Goal: Task Accomplishment & Management: Manage account settings

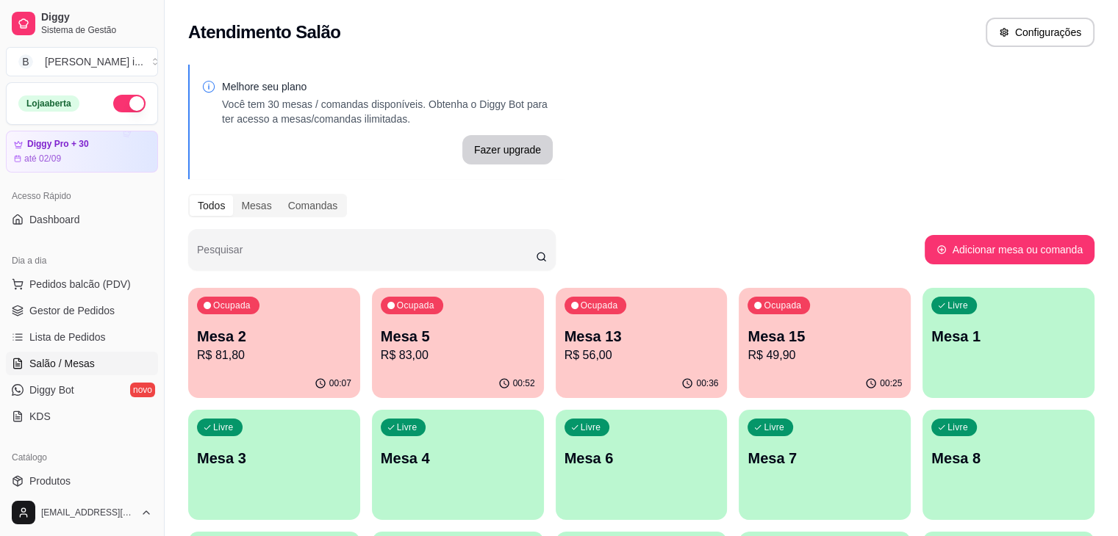
click at [585, 338] on p "Mesa 13" at bounding box center [641, 336] width 154 height 21
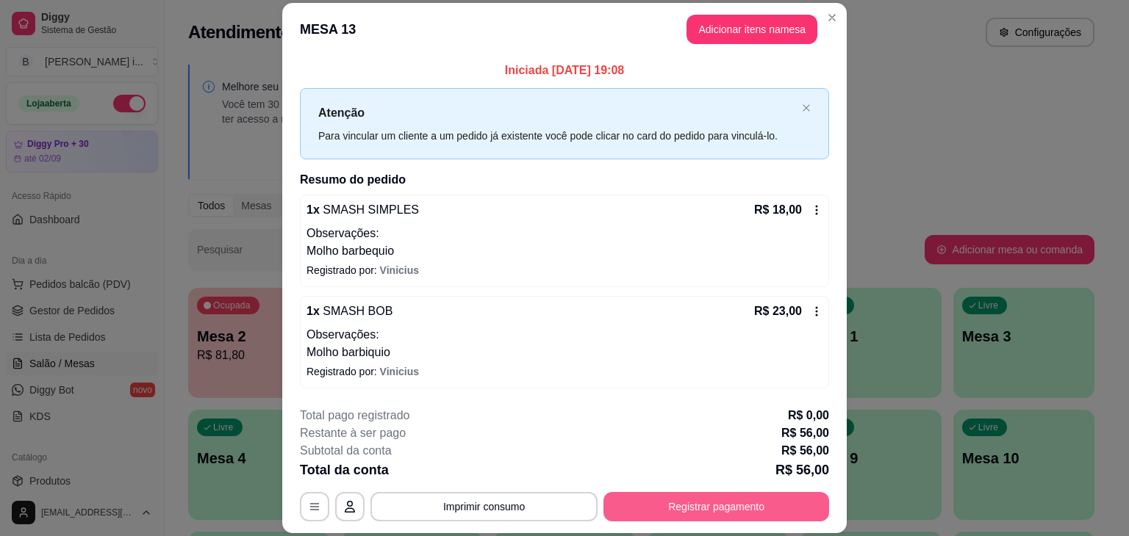
click at [706, 497] on button "Registrar pagamento" at bounding box center [716, 506] width 226 height 29
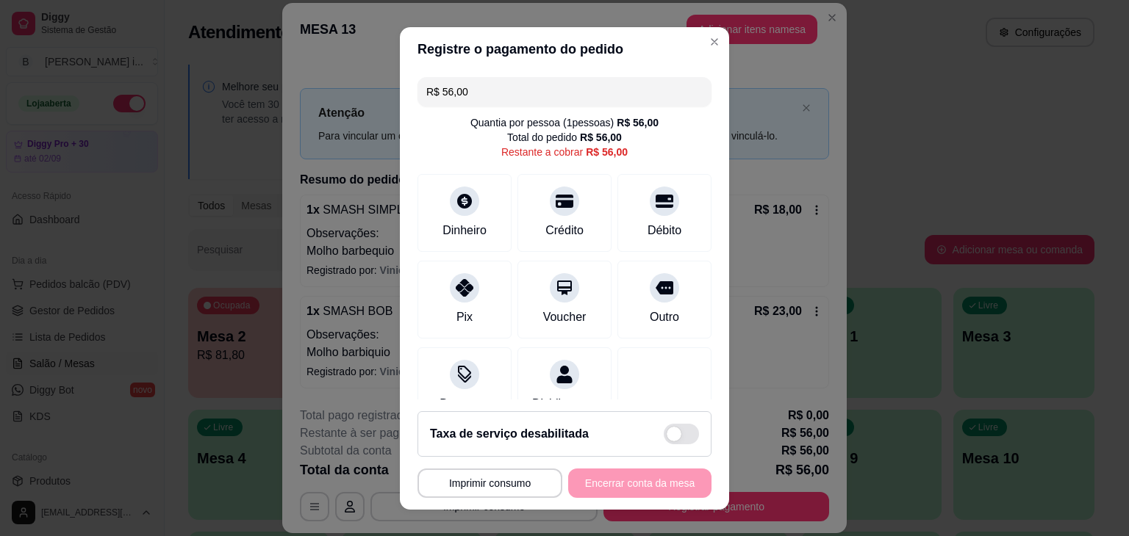
click at [694, 497] on footer "**********" at bounding box center [564, 455] width 329 height 110
click at [646, 221] on div "Débito" at bounding box center [664, 229] width 37 height 19
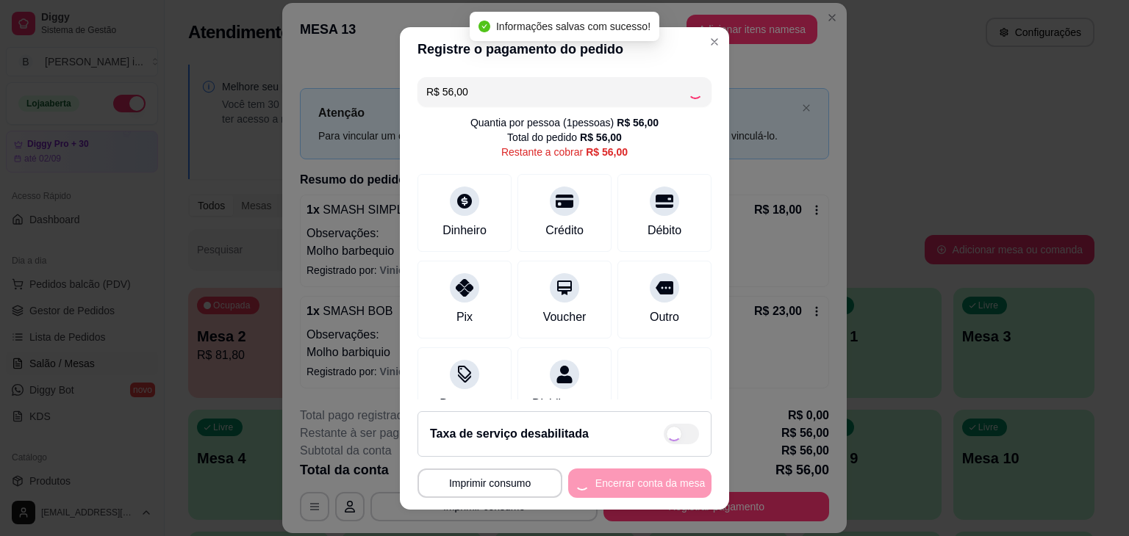
type input "R$ 0,00"
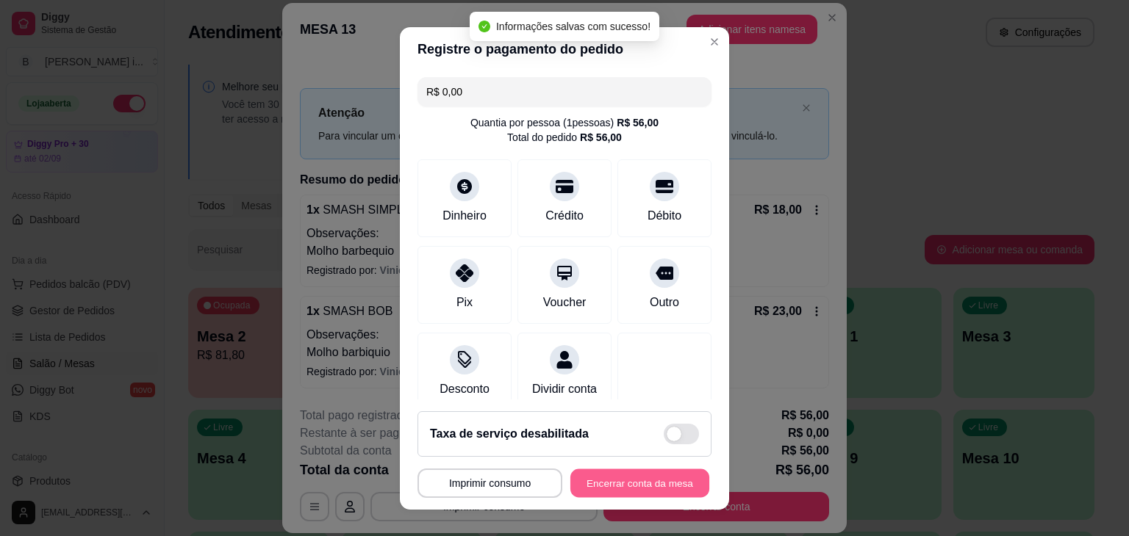
click at [666, 483] on button "Encerrar conta da mesa" at bounding box center [639, 483] width 139 height 29
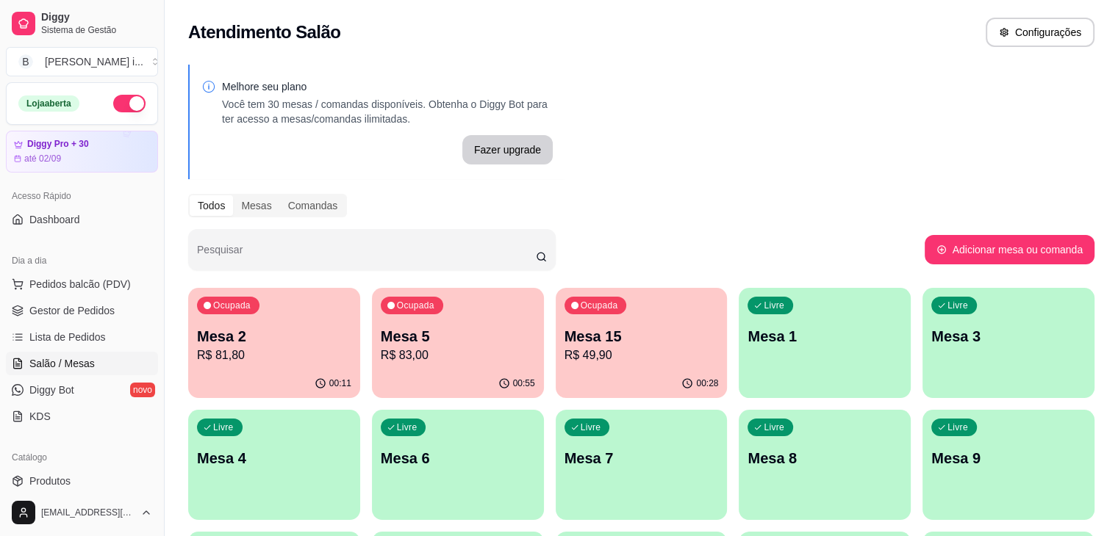
click at [571, 360] on p "R$ 49,90" at bounding box center [641, 356] width 154 height 18
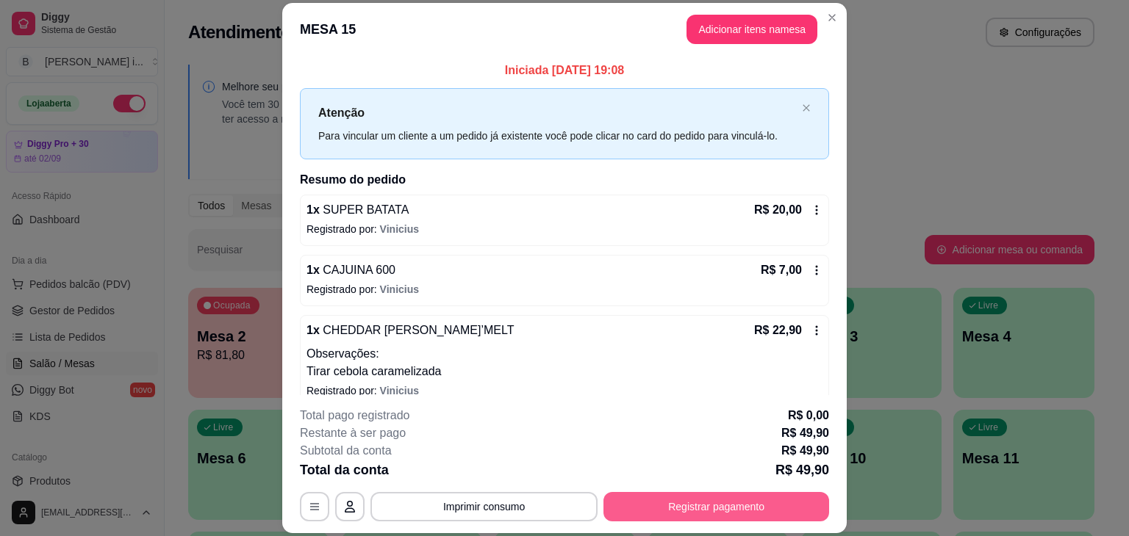
click at [688, 504] on button "Registrar pagamento" at bounding box center [716, 506] width 226 height 29
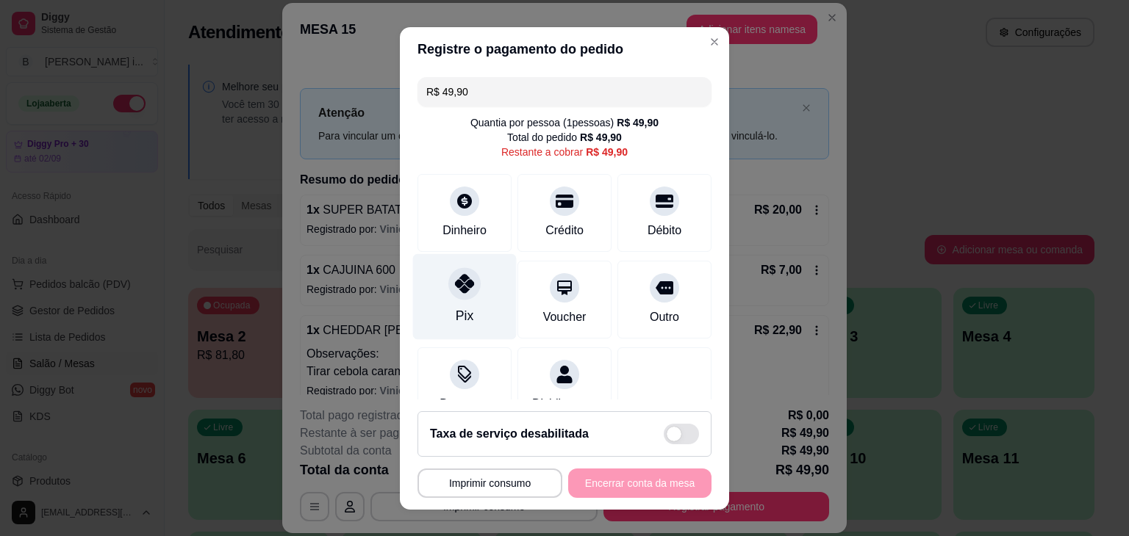
drag, startPoint x: 465, startPoint y: 293, endPoint x: 492, endPoint y: 313, distance: 33.1
click at [465, 295] on div at bounding box center [464, 283] width 32 height 32
type input "R$ 0,00"
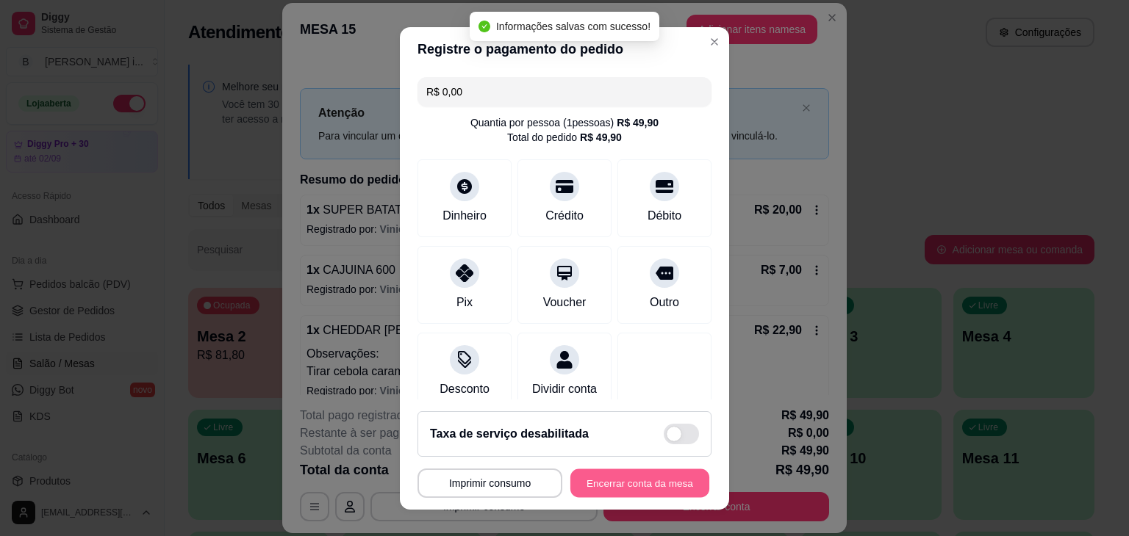
click at [639, 487] on button "Encerrar conta da mesa" at bounding box center [639, 483] width 139 height 29
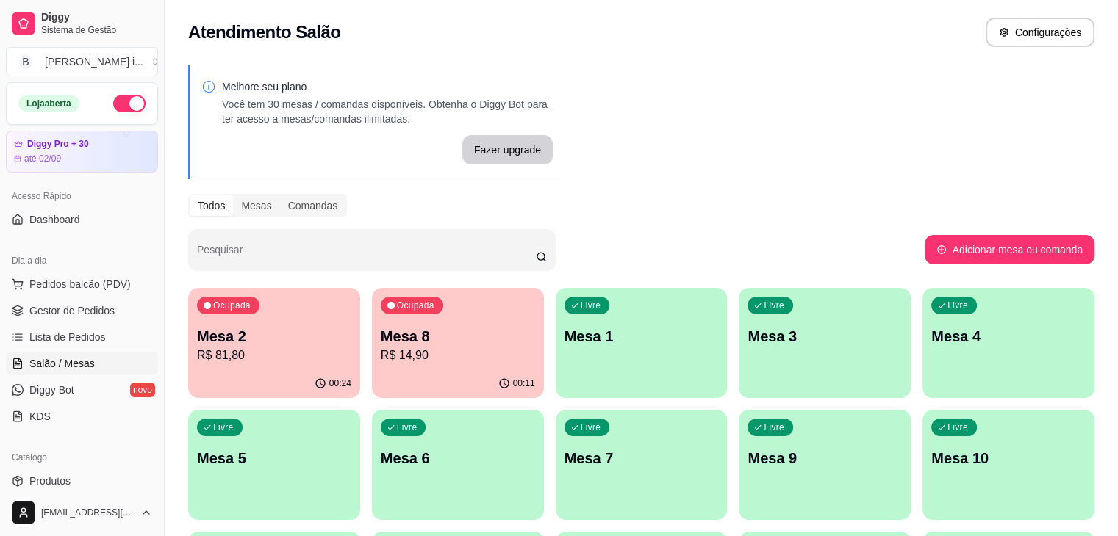
click at [414, 365] on div "Ocupada Mesa 8 R$ 14,90" at bounding box center [458, 329] width 172 height 82
click at [79, 301] on link "Gestor de Pedidos" at bounding box center [82, 311] width 152 height 24
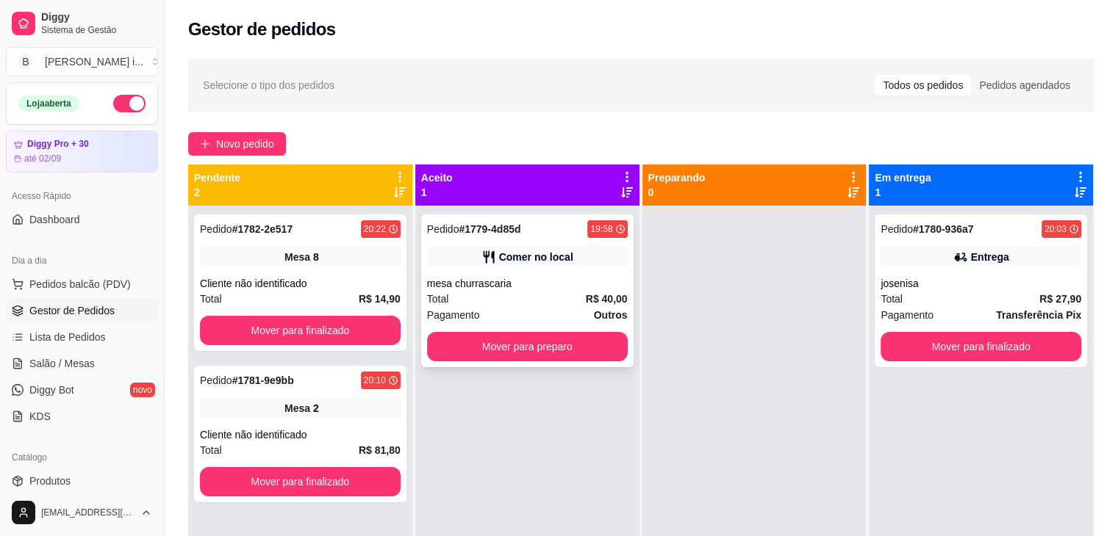
click at [582, 310] on div "Pagamento Outros" at bounding box center [527, 315] width 201 height 16
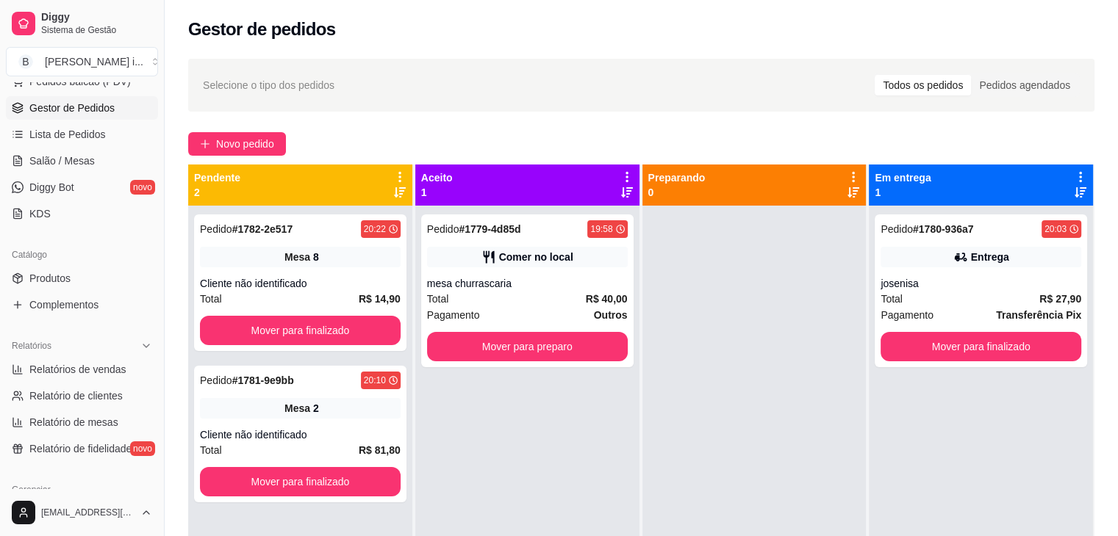
scroll to position [294, 0]
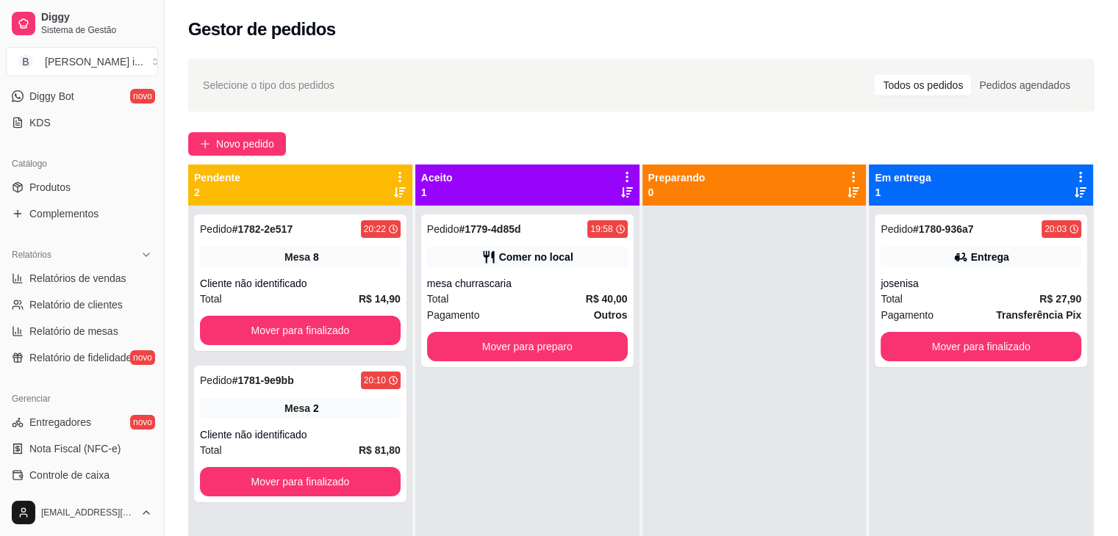
click at [97, 290] on ul "Relatórios de vendas Relatório de clientes Relatório de mesas Relatório de fide…" at bounding box center [82, 318] width 152 height 103
click at [98, 277] on span "Relatórios de vendas" at bounding box center [77, 278] width 97 height 15
select select "ALL"
select select "0"
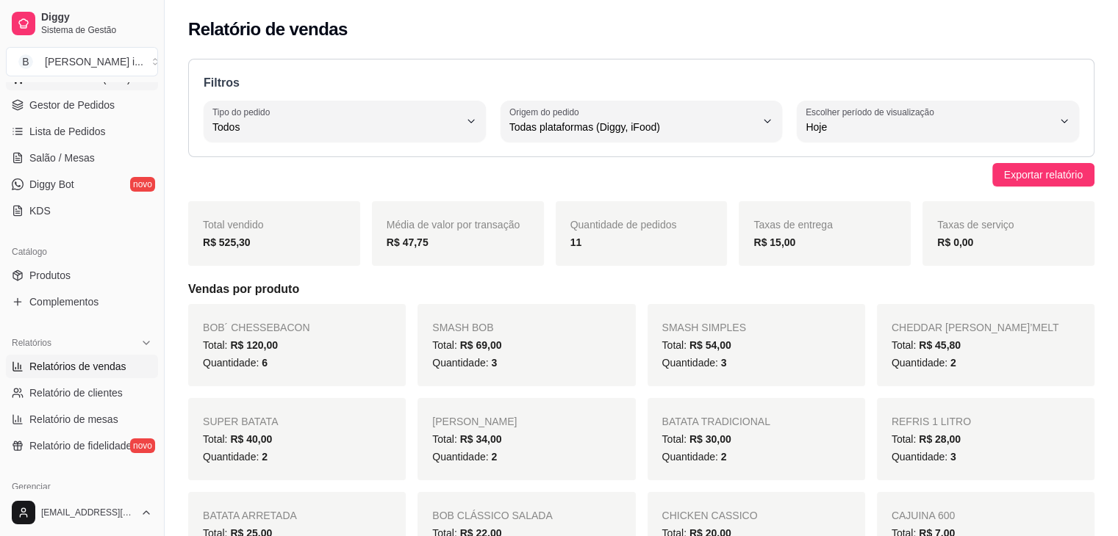
scroll to position [73, 0]
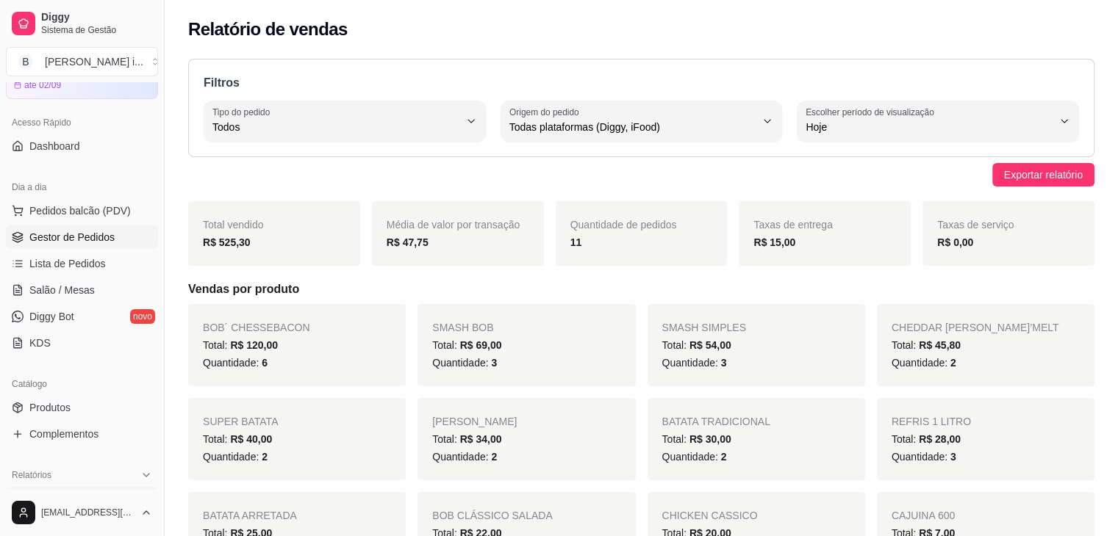
click at [83, 236] on span "Gestor de Pedidos" at bounding box center [71, 237] width 85 height 15
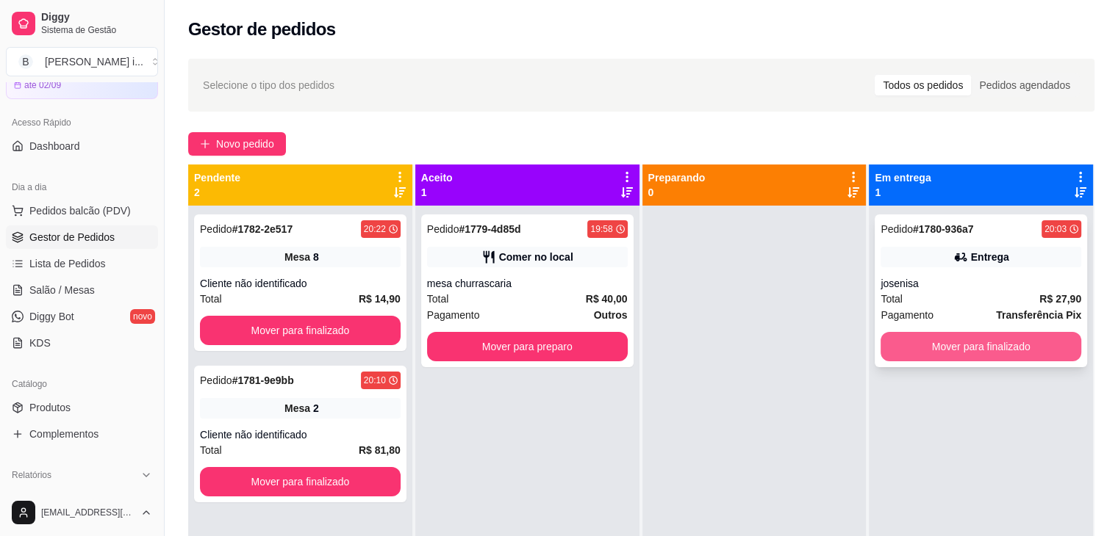
click at [935, 351] on button "Mover para finalizado" at bounding box center [980, 346] width 201 height 29
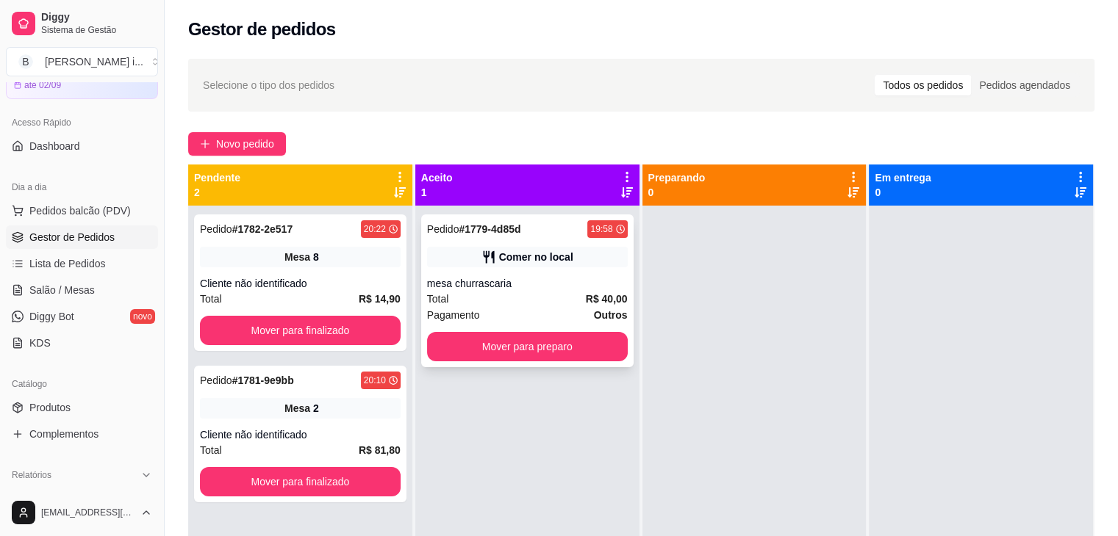
click at [564, 364] on div "Pedido # 1779-4d85d 19:58 Comer no local mesa churrascaria Total R$ 40,00 Pagam…" at bounding box center [527, 291] width 212 height 153
click at [517, 350] on button "Mover para preparo" at bounding box center [527, 346] width 201 height 29
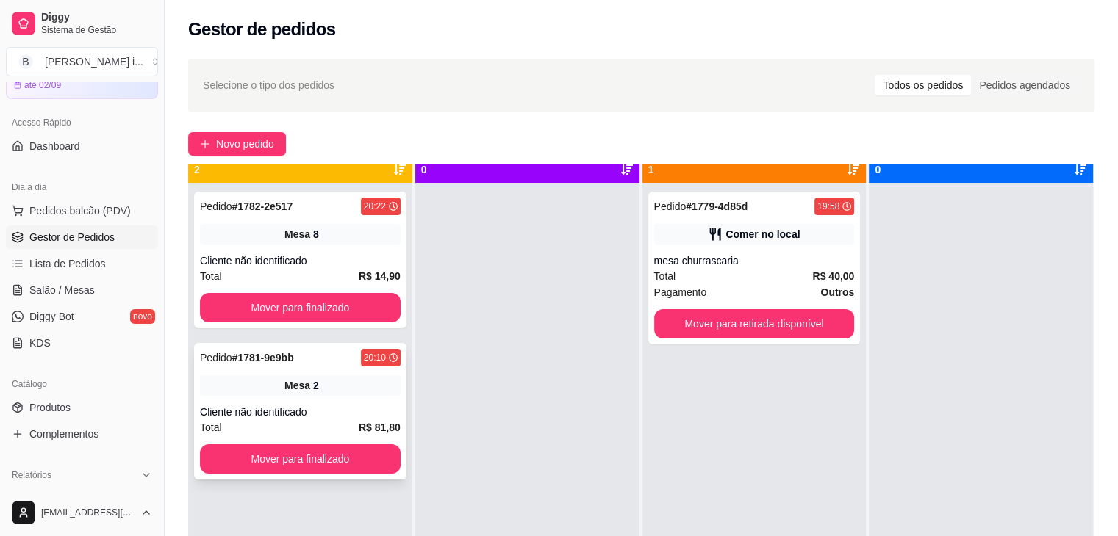
scroll to position [41, 0]
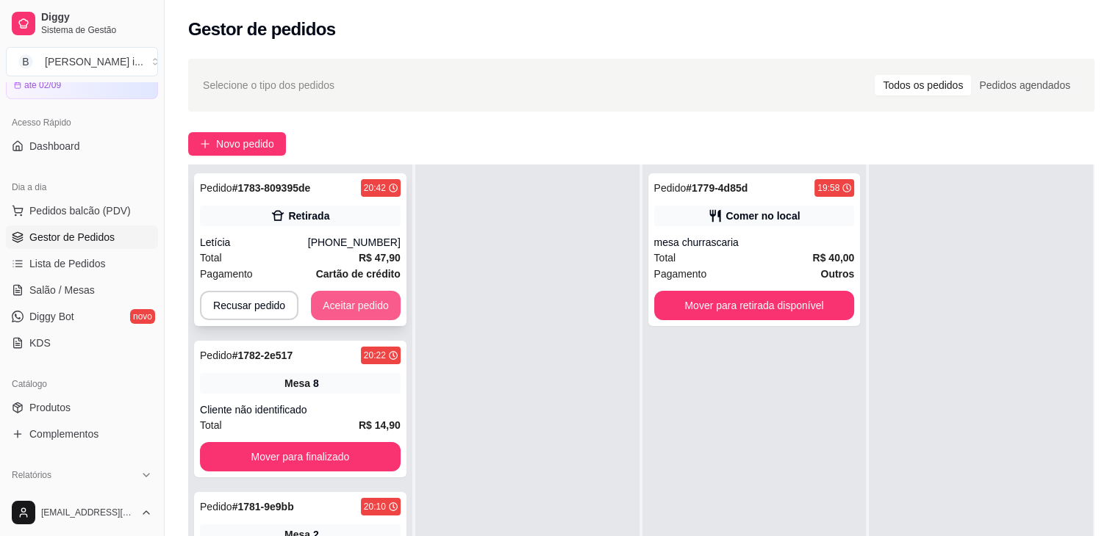
click at [362, 305] on button "Aceitar pedido" at bounding box center [356, 305] width 90 height 29
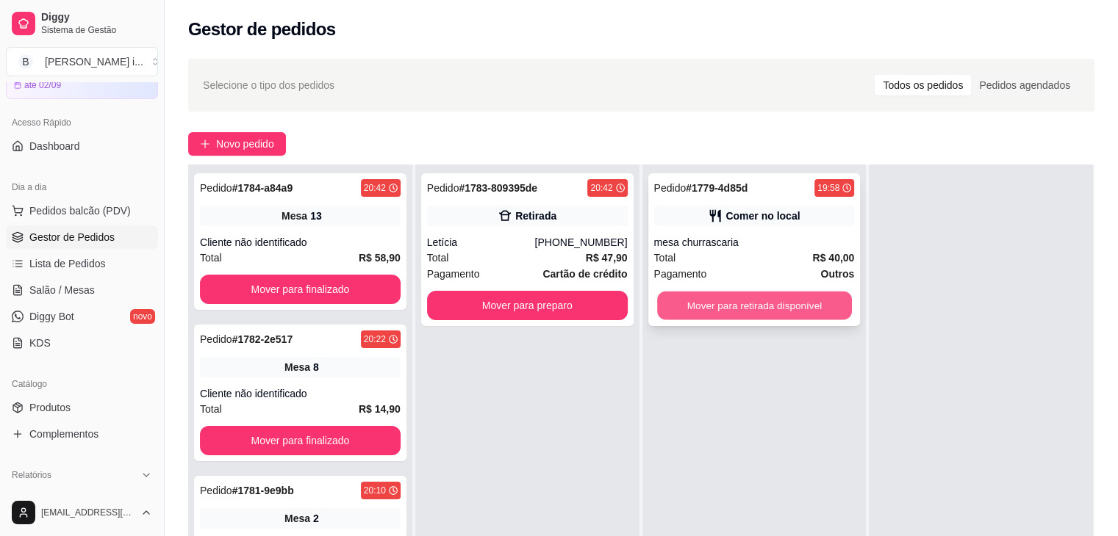
click at [791, 309] on button "Mover para retirada disponível" at bounding box center [754, 306] width 195 height 29
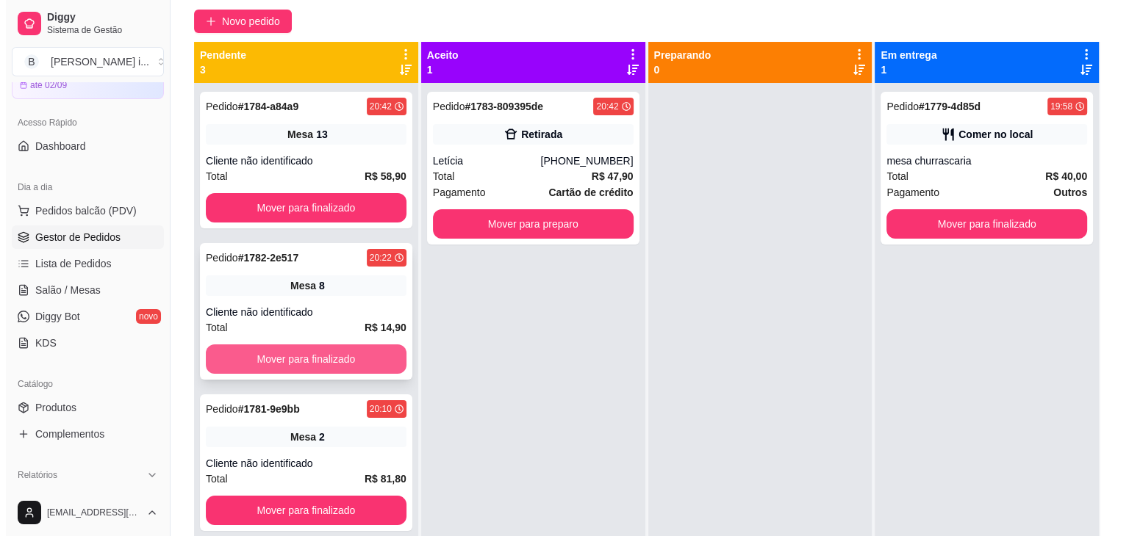
scroll to position [0, 0]
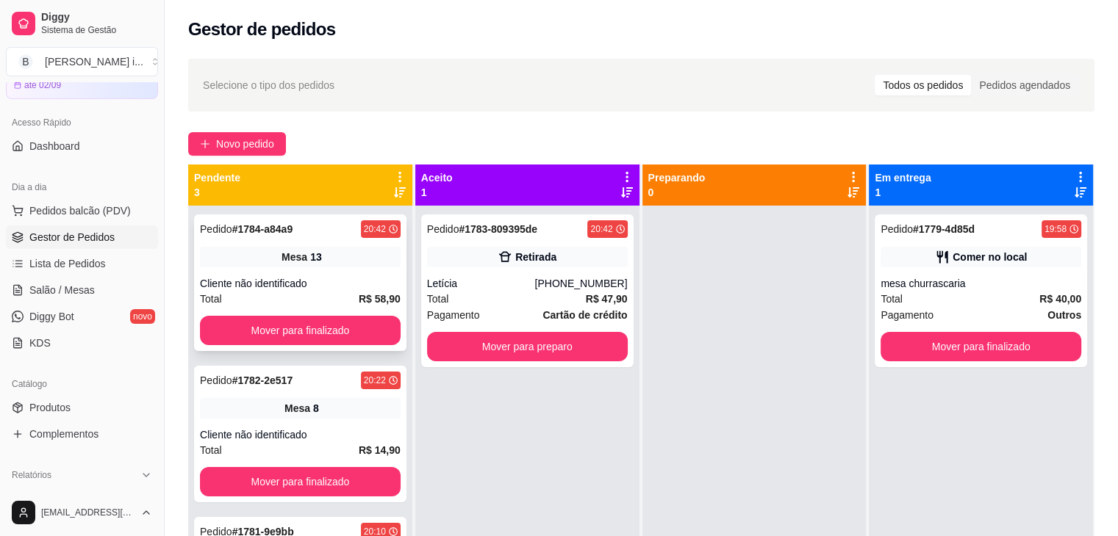
click at [356, 247] on div "Mesa 13" at bounding box center [300, 257] width 201 height 21
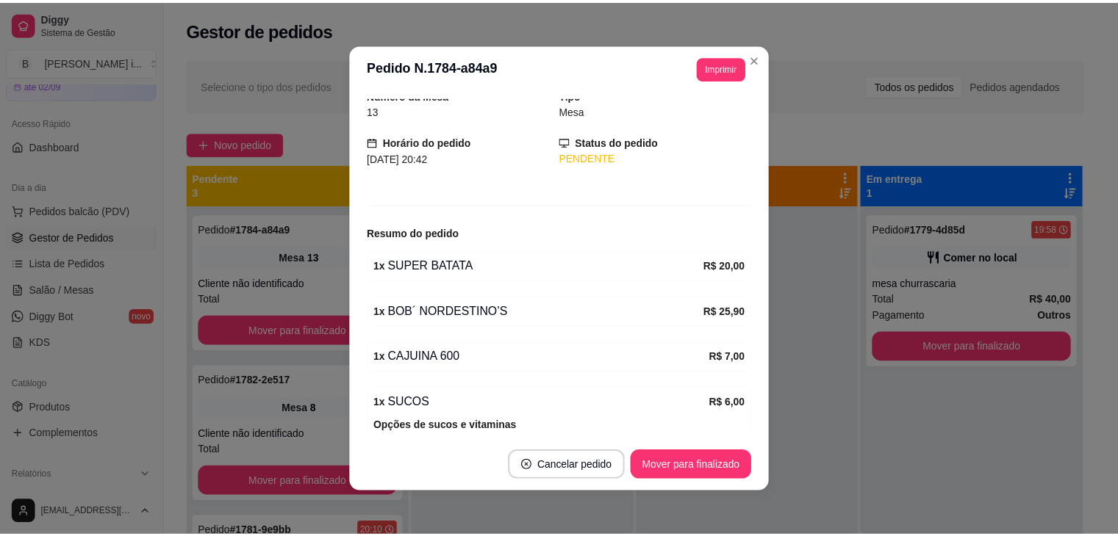
scroll to position [141, 0]
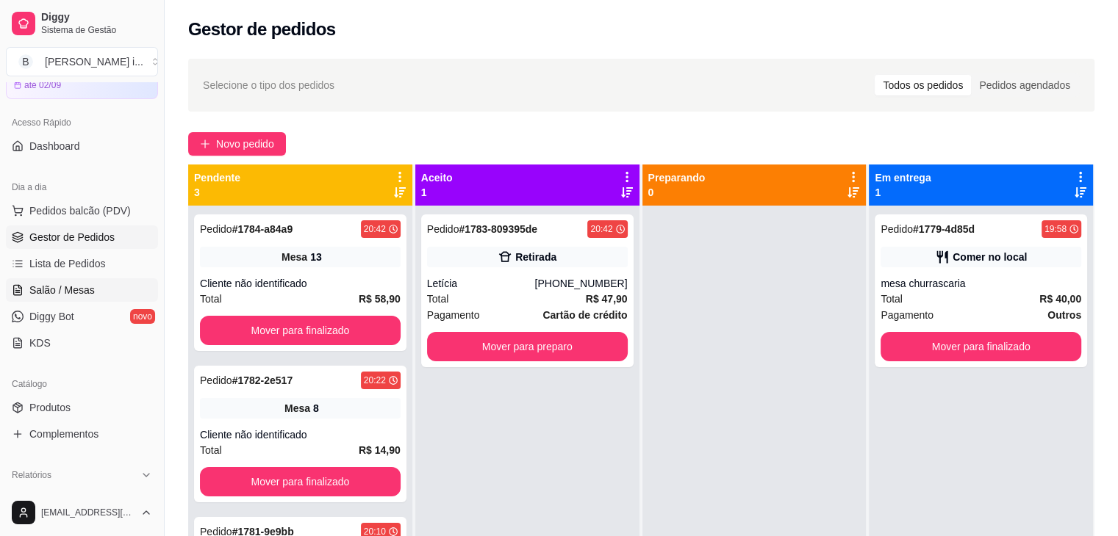
click at [49, 298] on link "Salão / Mesas" at bounding box center [82, 290] width 152 height 24
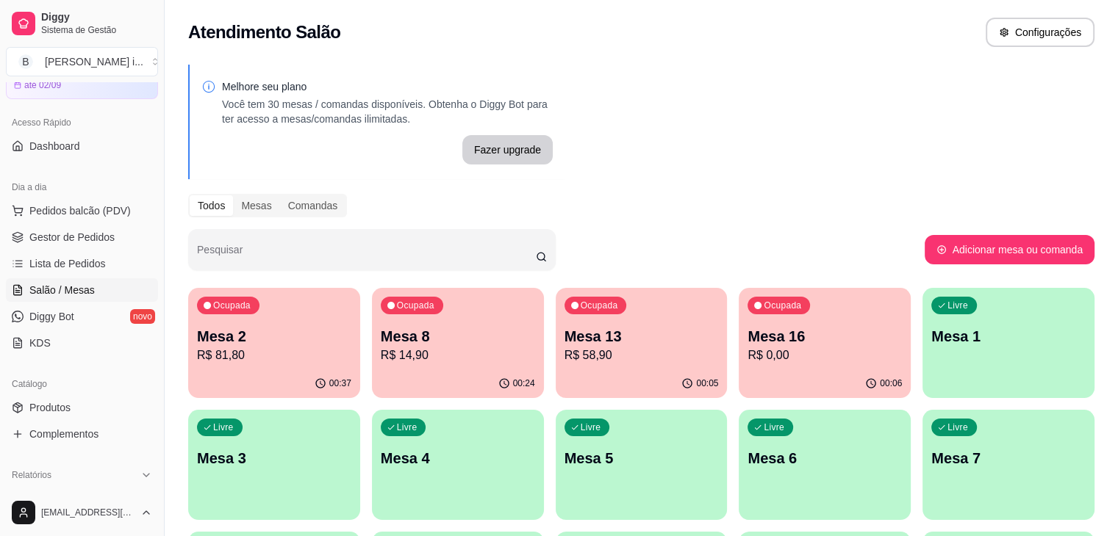
click at [253, 362] on p "R$ 81,80" at bounding box center [274, 356] width 154 height 18
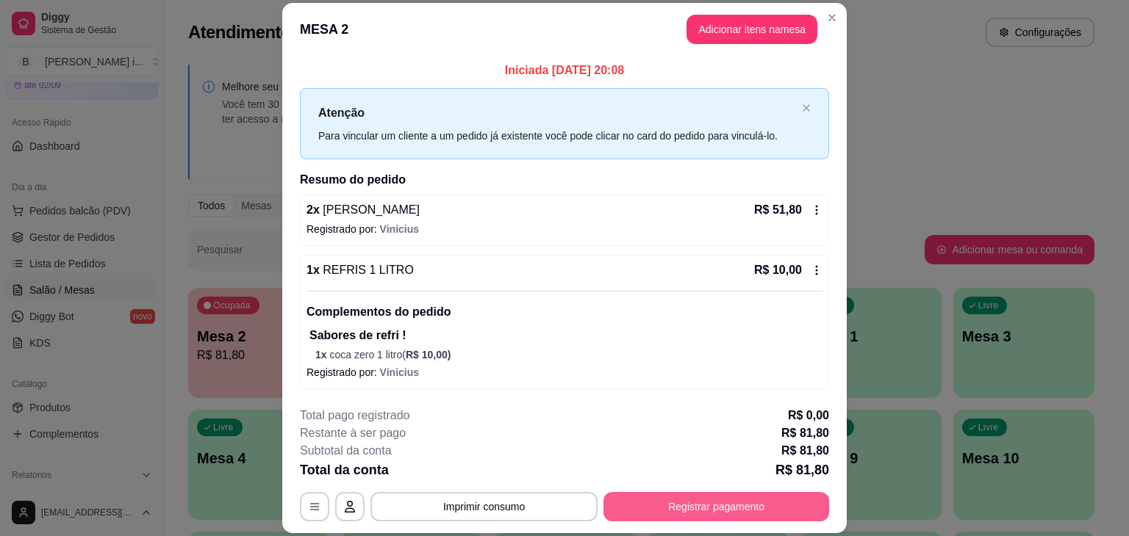
click at [679, 500] on button "Registrar pagamento" at bounding box center [716, 506] width 226 height 29
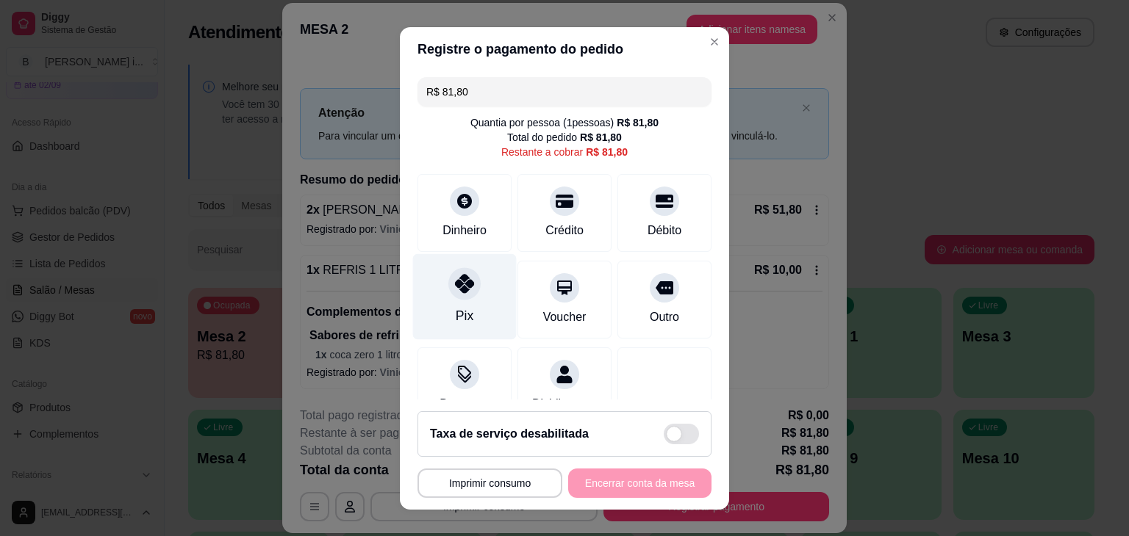
click at [462, 282] on icon at bounding box center [464, 283] width 19 height 19
type input "R$ 0,00"
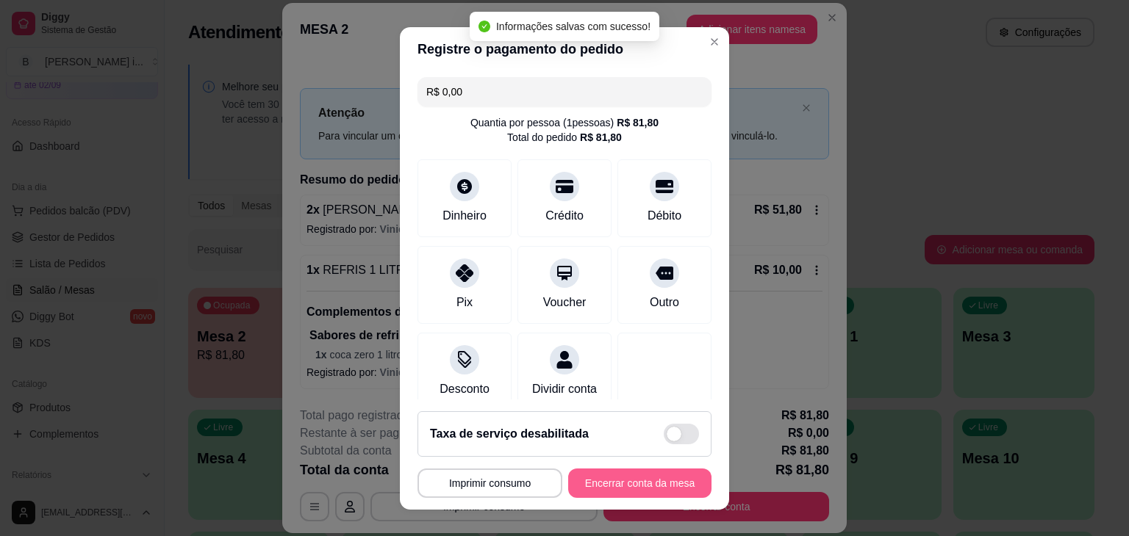
click at [620, 480] on button "Encerrar conta da mesa" at bounding box center [639, 483] width 143 height 29
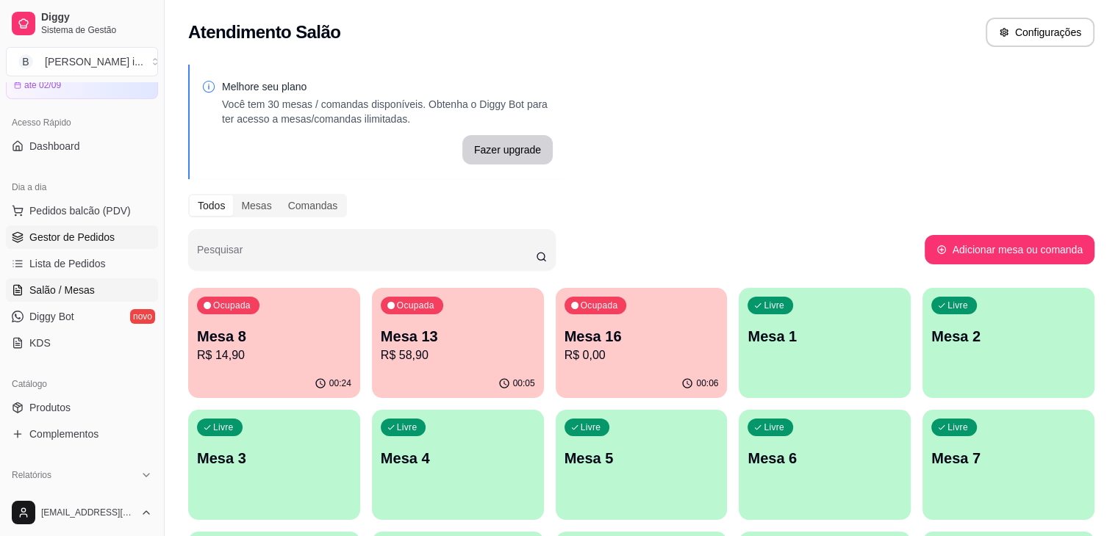
click at [49, 230] on span "Gestor de Pedidos" at bounding box center [71, 237] width 85 height 15
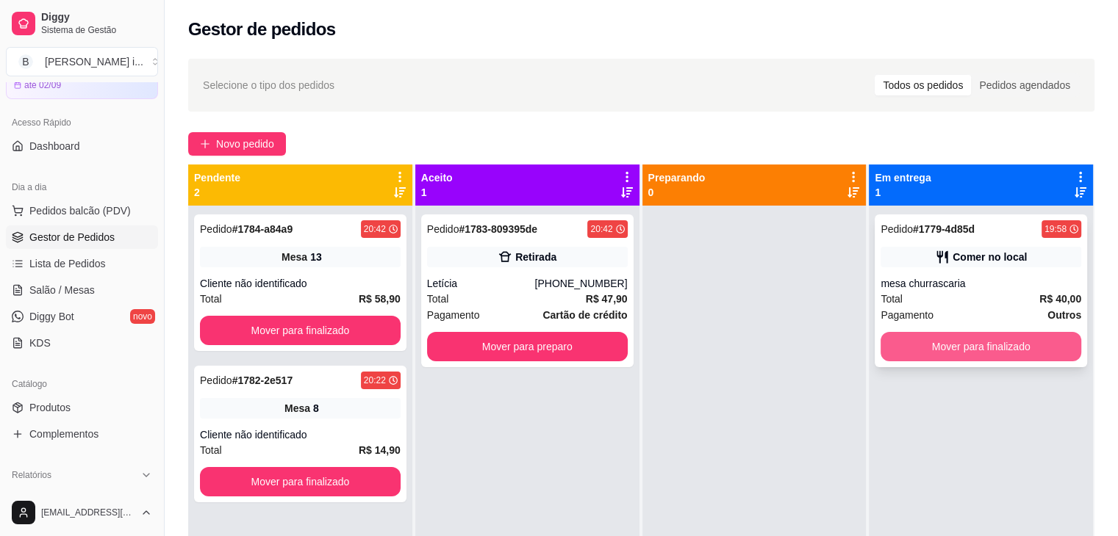
click at [919, 347] on button "Mover para finalizado" at bounding box center [980, 346] width 201 height 29
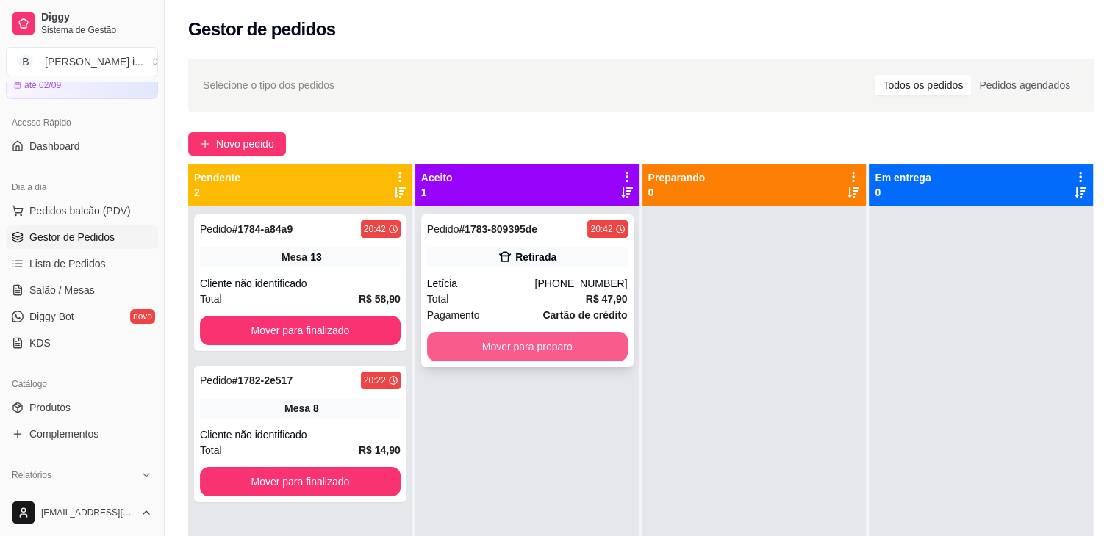
click at [555, 350] on button "Mover para preparo" at bounding box center [527, 346] width 201 height 29
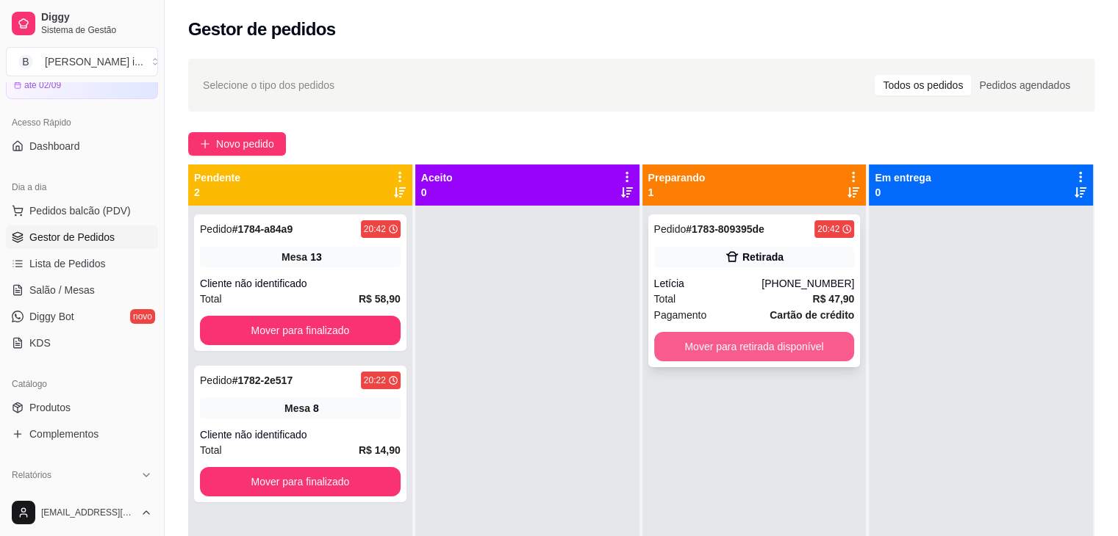
click at [803, 336] on button "Mover para retirada disponível" at bounding box center [754, 346] width 201 height 29
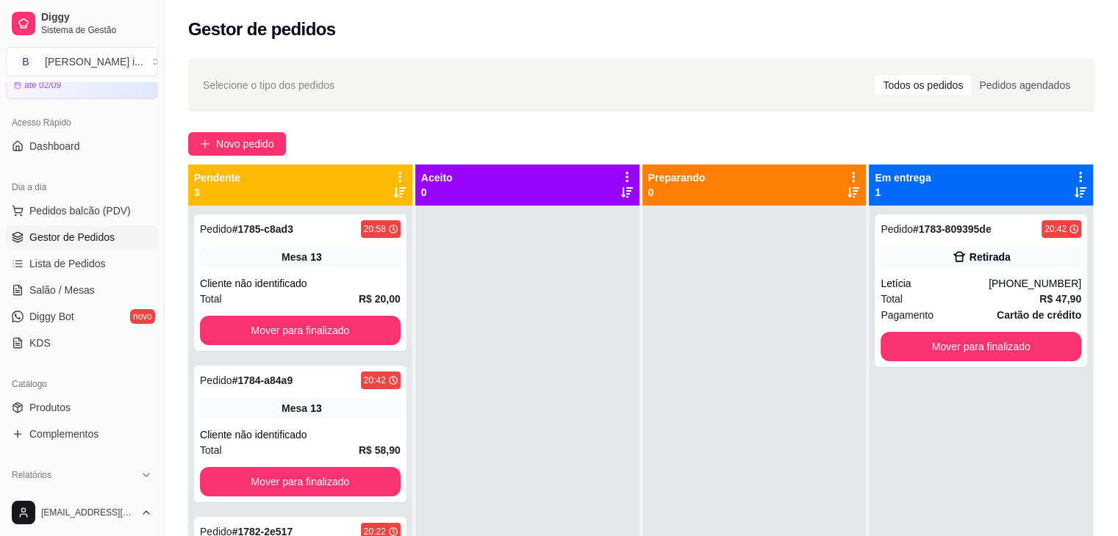
click at [230, 163] on div "Selecione o tipo dos pedidos Todos os pedidos Pedidos agendados Novo pedido Pen…" at bounding box center [641, 384] width 953 height 669
click at [238, 129] on div "Selecione o tipo dos pedidos Todos os pedidos Pedidos agendados Novo pedido Pen…" at bounding box center [641, 384] width 953 height 669
click at [240, 143] on span "Novo pedido" at bounding box center [245, 144] width 58 height 16
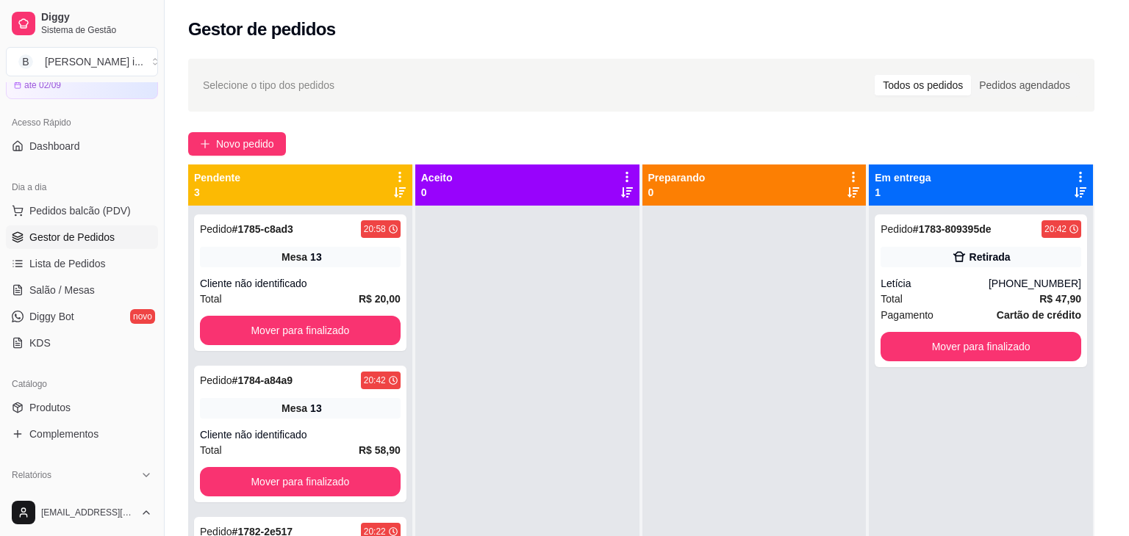
scroll to position [294, 0]
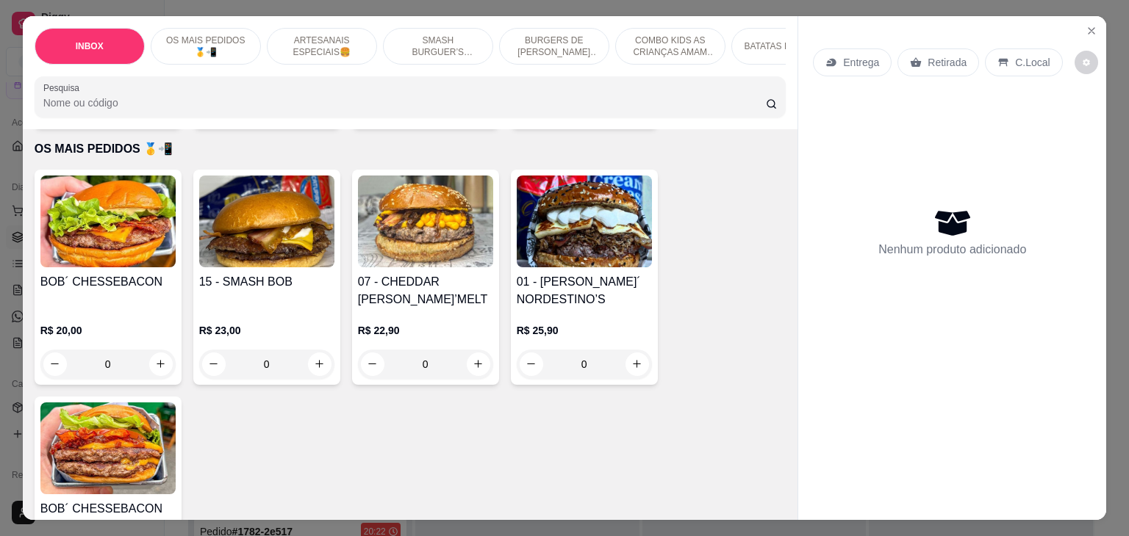
click at [77, 309] on div "R$ 20,00 0" at bounding box center [107, 344] width 135 height 71
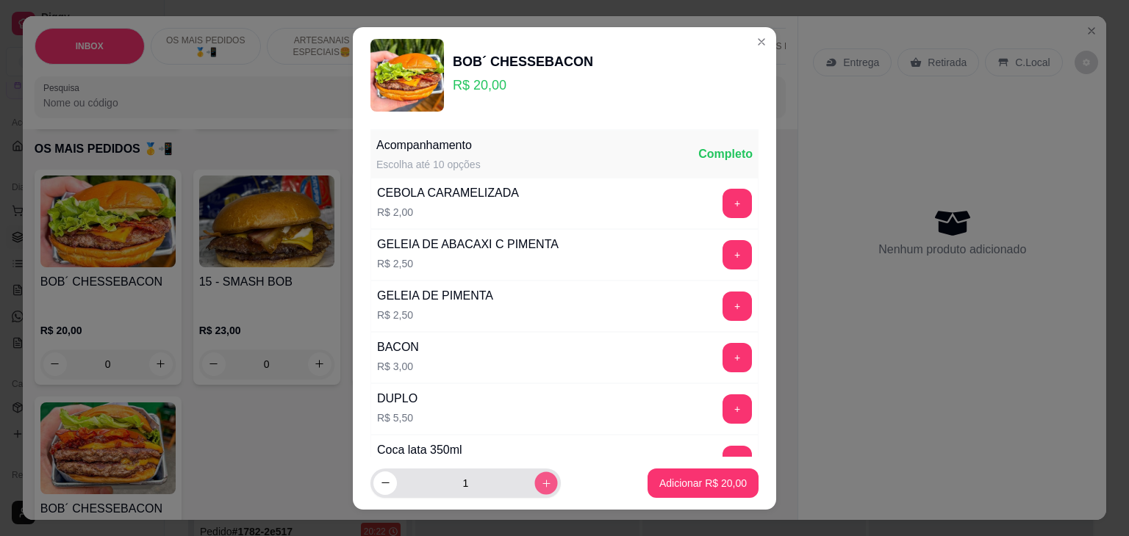
click at [542, 483] on icon "increase-product-quantity" at bounding box center [545, 482] width 7 height 7
type input "2"
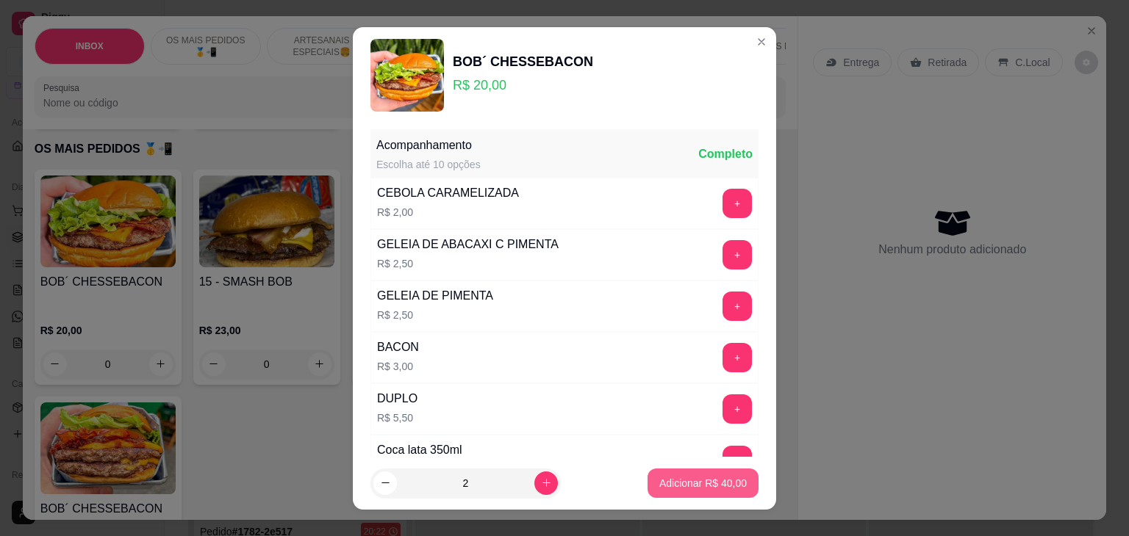
click at [647, 482] on button "Adicionar R$ 40,00" at bounding box center [702, 483] width 111 height 29
type input "2"
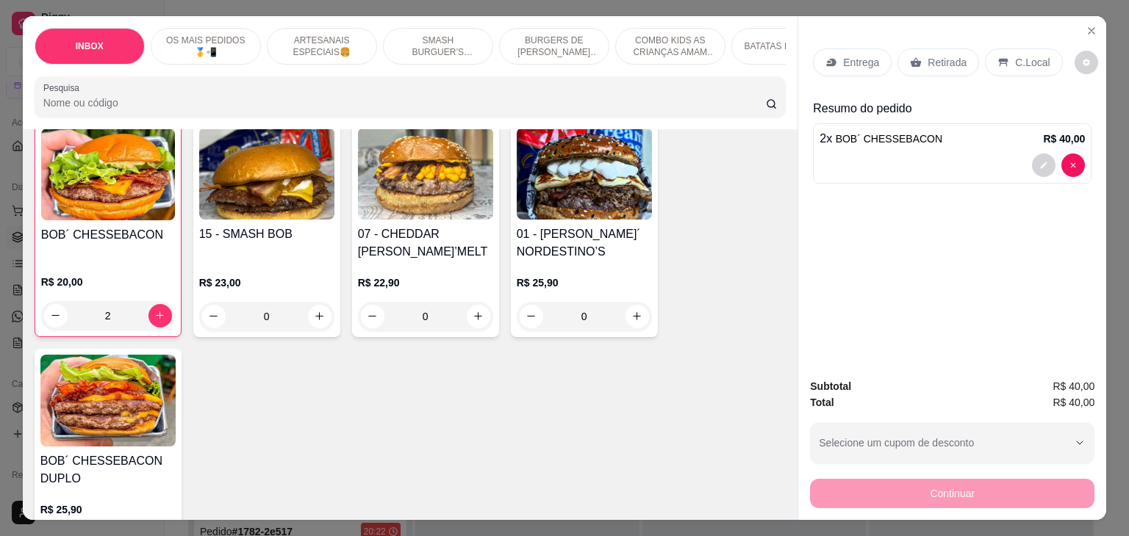
scroll to position [367, 0]
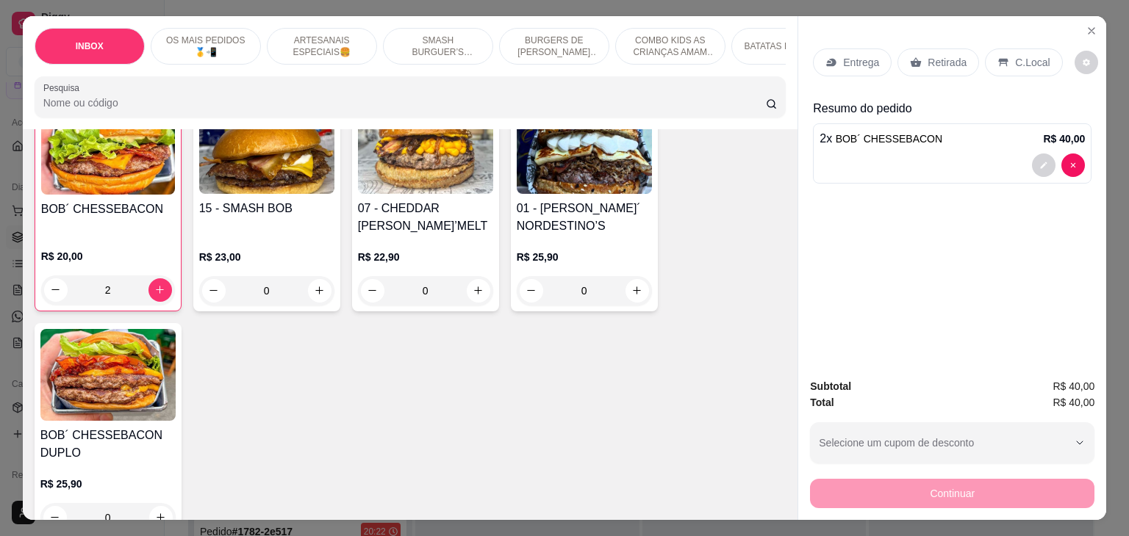
click at [468, 235] on div "R$ 22,90 0" at bounding box center [425, 270] width 135 height 71
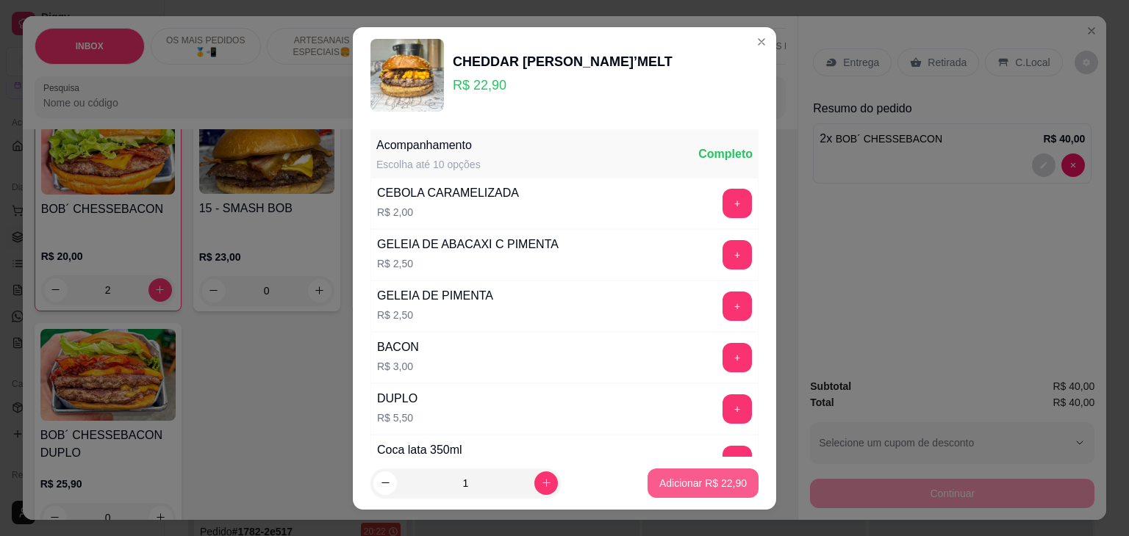
click at [659, 478] on p "Adicionar R$ 22,90" at bounding box center [702, 483] width 87 height 15
type input "1"
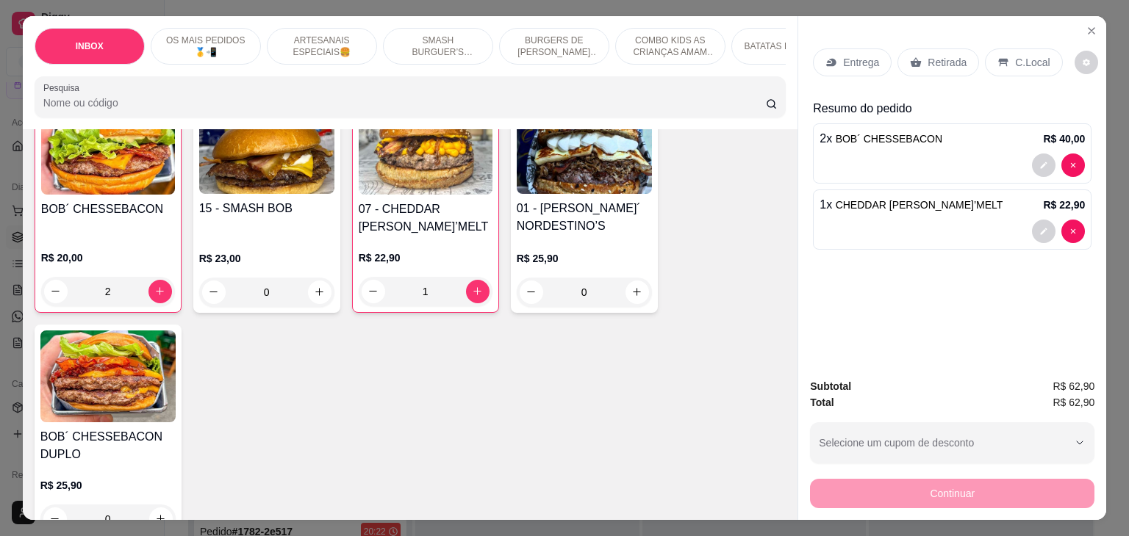
click at [852, 57] on p "Entrega" at bounding box center [861, 62] width 36 height 15
click at [910, 57] on icon at bounding box center [916, 63] width 12 height 12
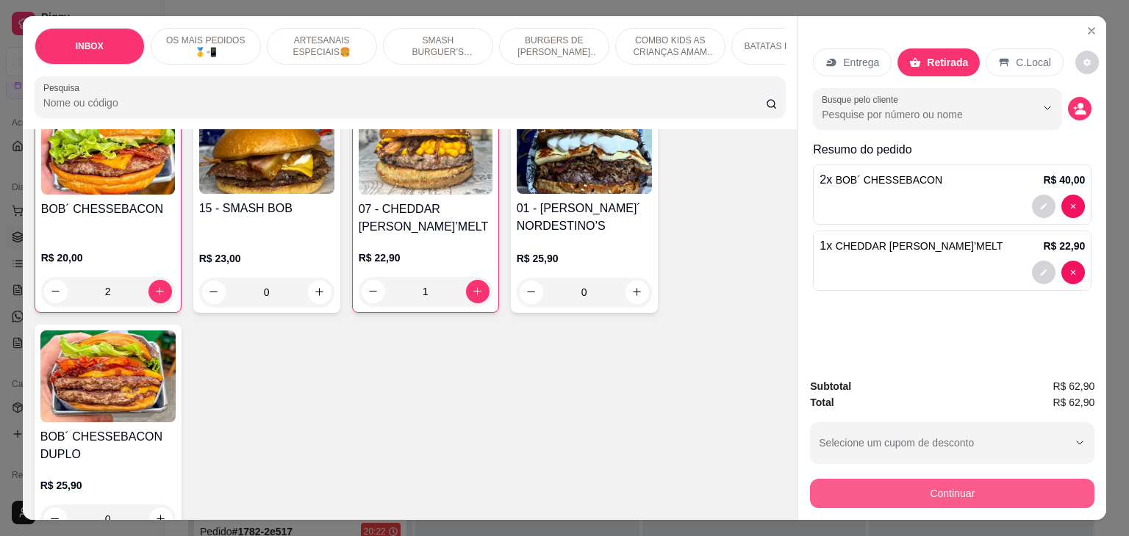
click at [988, 484] on button "Continuar" at bounding box center [952, 493] width 284 height 29
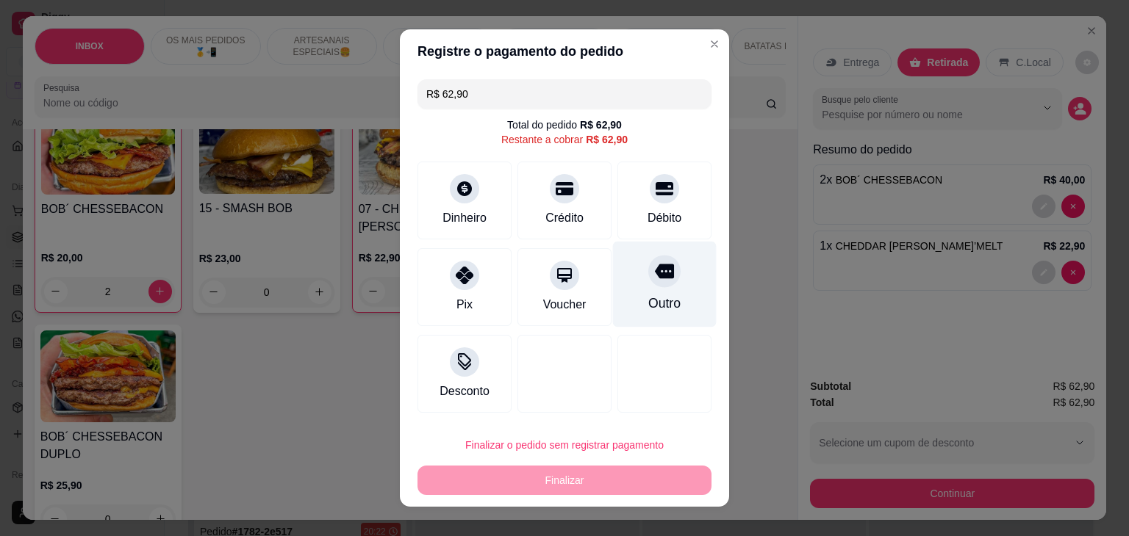
click at [648, 276] on div at bounding box center [664, 271] width 32 height 32
type input "R$ 0,00"
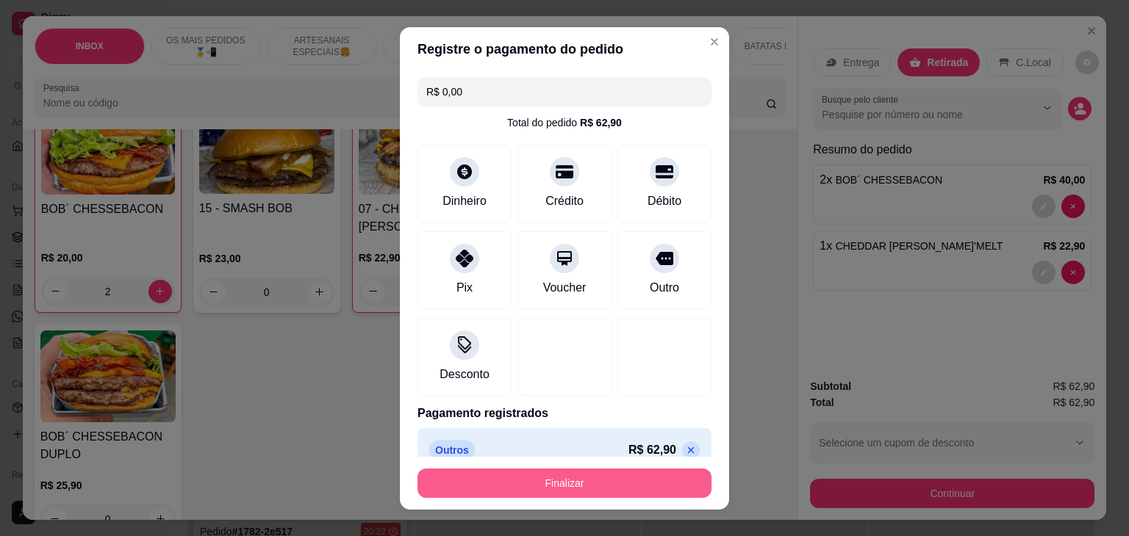
click at [616, 486] on button "Finalizar" at bounding box center [564, 483] width 294 height 29
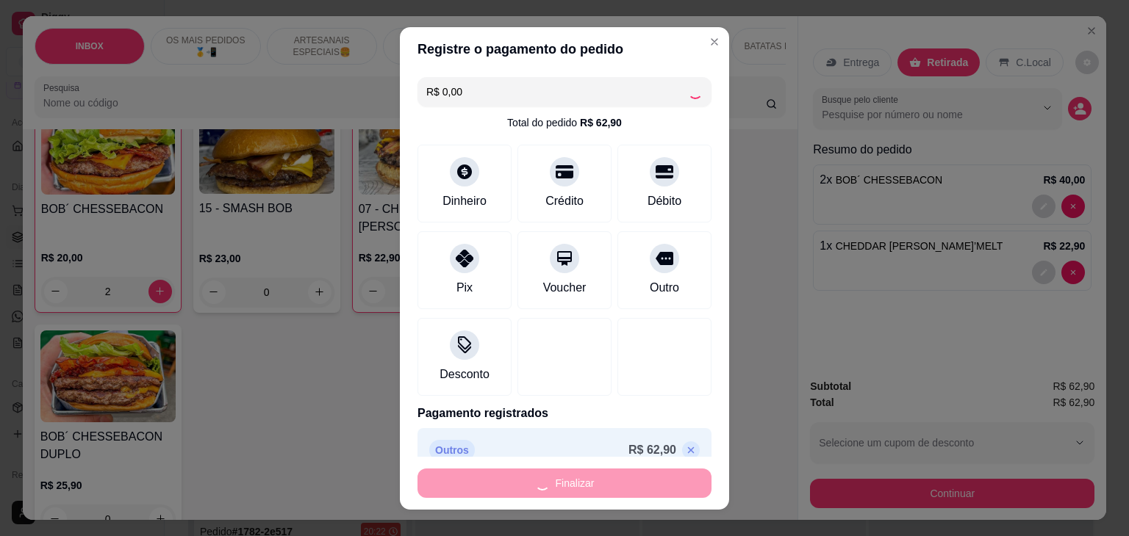
type input "0"
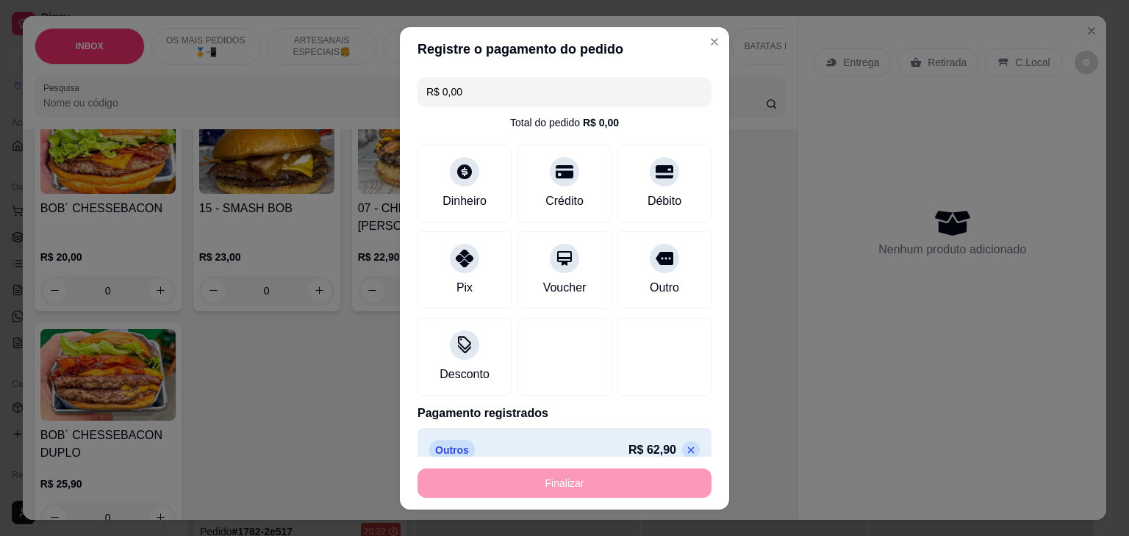
type input "-R$ 62,90"
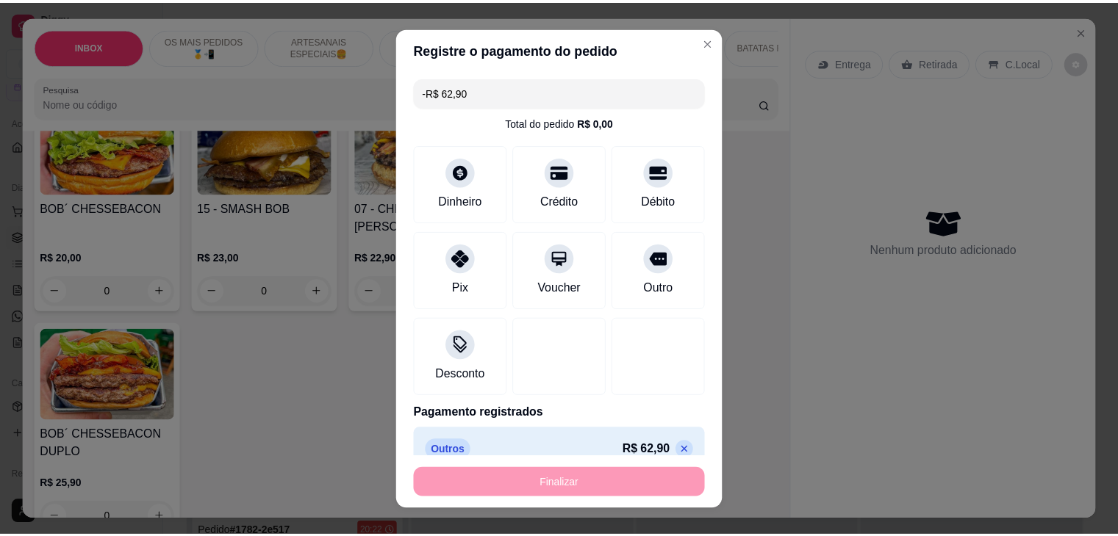
scroll to position [367, 0]
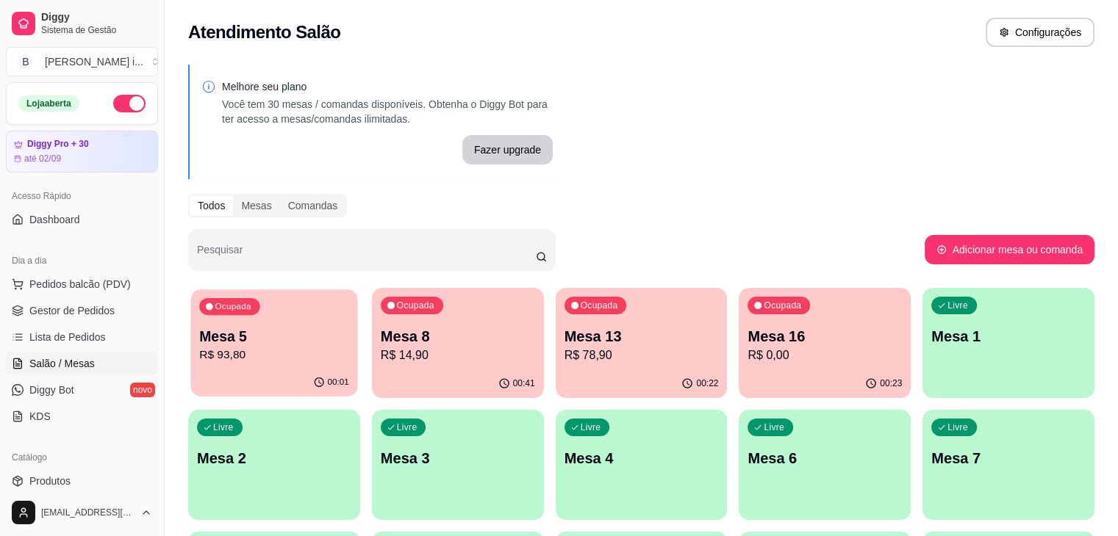
click at [291, 369] on button "Ocupada Mesa 5 R$ 93,80 00:01" at bounding box center [274, 342] width 167 height 107
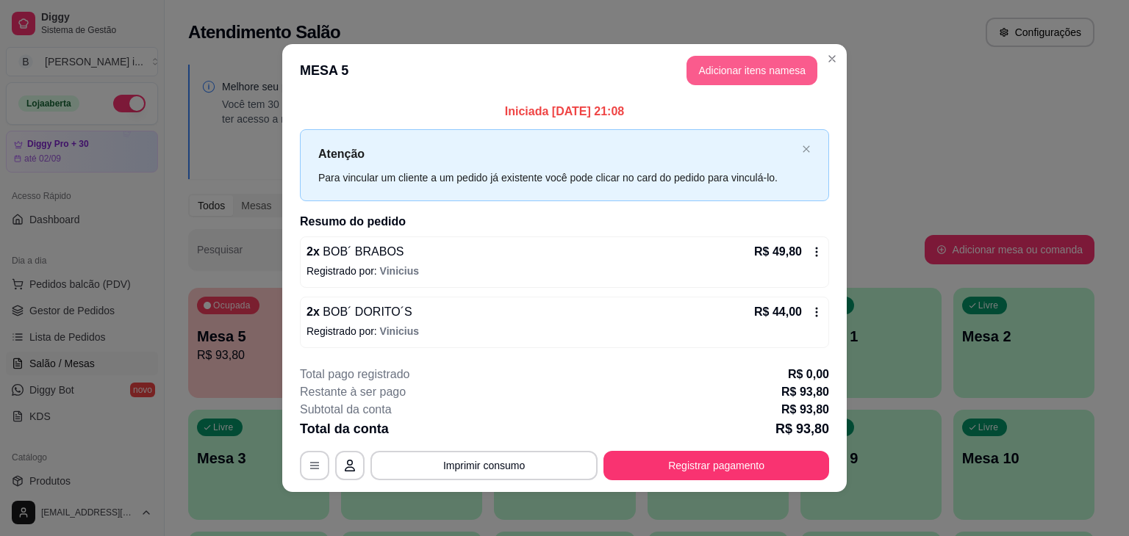
click at [746, 80] on button "Adicionar itens na mesa" at bounding box center [751, 70] width 131 height 29
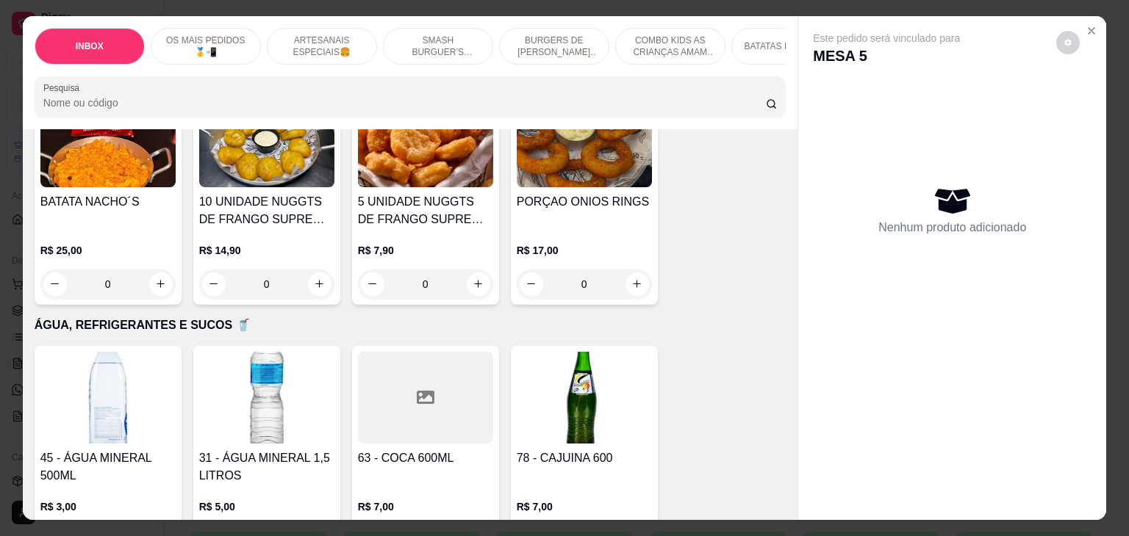
scroll to position [2572, 0]
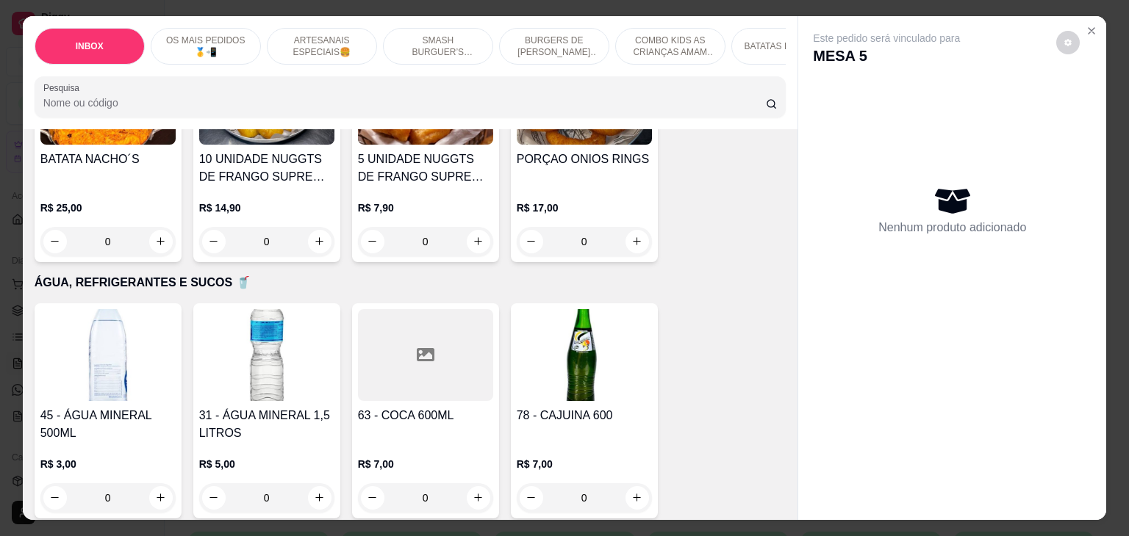
click at [93, 348] on img at bounding box center [107, 355] width 135 height 92
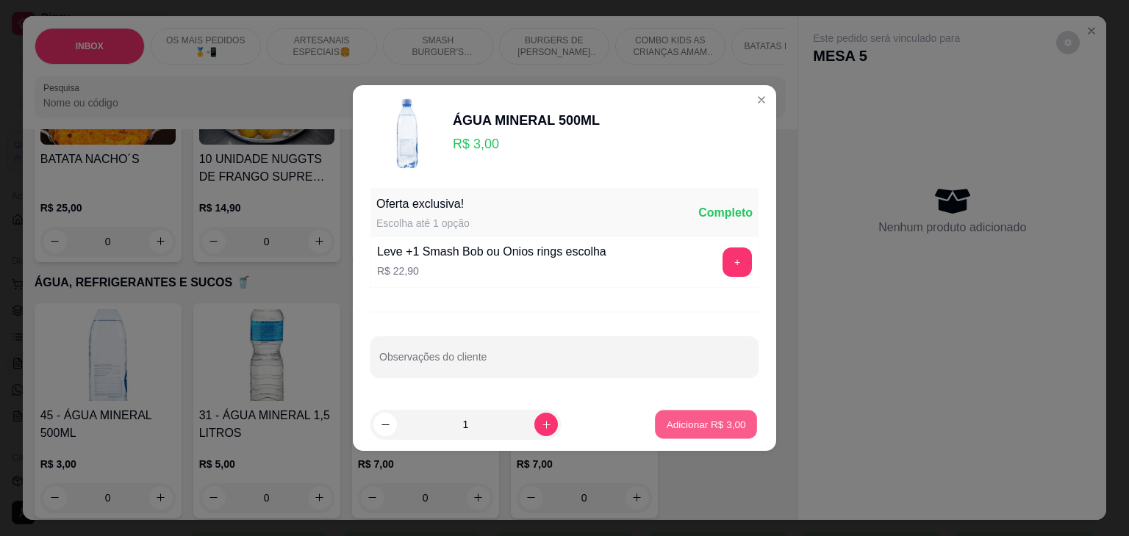
click at [676, 421] on p "Adicionar R$ 3,00" at bounding box center [705, 424] width 79 height 14
type input "1"
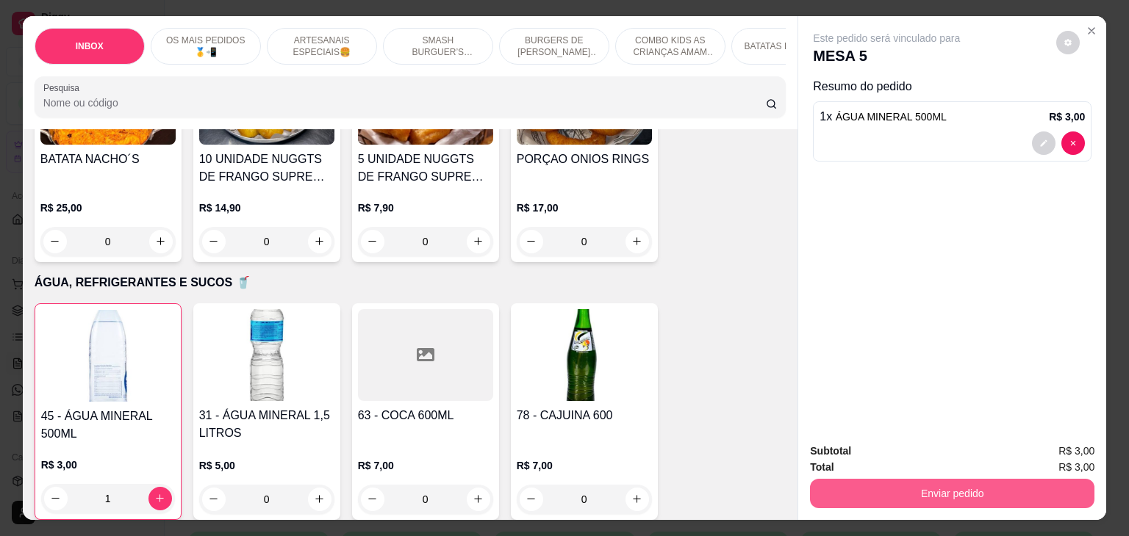
click at [979, 487] on button "Enviar pedido" at bounding box center [952, 493] width 284 height 29
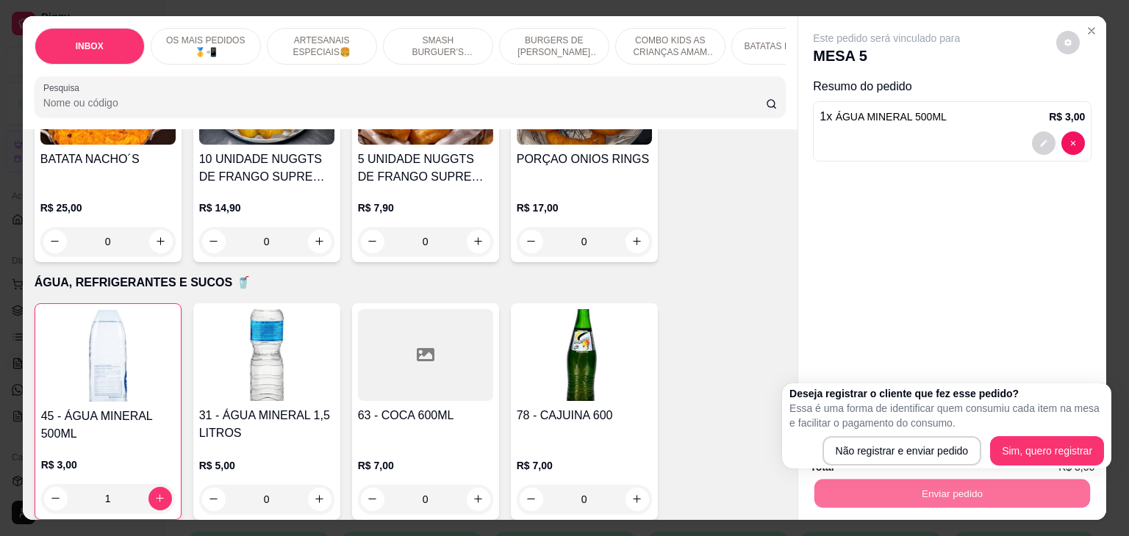
drag, startPoint x: 913, startPoint y: 465, endPoint x: 910, endPoint y: 451, distance: 14.3
click at [915, 465] on div "Deseja registrar o cliente que fez esse pedido? Essa é uma forma de identificar…" at bounding box center [946, 426] width 329 height 85
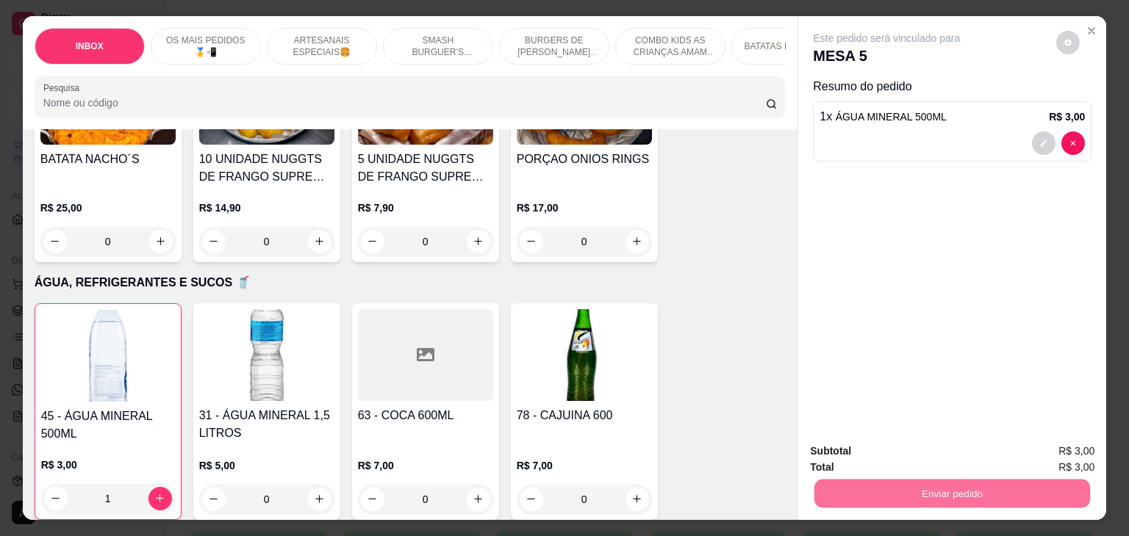
click at [908, 447] on button "Não registrar e enviar pedido" at bounding box center [903, 452] width 153 height 28
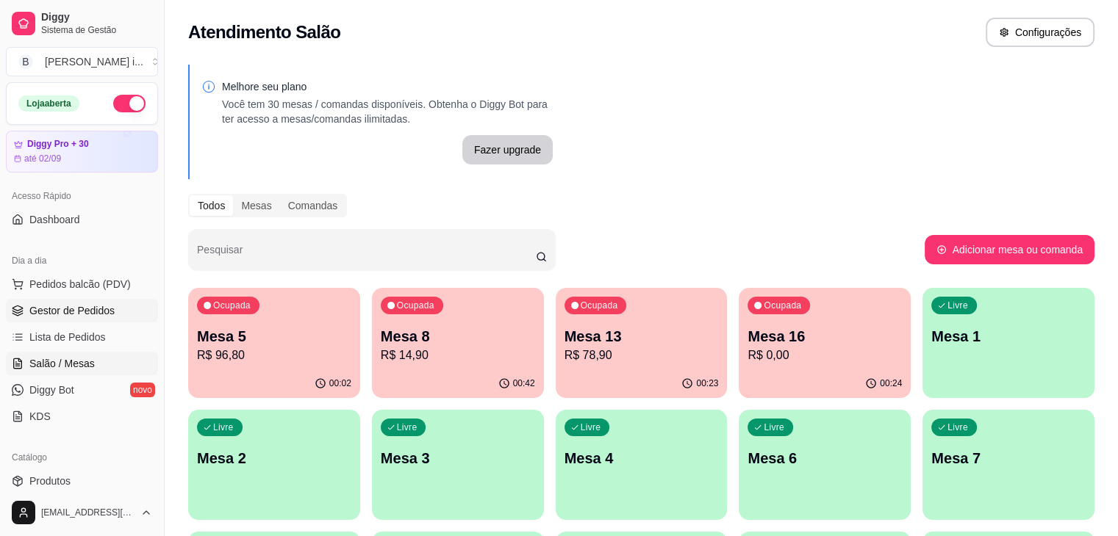
click at [65, 312] on span "Gestor de Pedidos" at bounding box center [71, 310] width 85 height 15
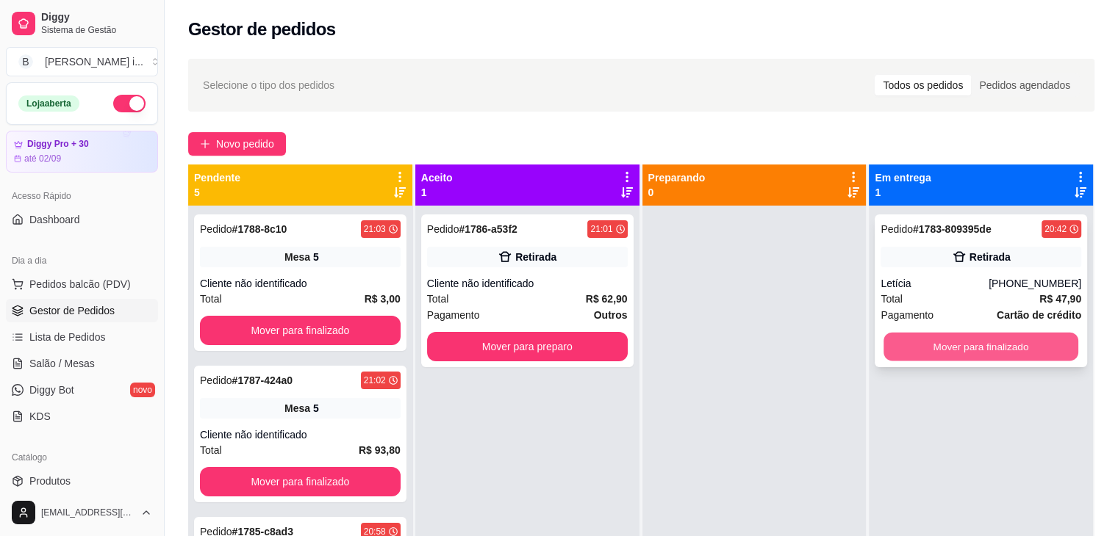
click at [990, 348] on button "Mover para finalizado" at bounding box center [980, 347] width 195 height 29
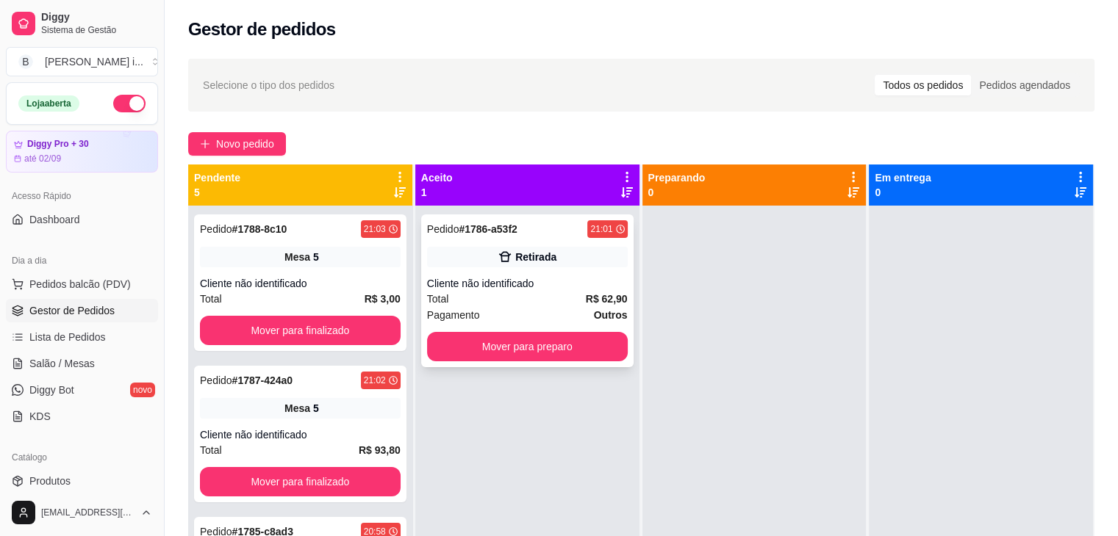
click at [574, 289] on div "Cliente não identificado" at bounding box center [527, 283] width 201 height 15
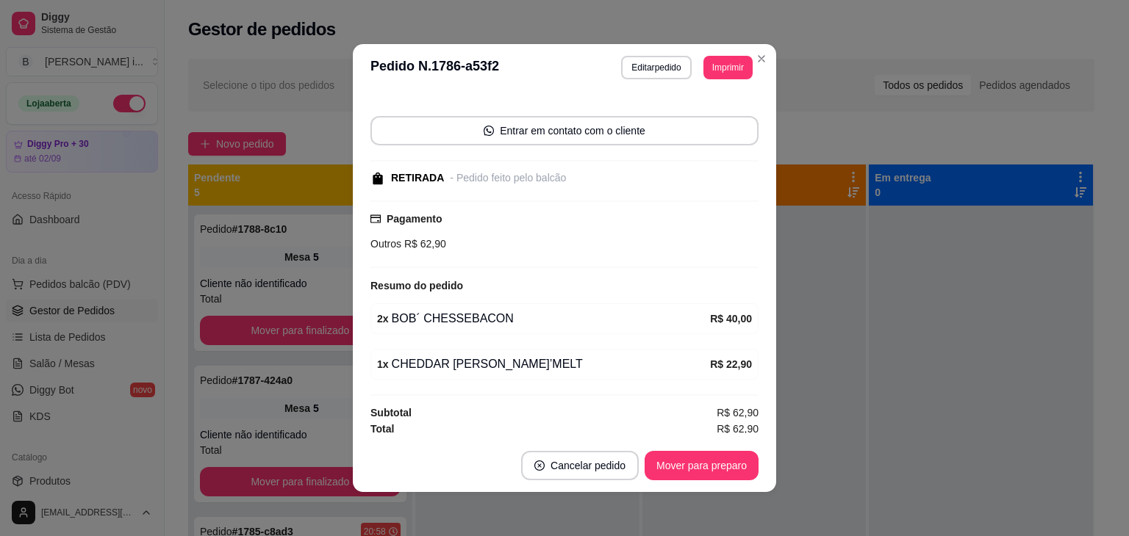
scroll to position [87, 0]
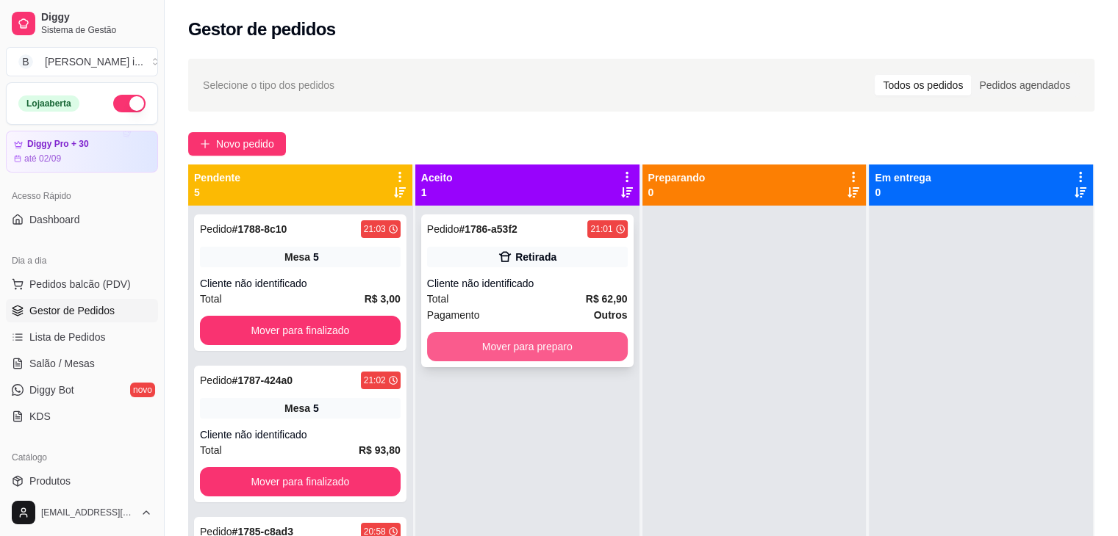
click at [538, 345] on button "Mover para preparo" at bounding box center [527, 346] width 201 height 29
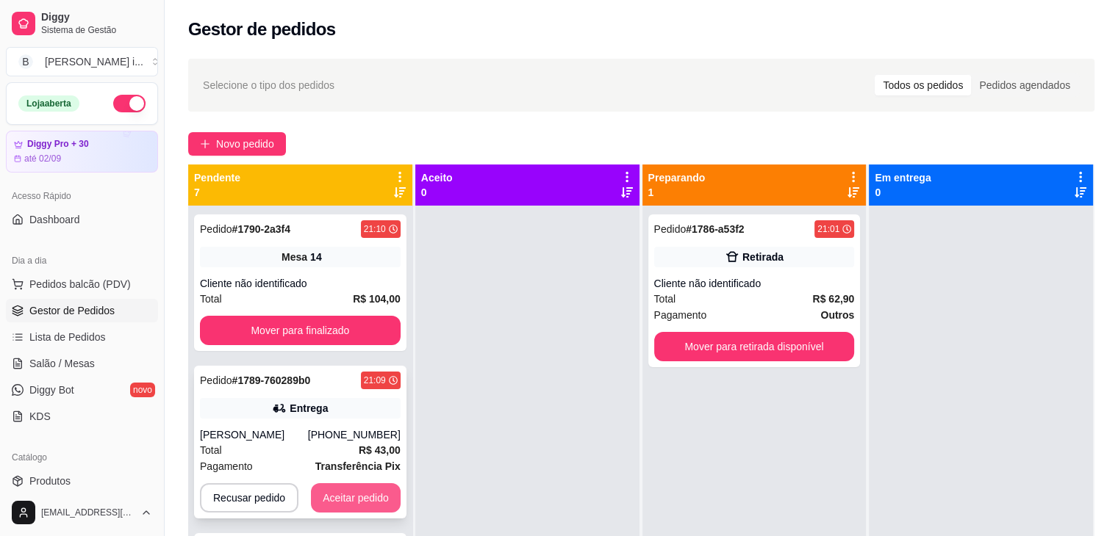
click at [355, 494] on button "Aceitar pedido" at bounding box center [356, 497] width 90 height 29
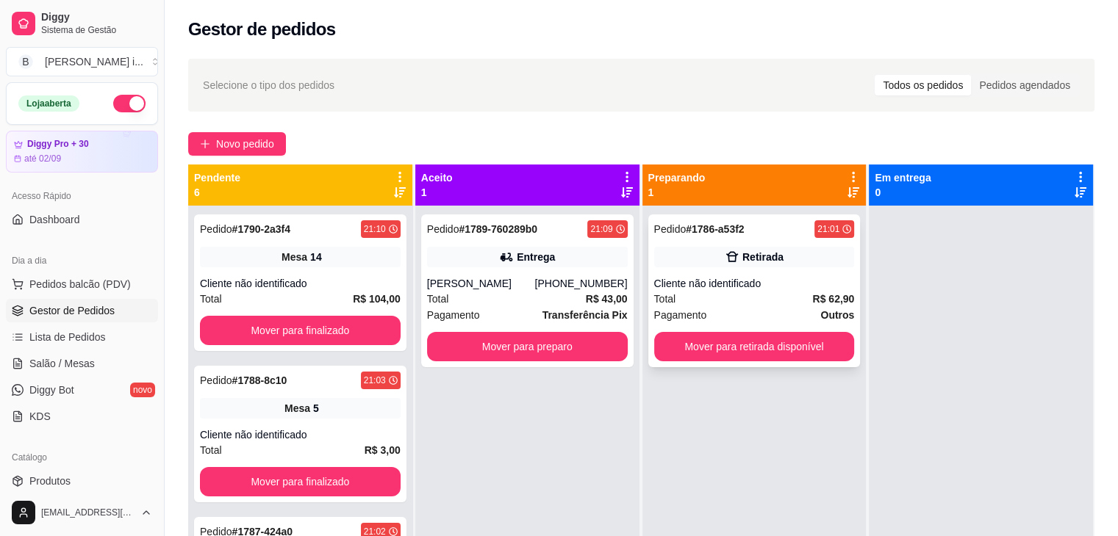
click at [785, 304] on div "Pedido # 1786-a53f2 21:01 Retirada Cliente não identificado Total R$ 62,90 Paga…" at bounding box center [754, 291] width 212 height 153
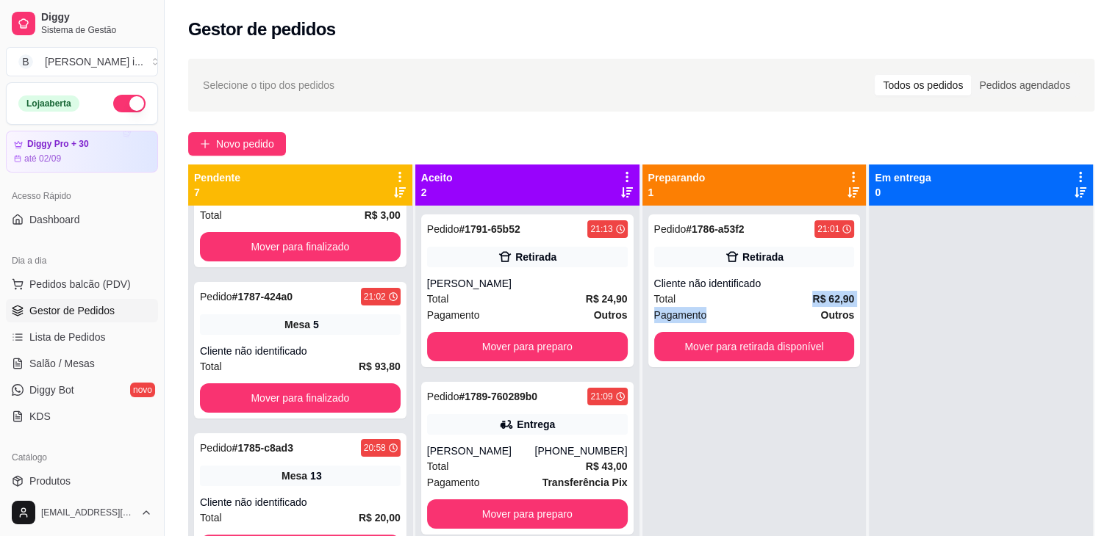
scroll to position [538, 0]
click at [799, 411] on div "Pedido # 1786-a53f2 21:01 Retirada Cliente não identificado Total R$ 62,90 Paga…" at bounding box center [754, 474] width 224 height 536
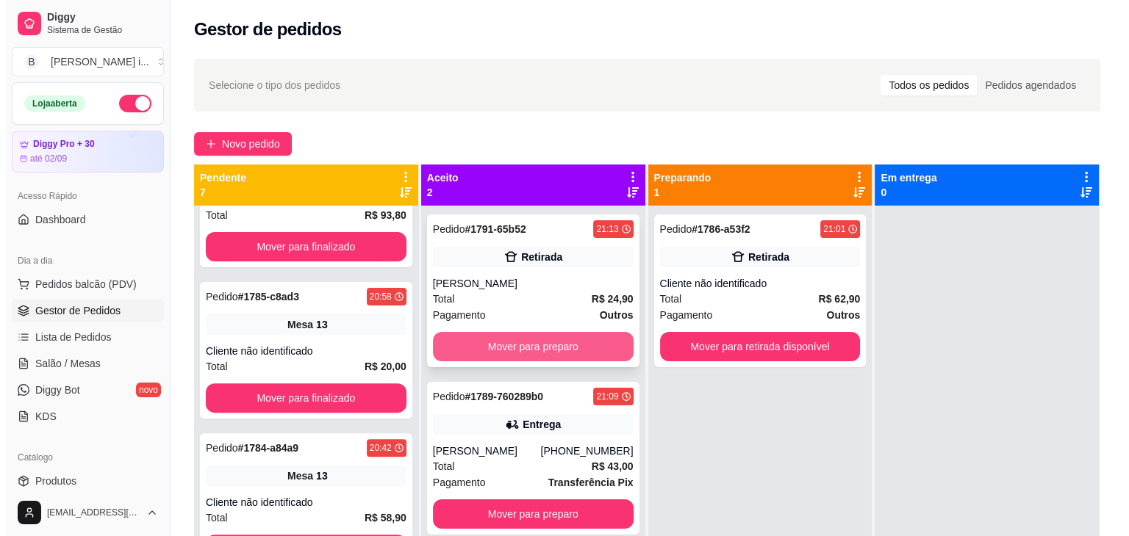
scroll to position [41, 0]
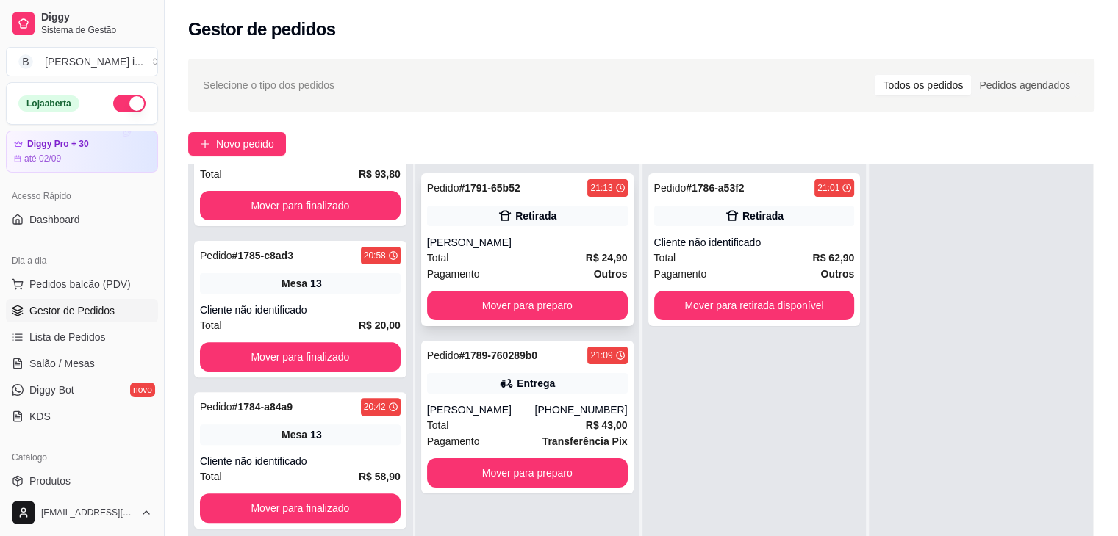
click at [547, 253] on div "Total R$ 24,90" at bounding box center [527, 258] width 201 height 16
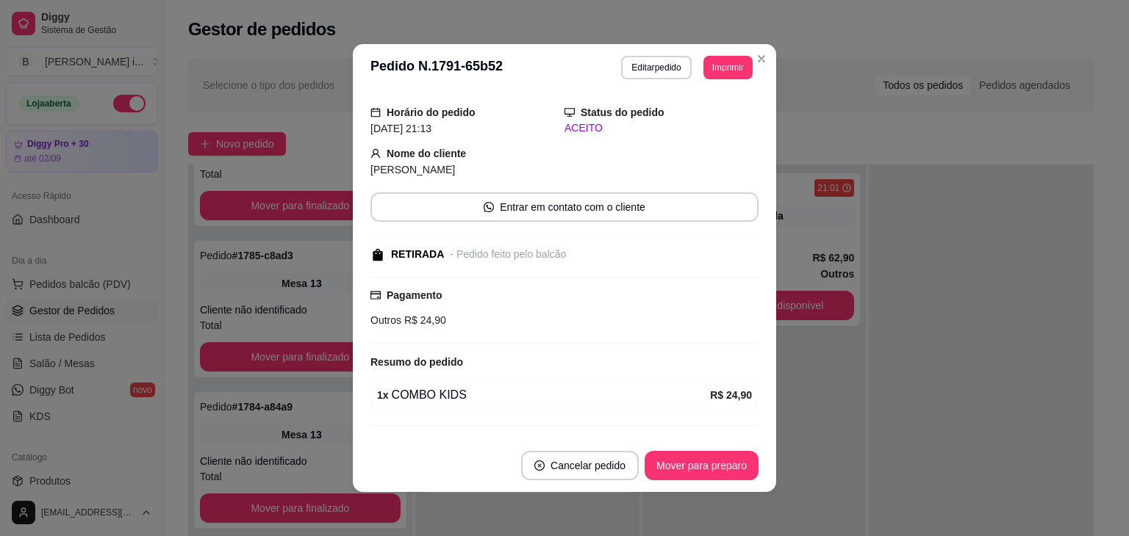
scroll to position [73, 0]
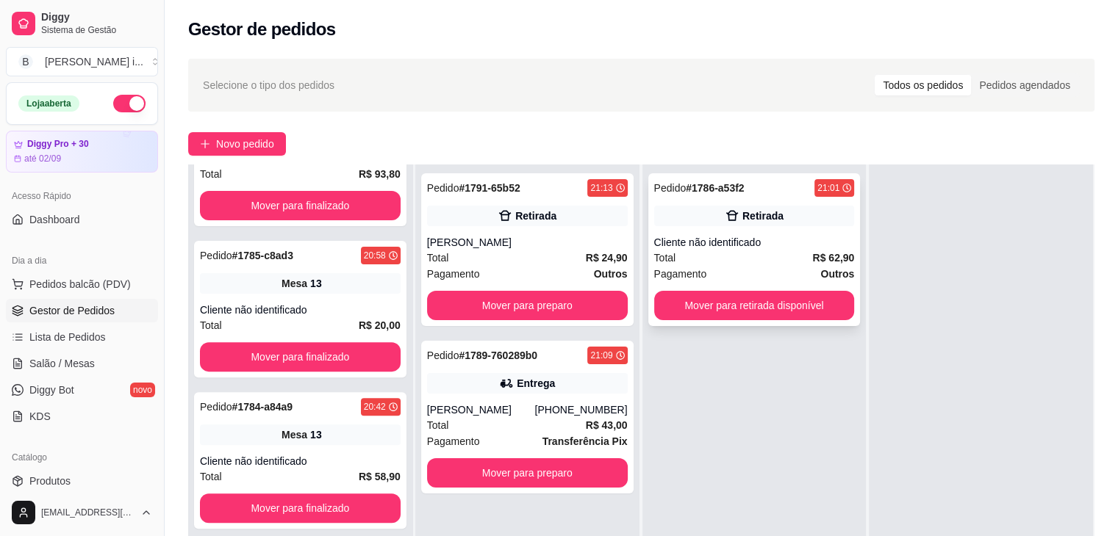
click at [720, 206] on div "Retirada" at bounding box center [754, 216] width 201 height 21
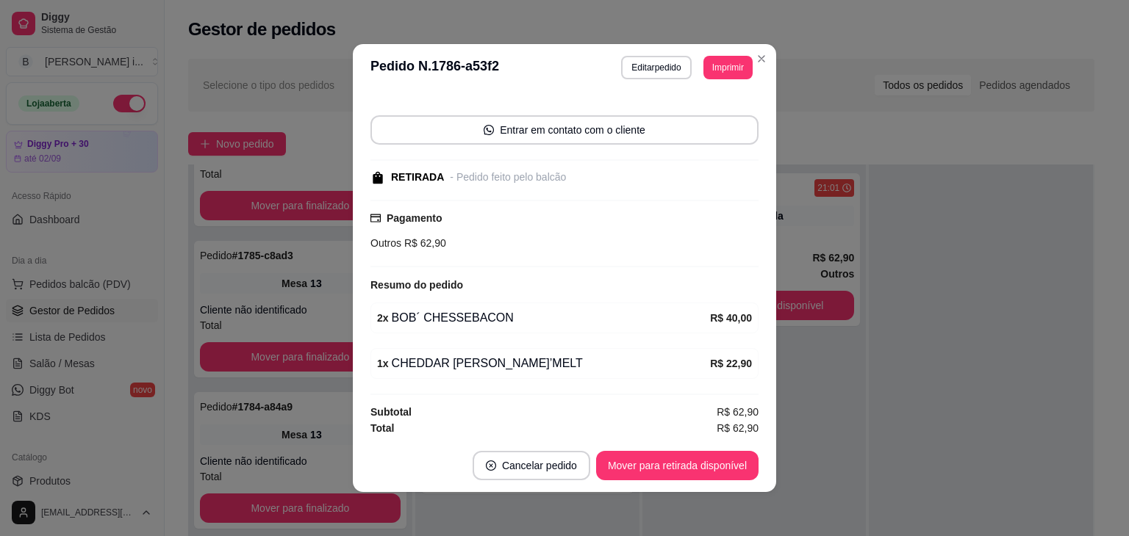
scroll to position [87, 0]
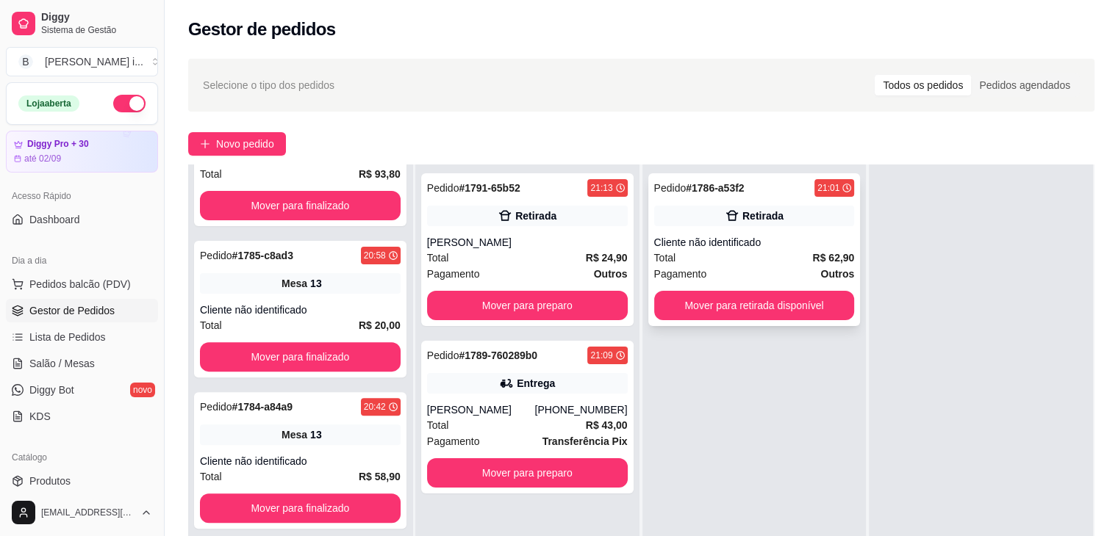
click at [751, 231] on div "Pedido # 1786-a53f2 21:01 Retirada Cliente não identificado Total R$ 62,90 Paga…" at bounding box center [754, 249] width 212 height 153
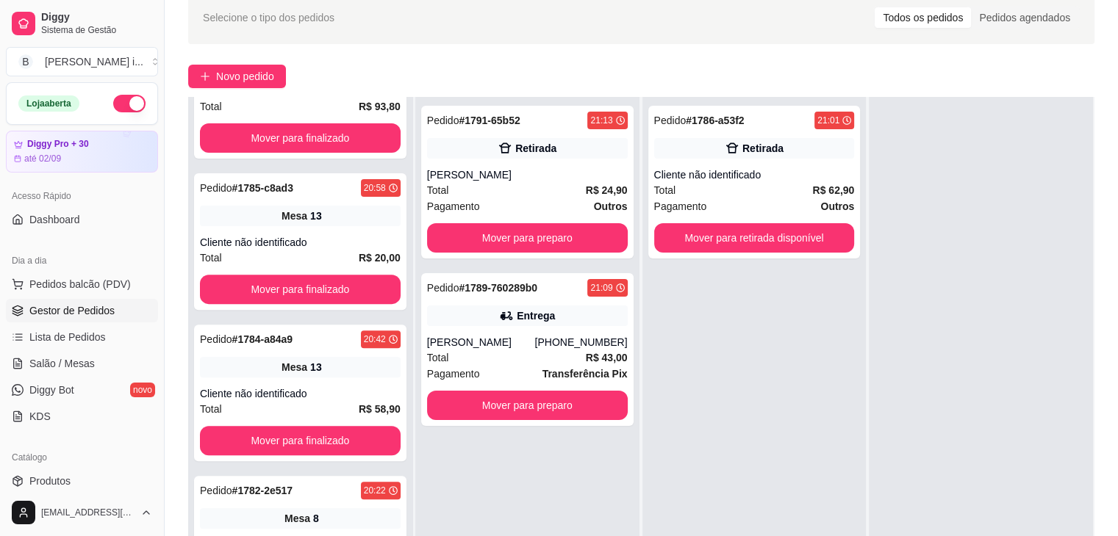
scroll to position [147, 0]
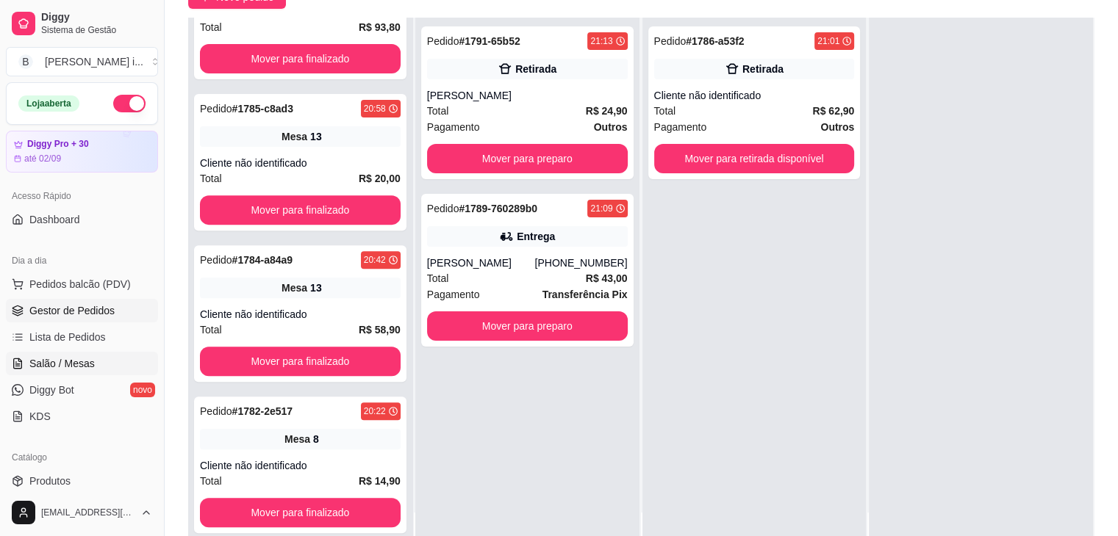
click at [90, 359] on span "Salão / Mesas" at bounding box center [61, 363] width 65 height 15
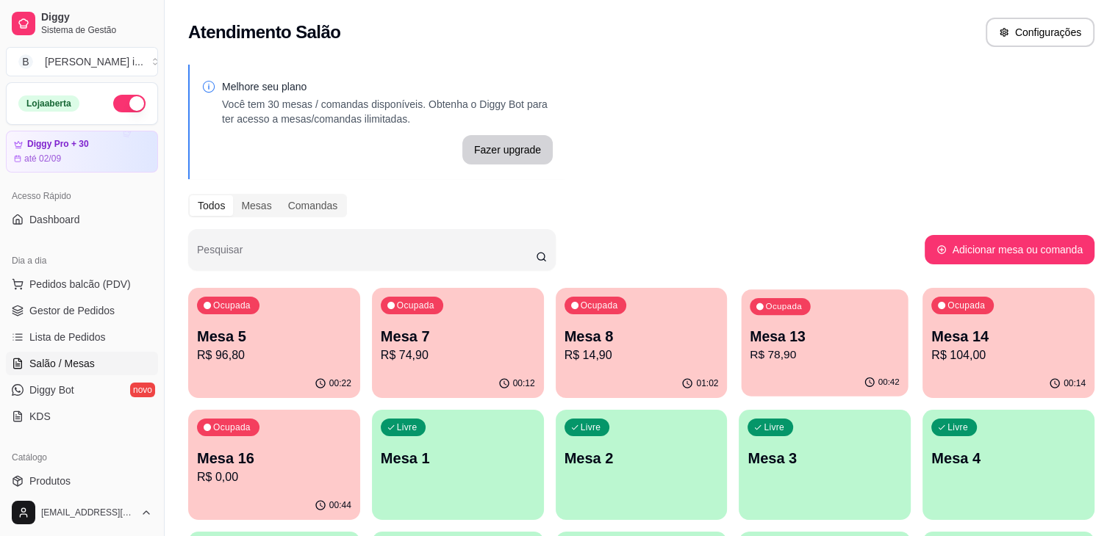
click at [750, 352] on p "R$ 78,90" at bounding box center [825, 355] width 150 height 17
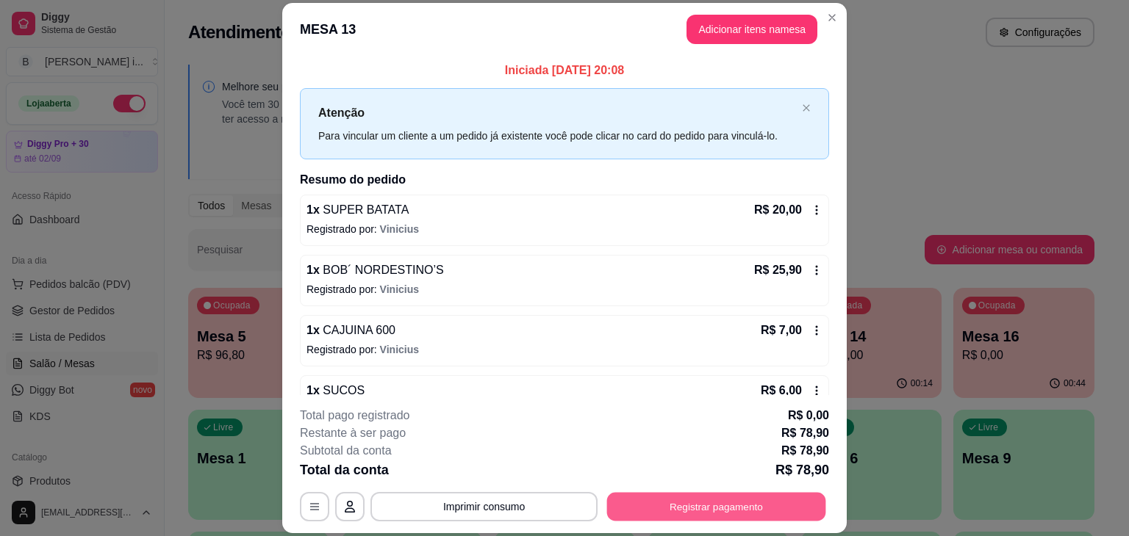
click at [716, 505] on button "Registrar pagamento" at bounding box center [716, 507] width 219 height 29
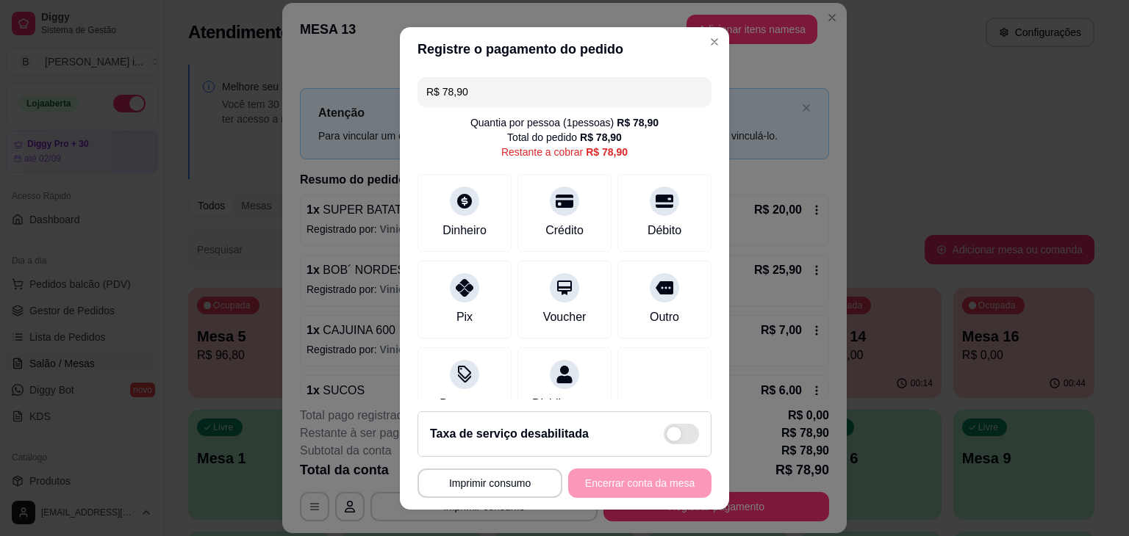
click at [579, 95] on input "R$ 78,90" at bounding box center [564, 91] width 276 height 29
click at [555, 206] on icon at bounding box center [564, 196] width 19 height 19
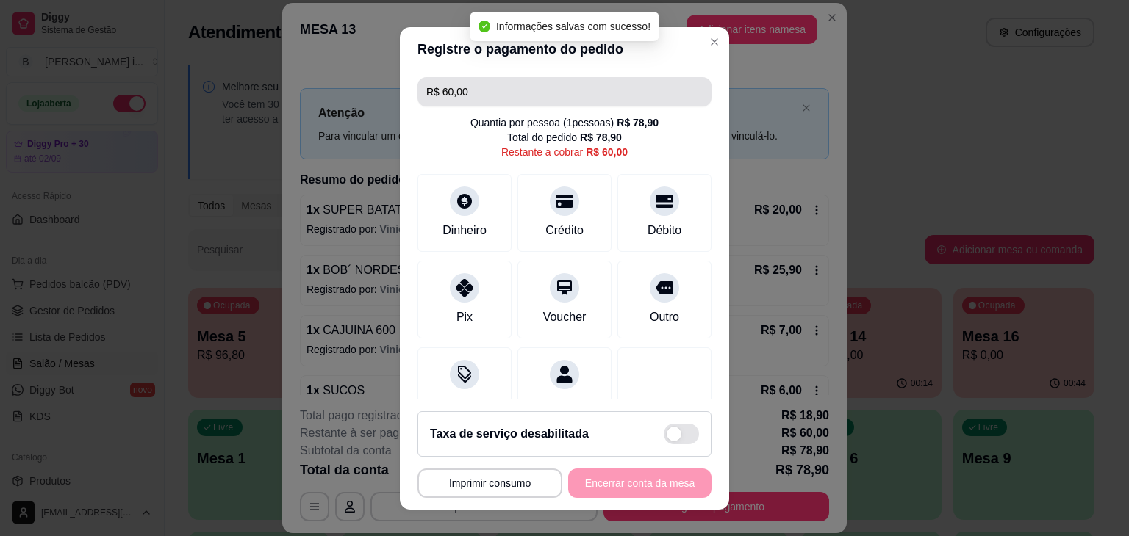
click at [553, 94] on input "R$ 60,00" at bounding box center [564, 91] width 276 height 29
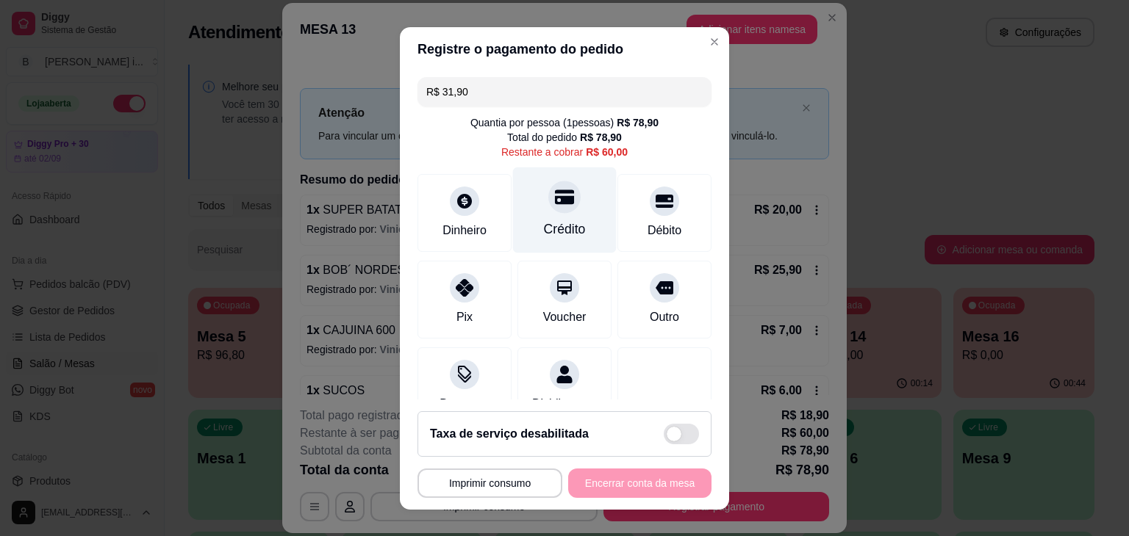
click at [548, 207] on div at bounding box center [564, 197] width 32 height 32
click at [555, 196] on icon at bounding box center [564, 197] width 19 height 15
type input "R$ 0,00"
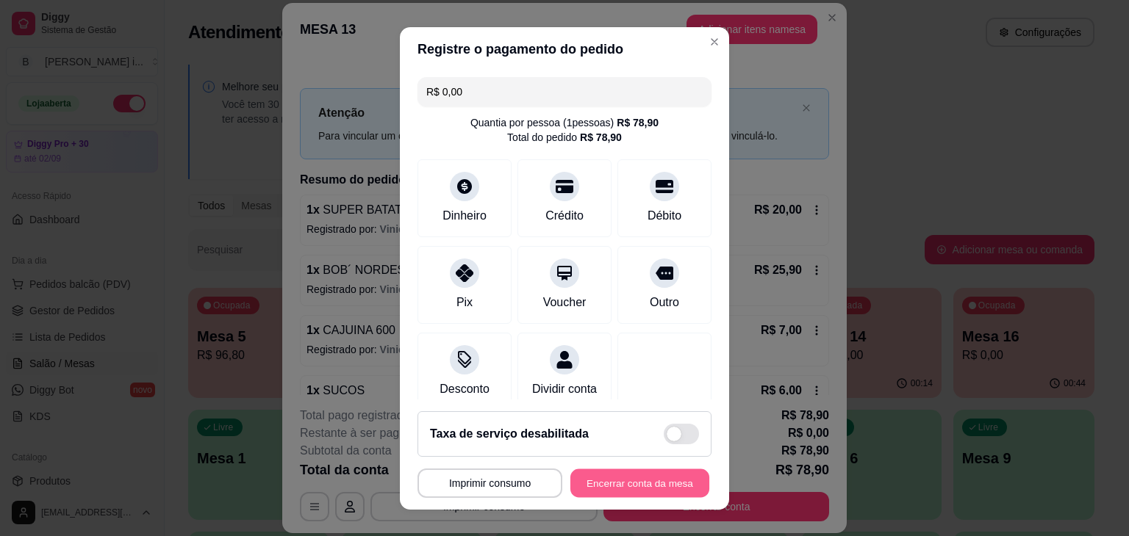
click at [643, 489] on button "Encerrar conta da mesa" at bounding box center [639, 483] width 139 height 29
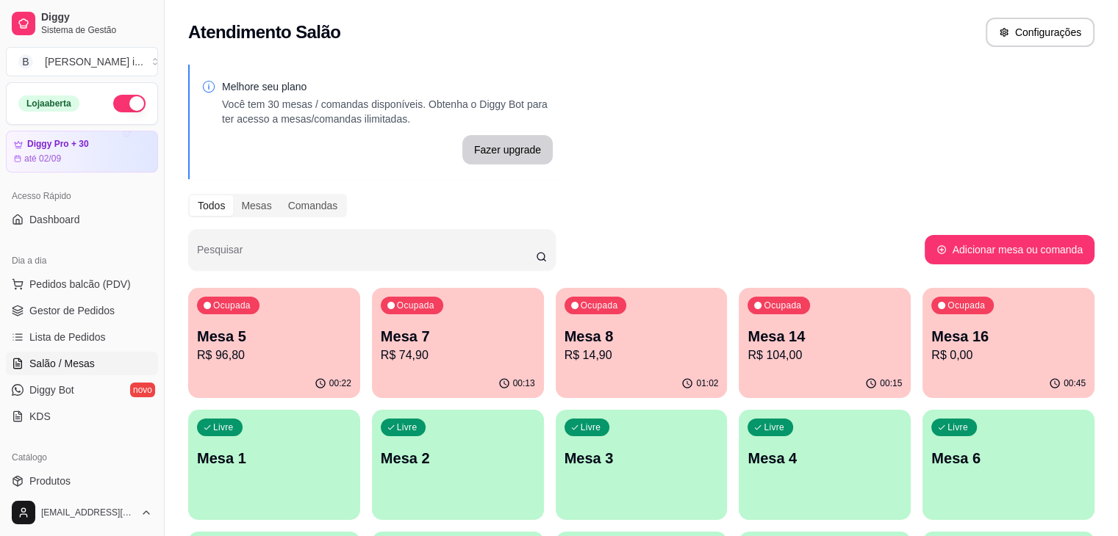
click at [931, 362] on p "R$ 0,00" at bounding box center [1008, 356] width 154 height 18
click at [749, 364] on p "R$ 104,00" at bounding box center [824, 356] width 154 height 18
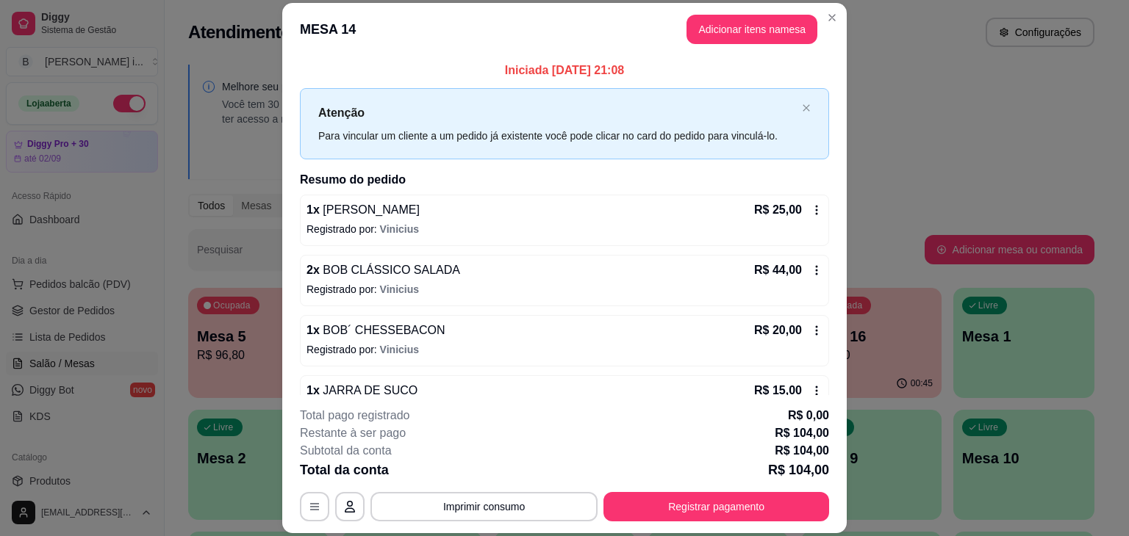
scroll to position [29, 0]
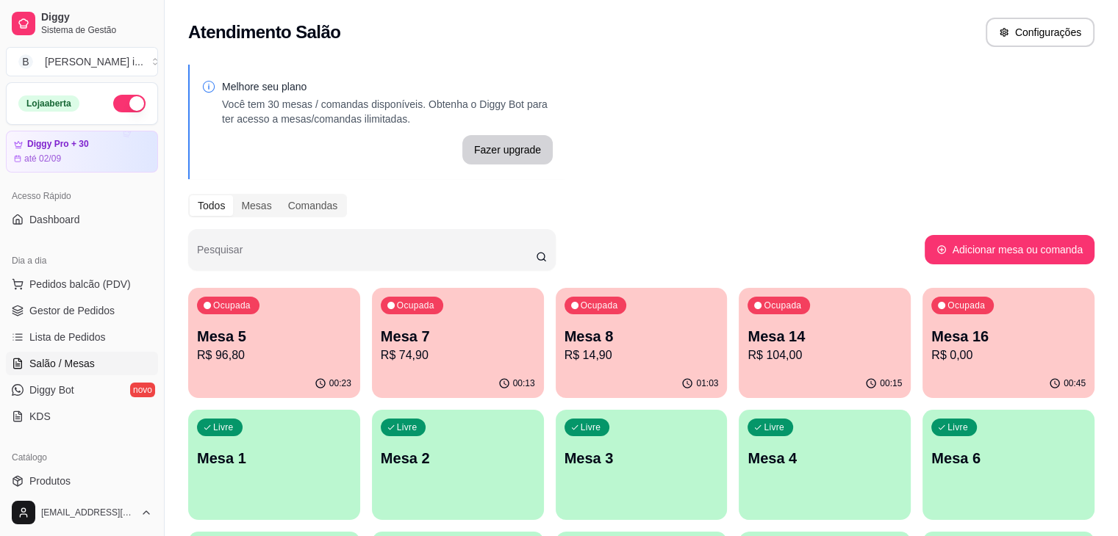
click at [317, 362] on p "R$ 96,80" at bounding box center [274, 356] width 154 height 18
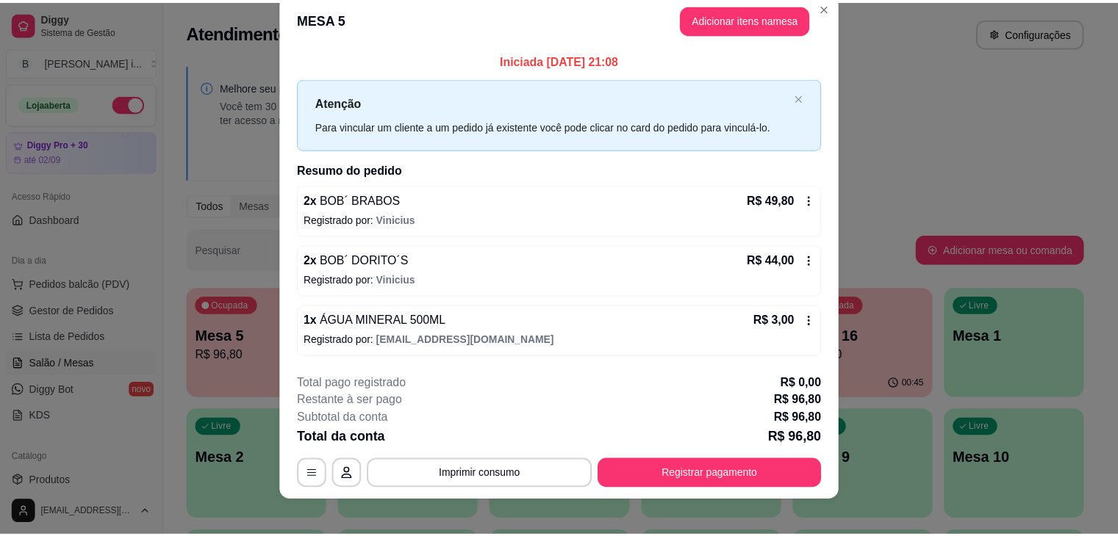
scroll to position [32, 0]
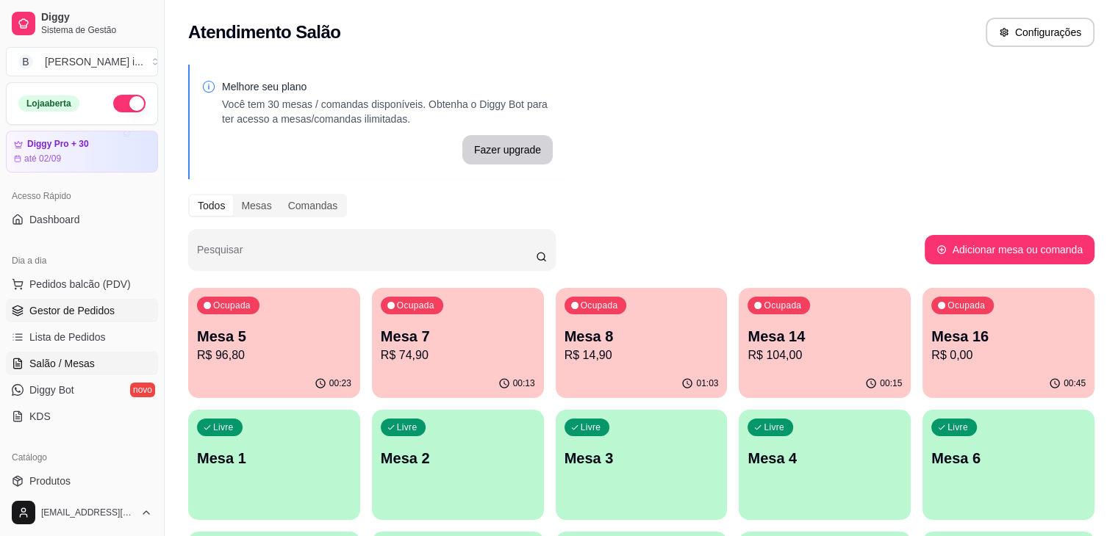
click at [56, 314] on span "Gestor de Pedidos" at bounding box center [71, 310] width 85 height 15
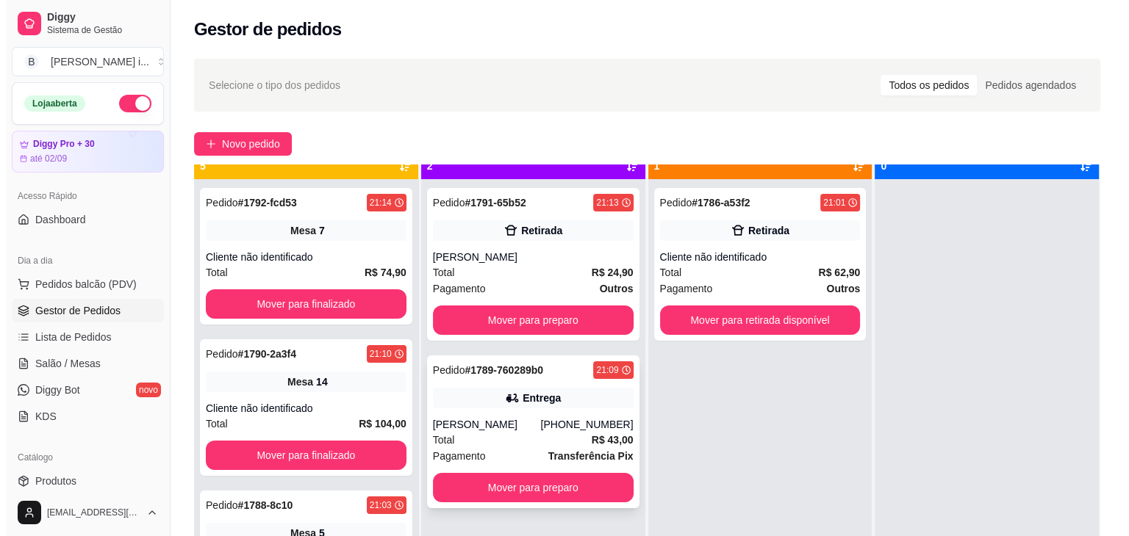
scroll to position [41, 0]
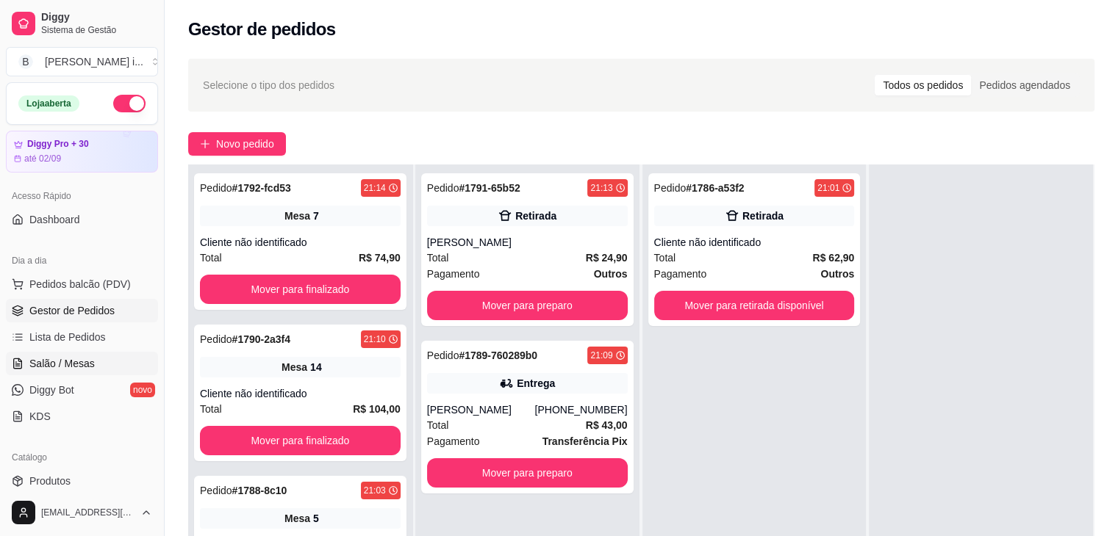
click at [81, 358] on span "Salão / Mesas" at bounding box center [61, 363] width 65 height 15
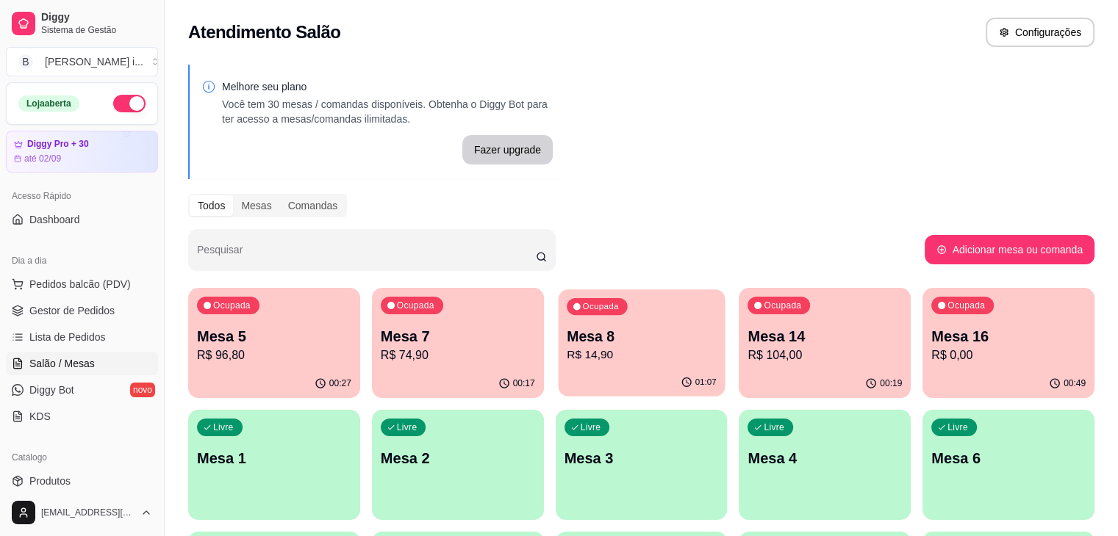
click at [567, 312] on div "Ocupada" at bounding box center [597, 306] width 60 height 17
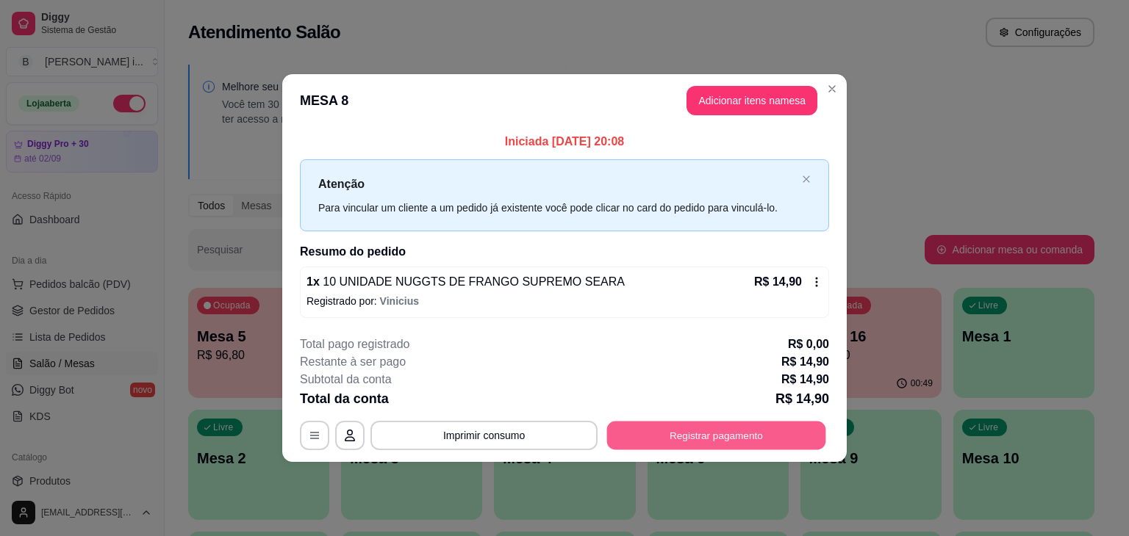
click at [732, 427] on button "Registrar pagamento" at bounding box center [716, 435] width 219 height 29
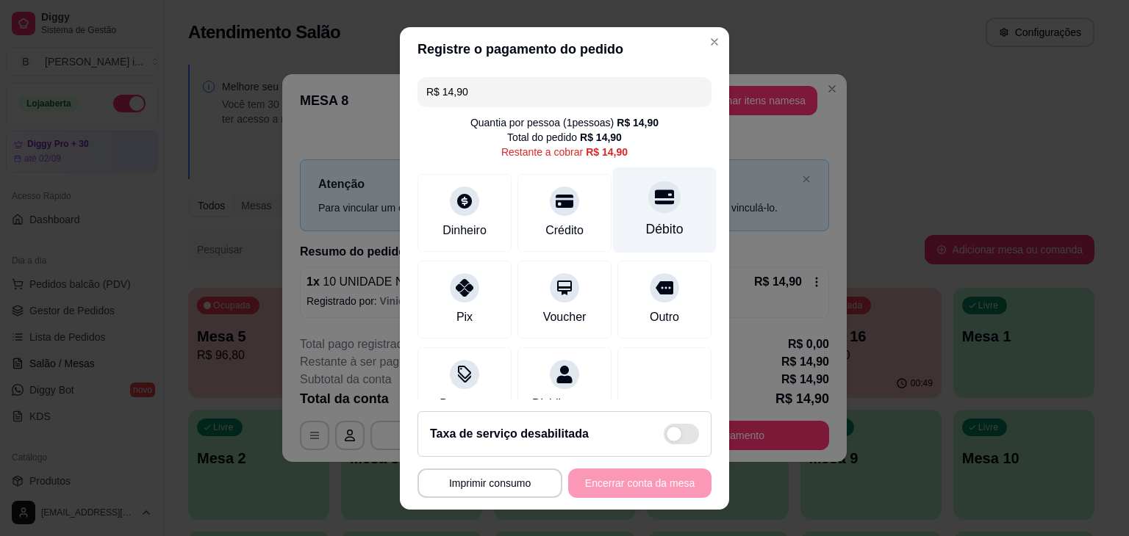
click at [646, 220] on div "Débito" at bounding box center [664, 229] width 37 height 19
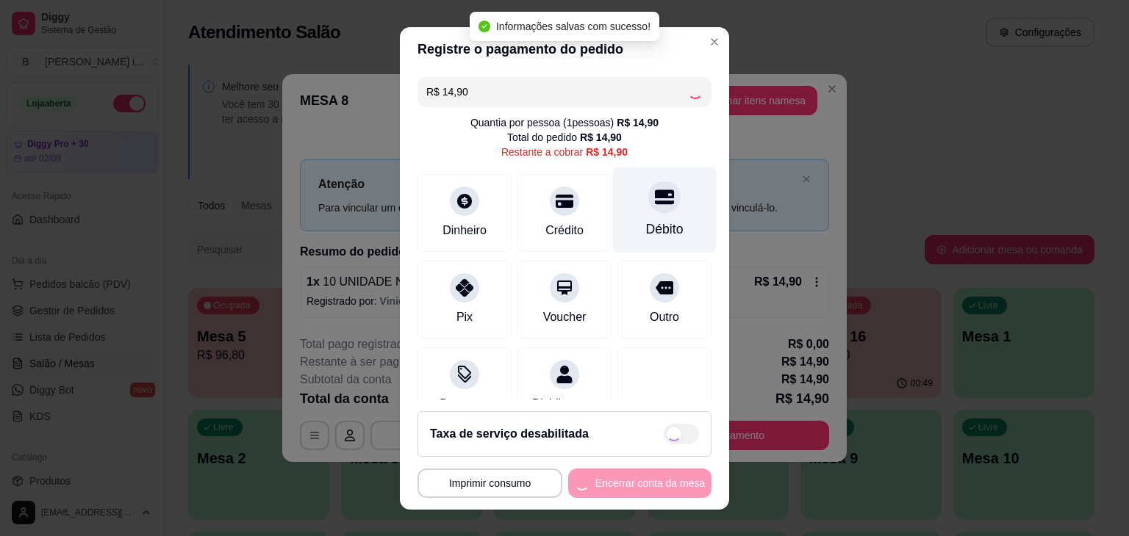
type input "R$ 0,00"
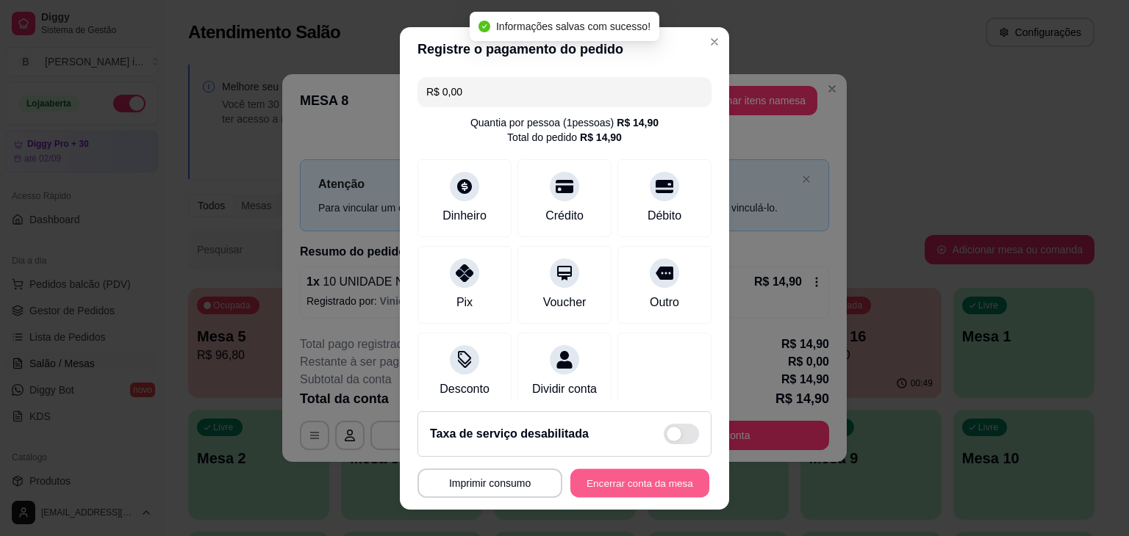
click at [647, 477] on button "Encerrar conta da mesa" at bounding box center [639, 483] width 139 height 29
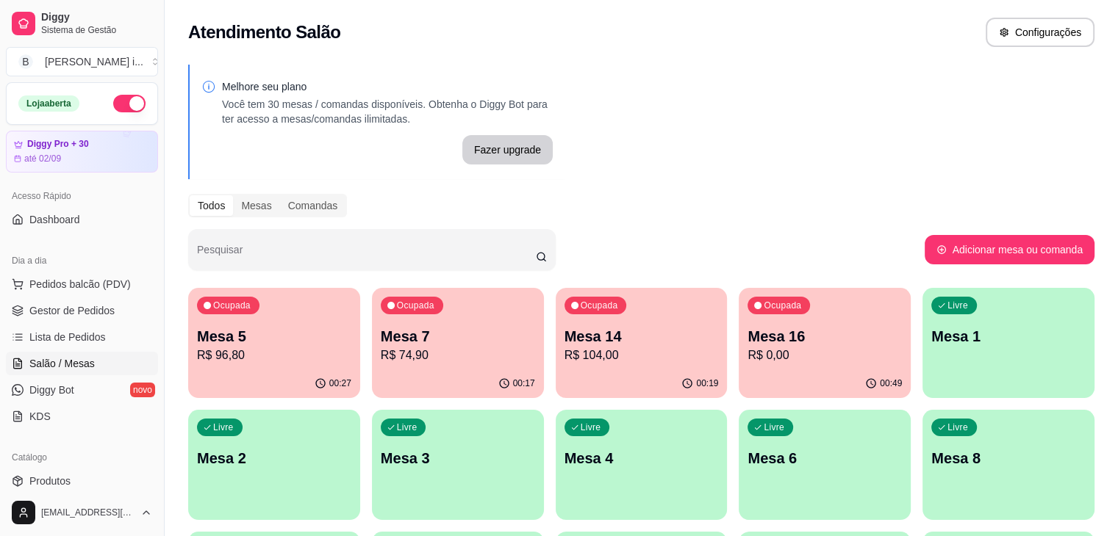
click at [220, 365] on div "Ocupada Mesa 5 R$ 96,80" at bounding box center [274, 329] width 172 height 82
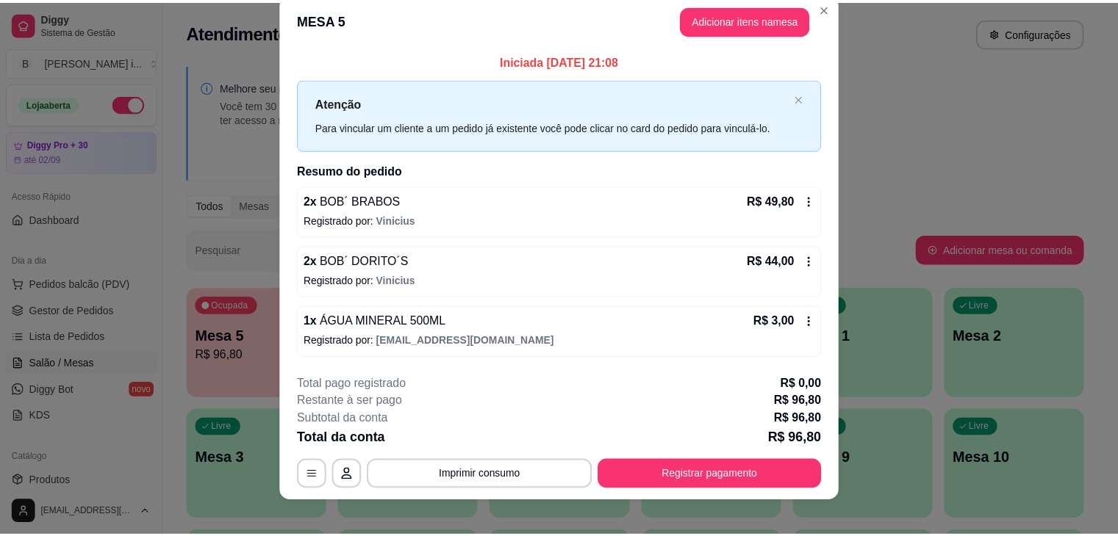
scroll to position [32, 0]
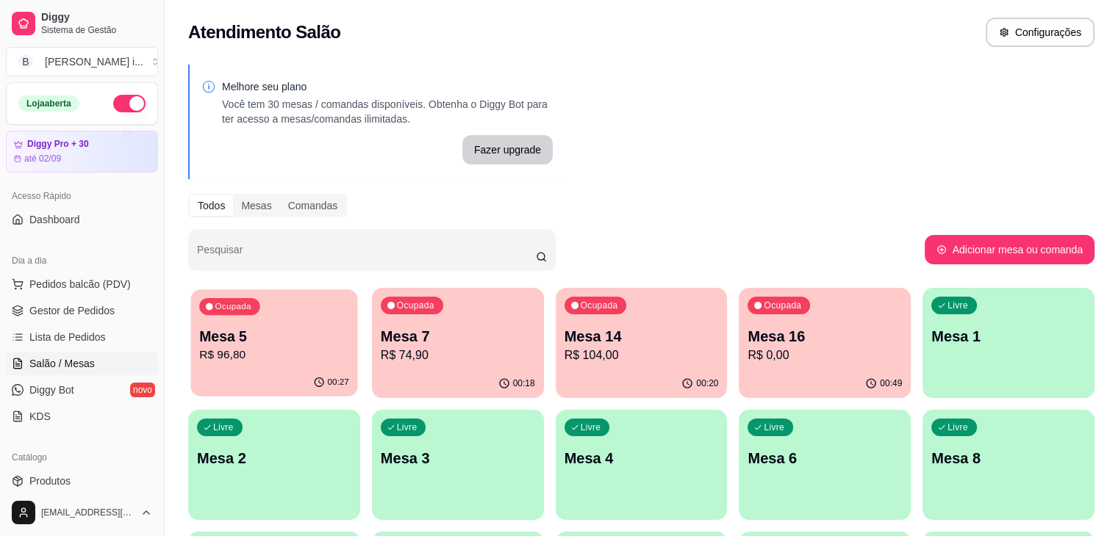
click at [228, 373] on div "00:27" at bounding box center [274, 383] width 167 height 28
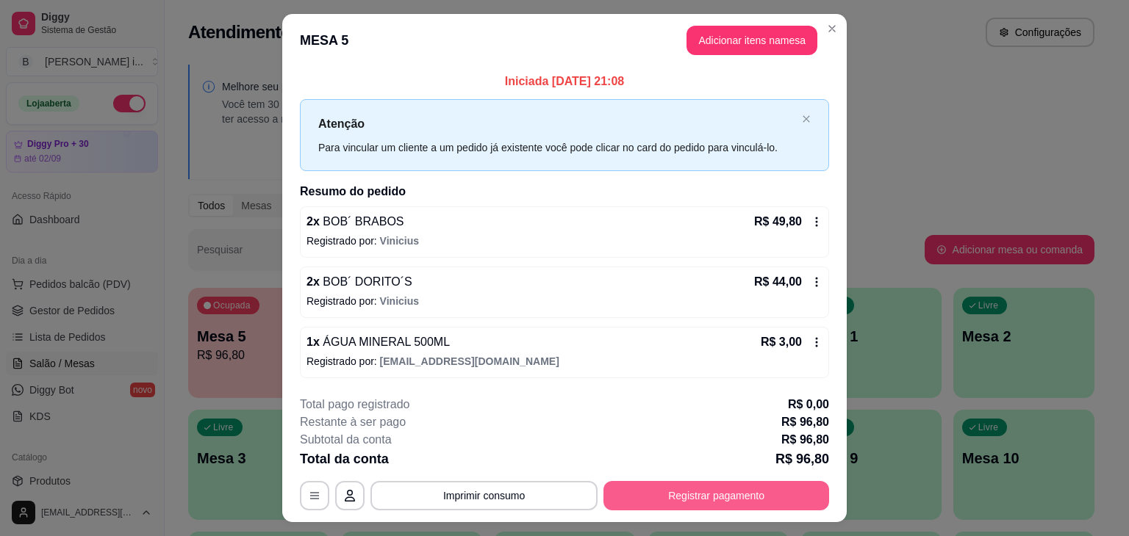
click at [711, 495] on button "Registrar pagamento" at bounding box center [716, 495] width 226 height 29
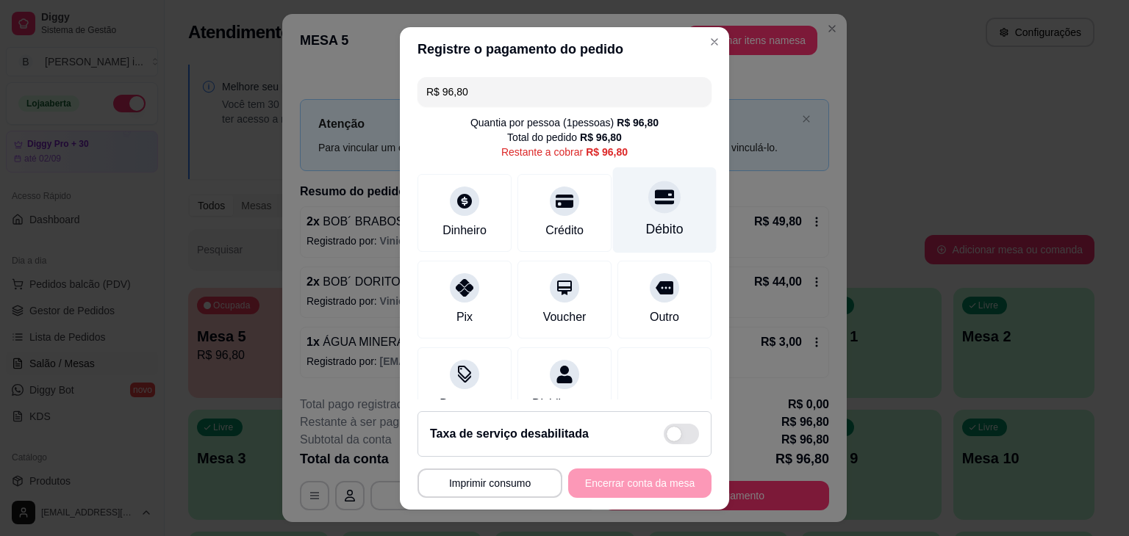
click at [617, 201] on div "Débito" at bounding box center [665, 210] width 104 height 86
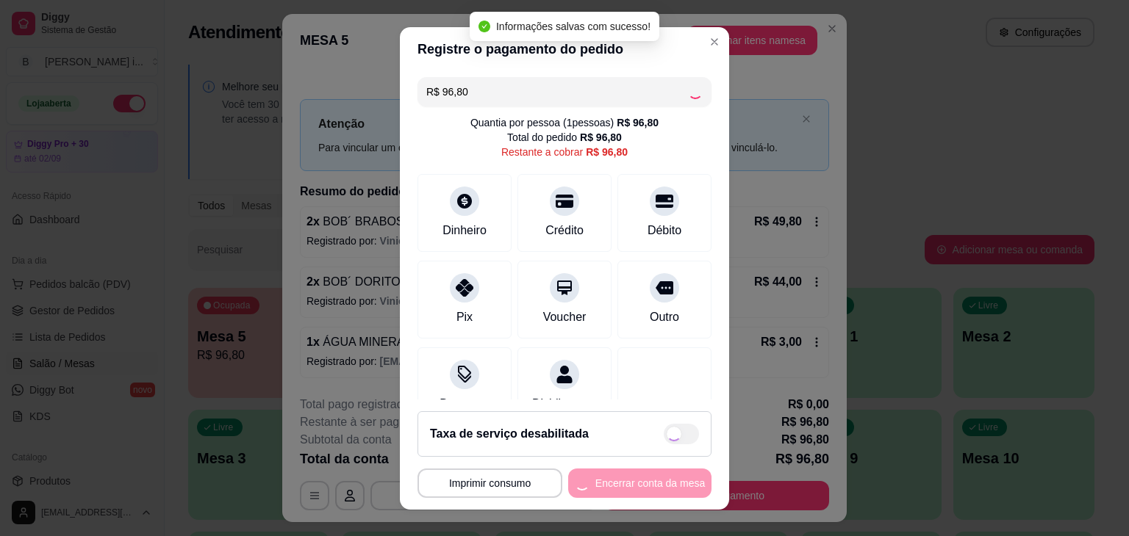
type input "R$ 0,00"
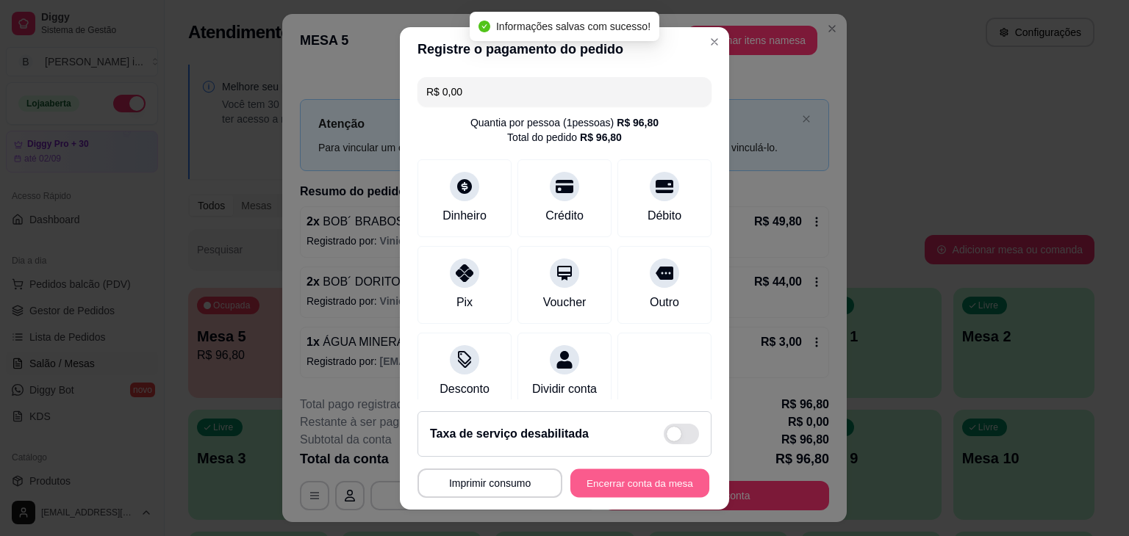
click at [658, 486] on button "Encerrar conta da mesa" at bounding box center [639, 483] width 139 height 29
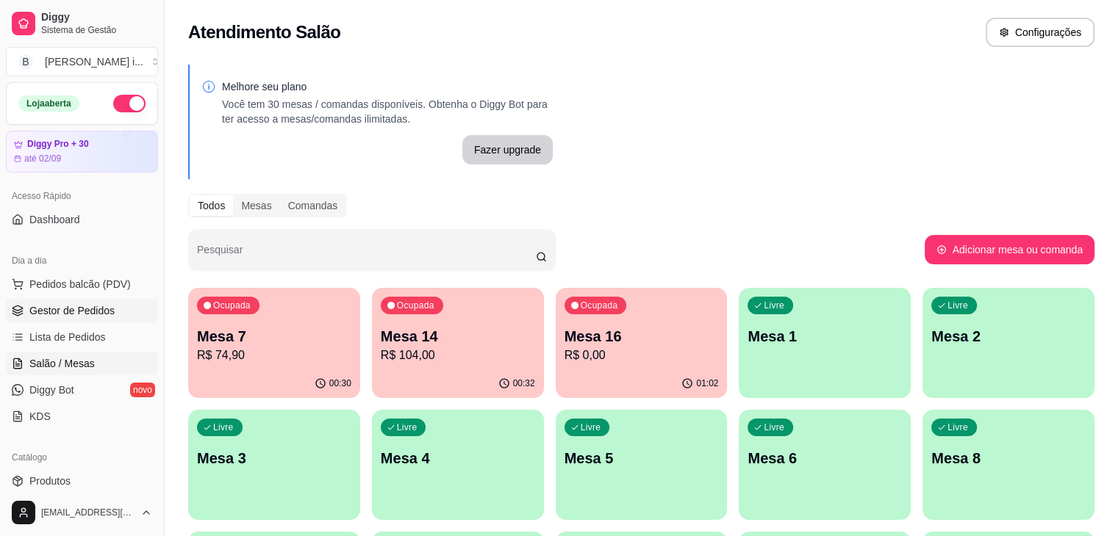
click at [95, 303] on span "Gestor de Pedidos" at bounding box center [71, 310] width 85 height 15
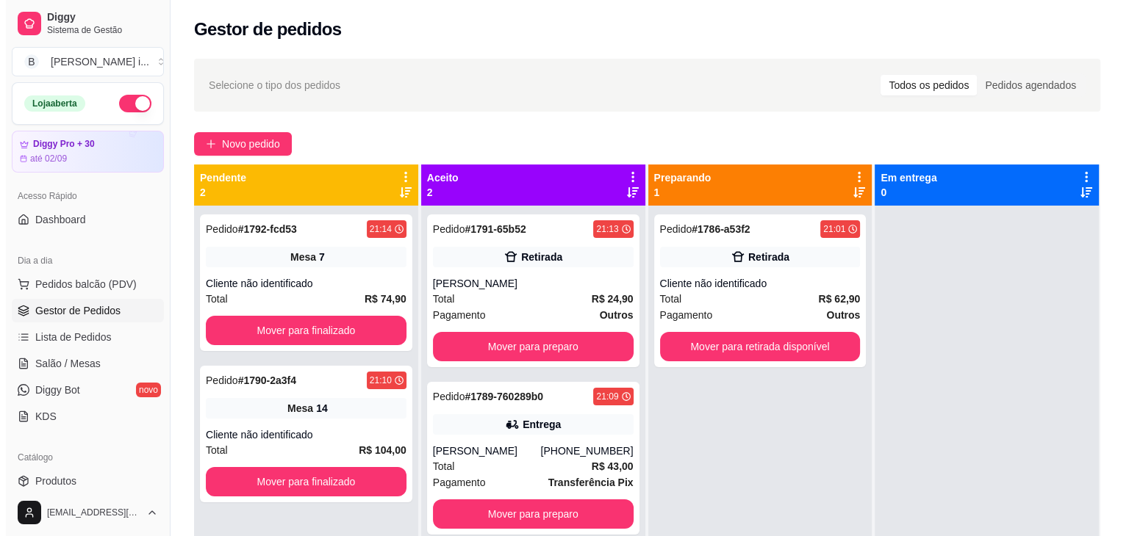
scroll to position [41, 0]
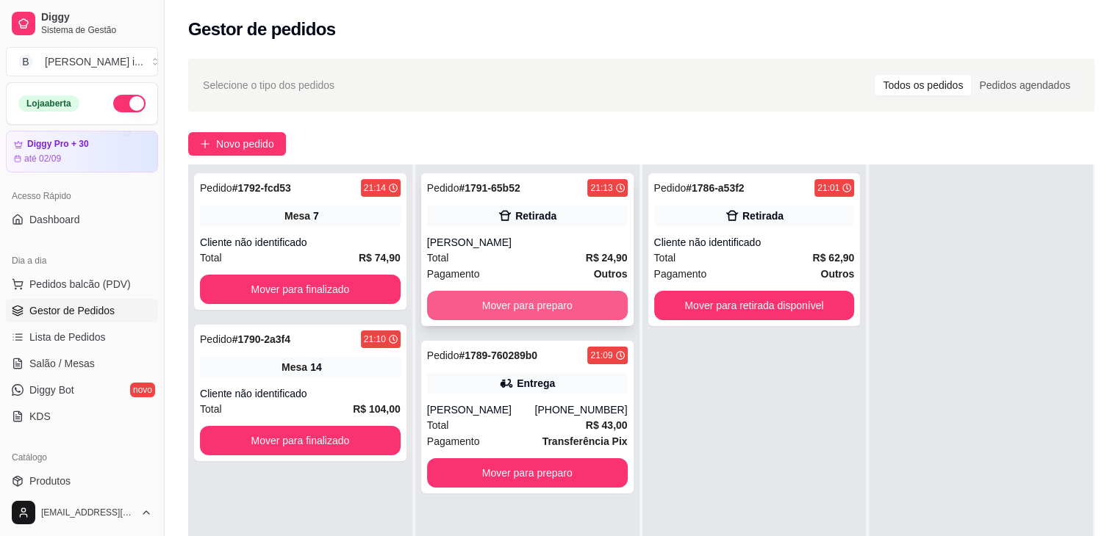
click at [576, 297] on button "Mover para preparo" at bounding box center [527, 305] width 201 height 29
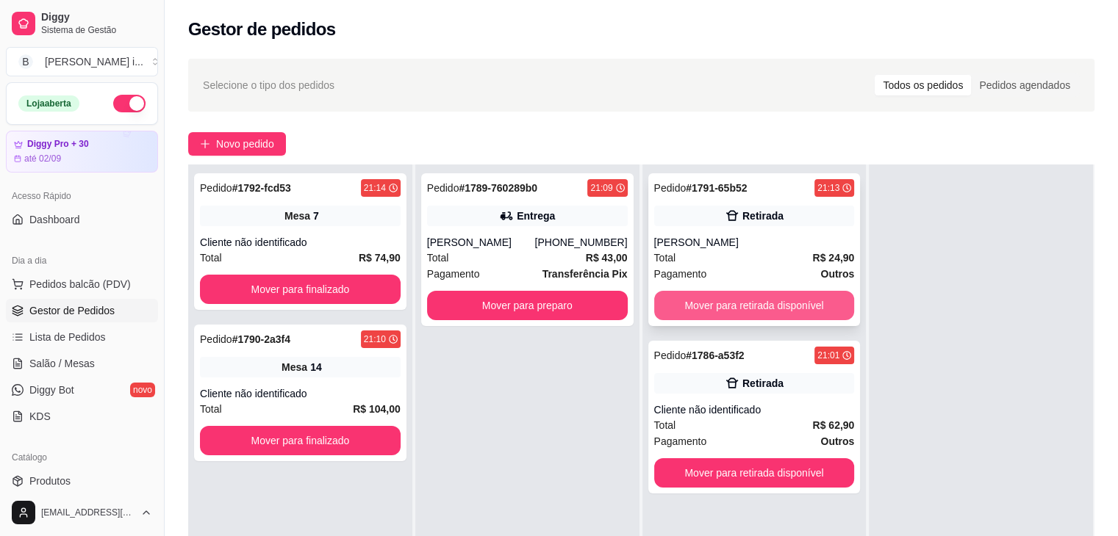
click at [773, 293] on button "Mover para retirada disponível" at bounding box center [754, 305] width 201 height 29
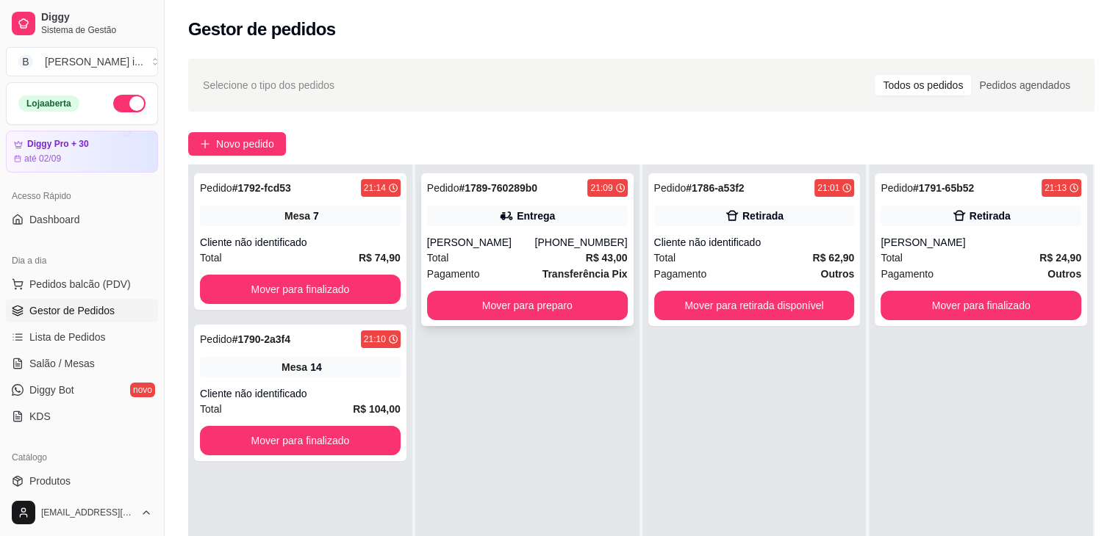
click at [534, 255] on div "Total R$ 43,00" at bounding box center [527, 258] width 201 height 16
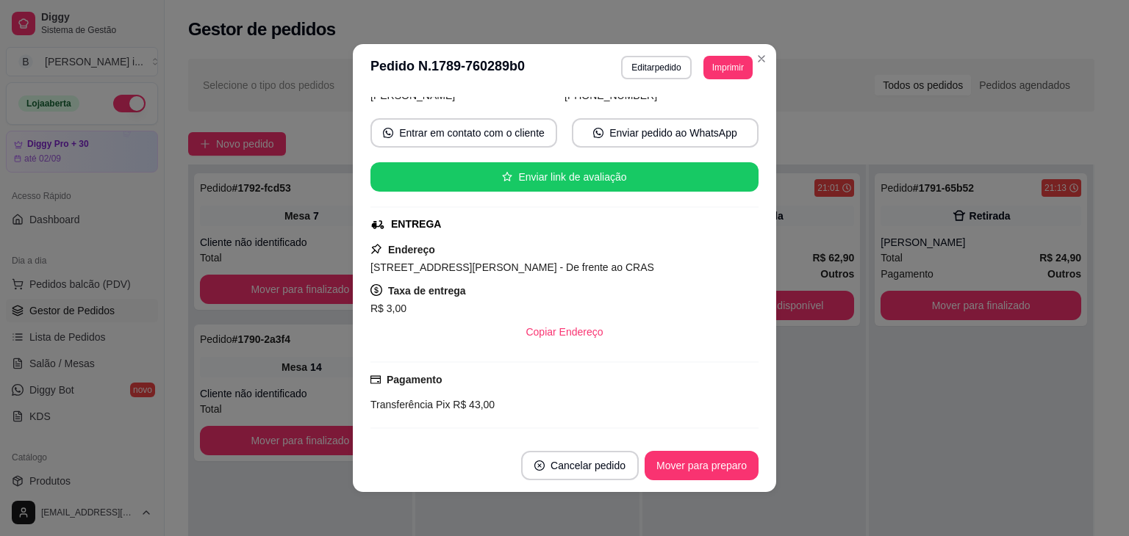
scroll to position [0, 0]
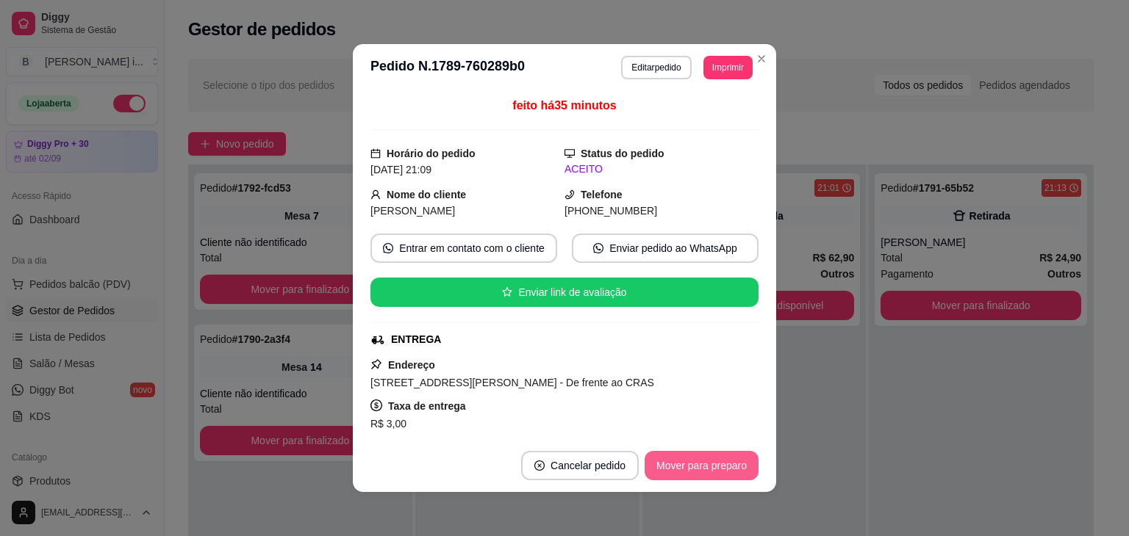
click at [720, 471] on button "Mover para preparo" at bounding box center [701, 465] width 114 height 29
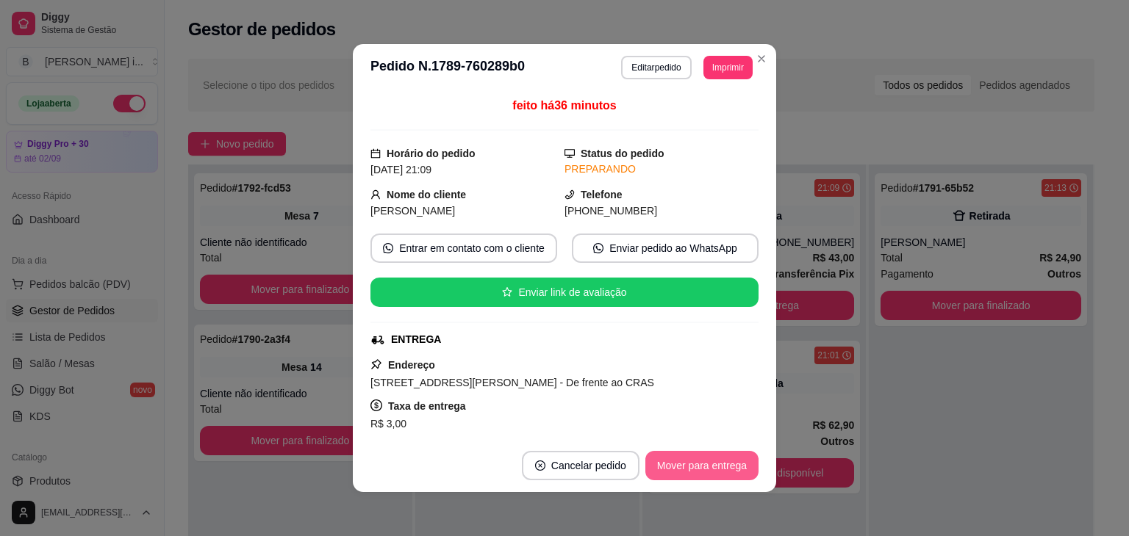
click at [732, 469] on button "Mover para entrega" at bounding box center [701, 465] width 113 height 29
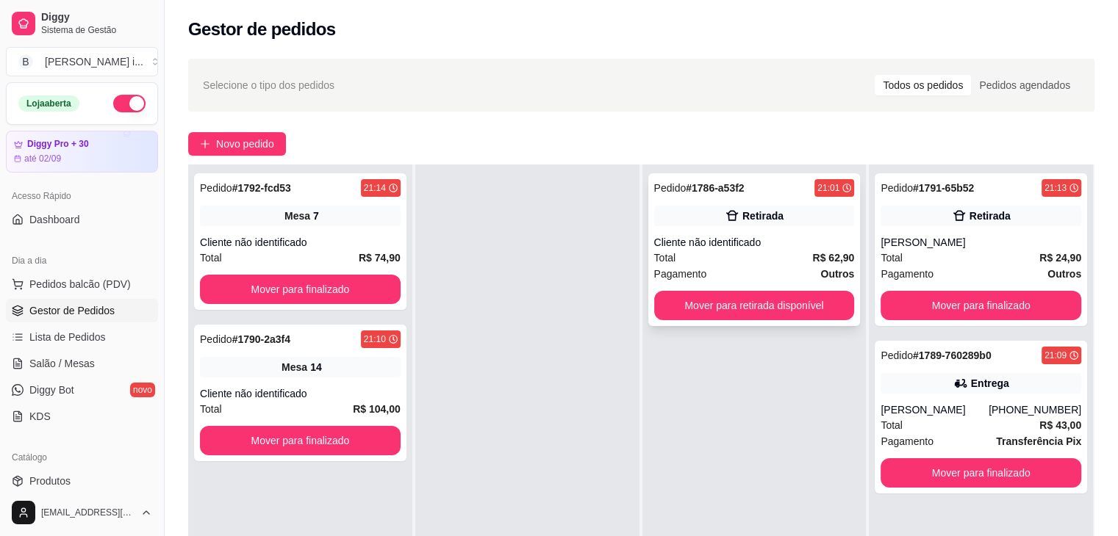
click at [789, 277] on div "Pagamento Outros" at bounding box center [754, 274] width 201 height 16
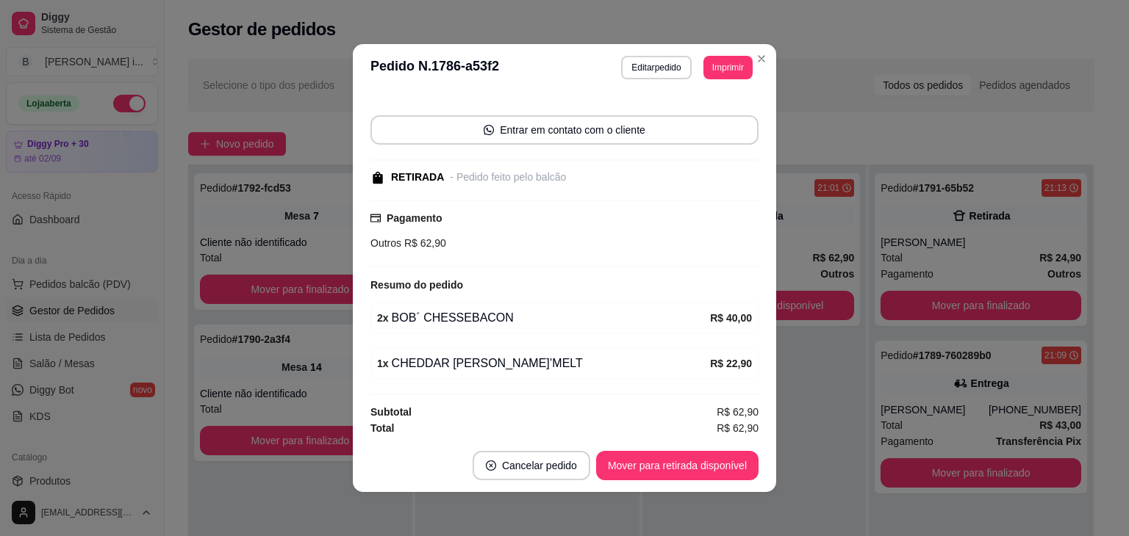
scroll to position [87, 0]
click at [683, 465] on button "Mover para retirada disponível" at bounding box center [677, 465] width 162 height 29
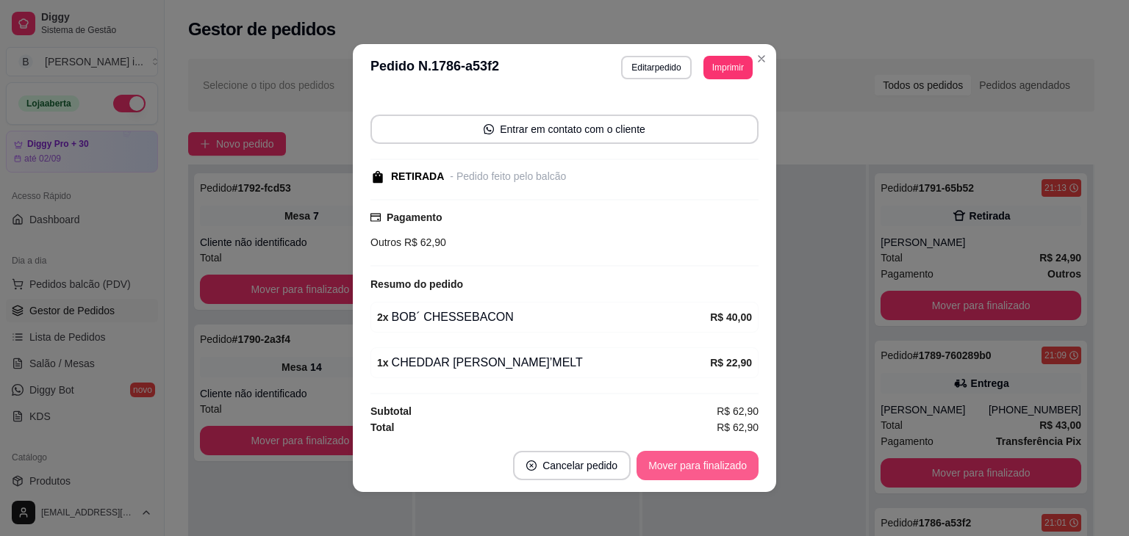
click at [691, 463] on button "Mover para finalizado" at bounding box center [697, 465] width 122 height 29
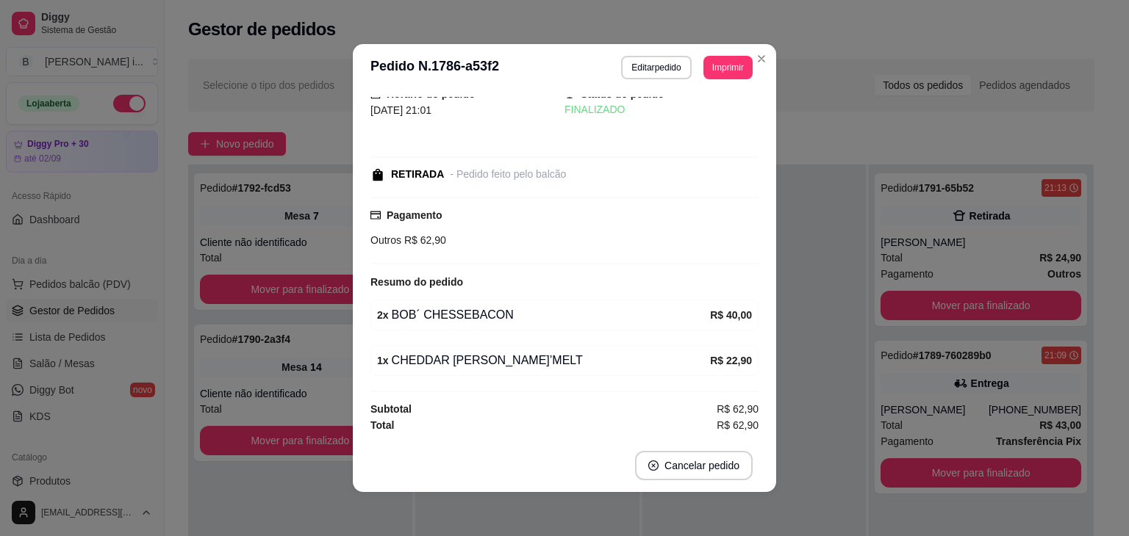
scroll to position [24, 0]
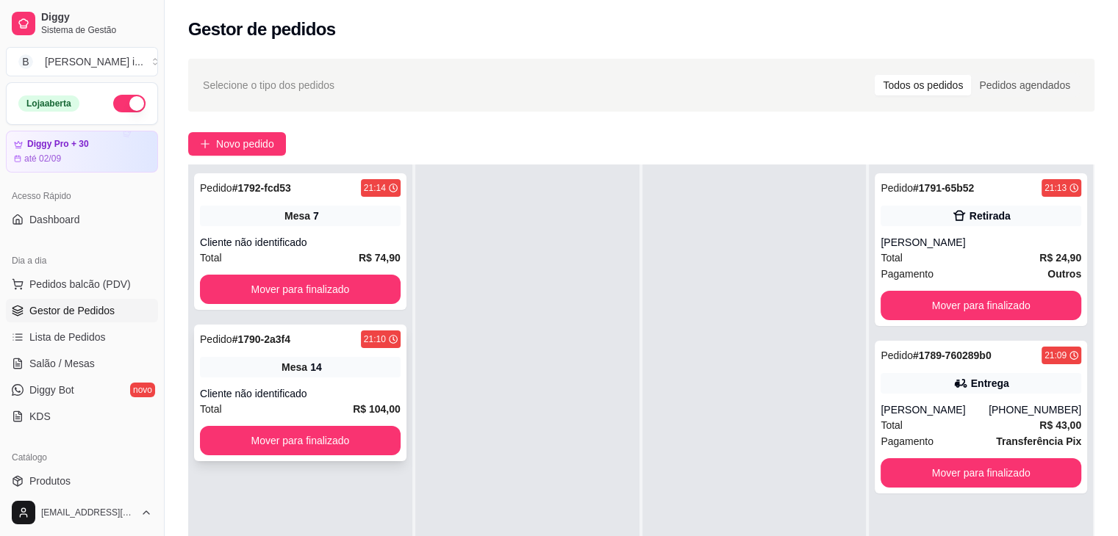
click at [295, 380] on div "Pedido # 1790-2a3f4 21:10 Mesa 14 Cliente não identificado Total R$ 104,00 Move…" at bounding box center [300, 393] width 212 height 137
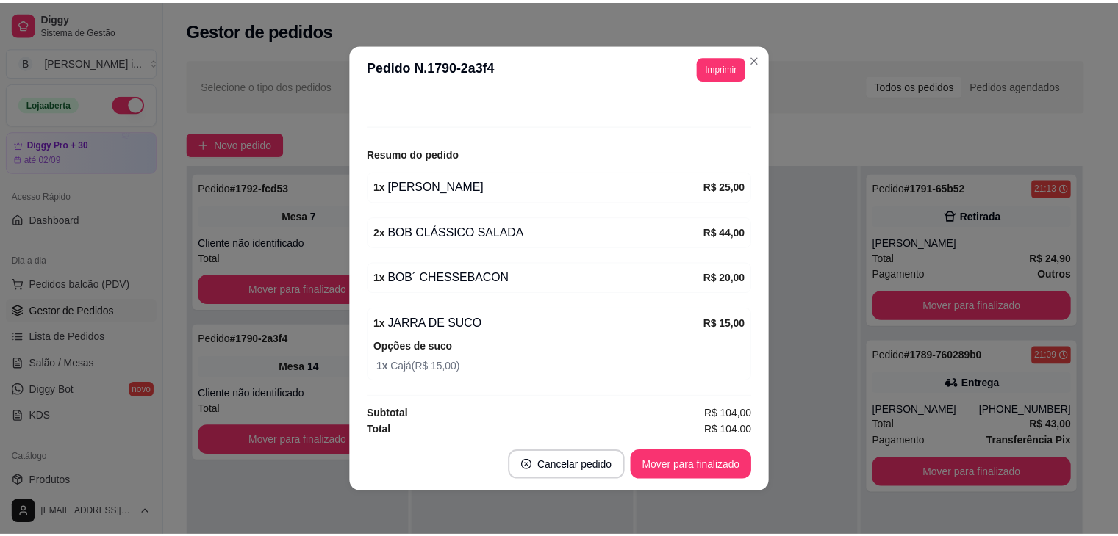
scroll to position [141, 0]
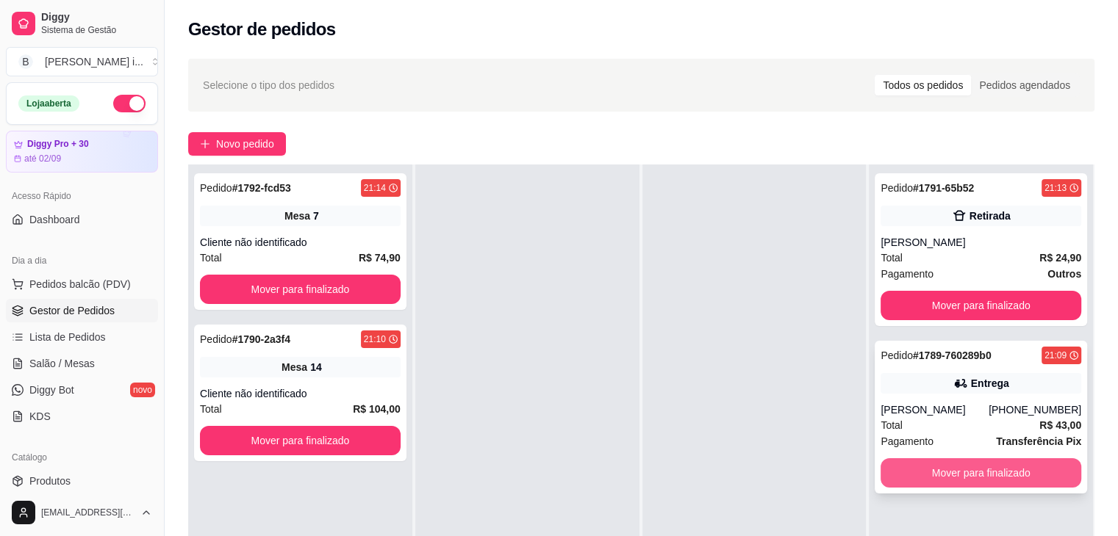
click at [1035, 474] on button "Mover para finalizado" at bounding box center [980, 472] width 201 height 29
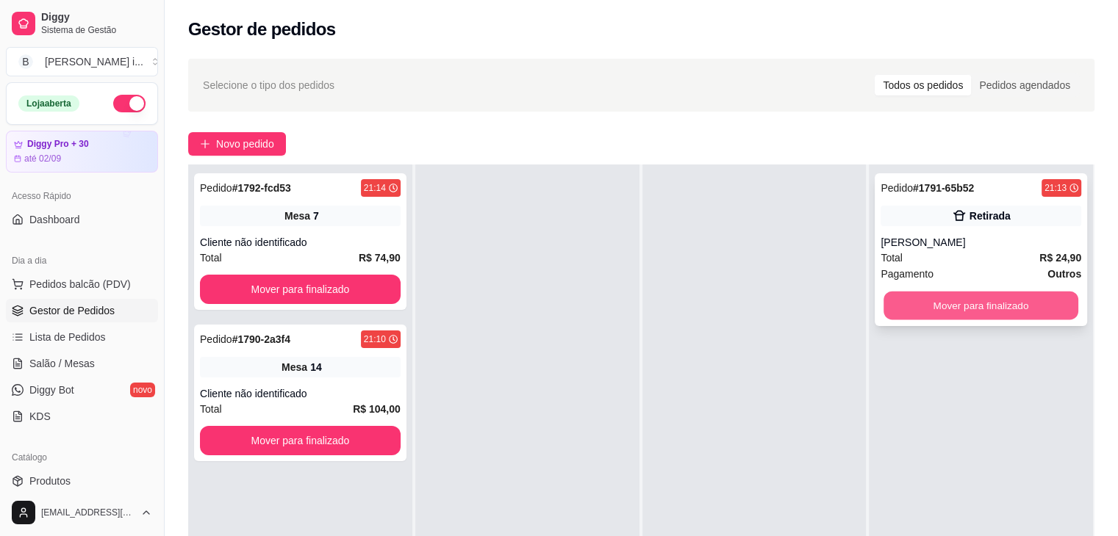
click at [958, 301] on button "Mover para finalizado" at bounding box center [980, 306] width 195 height 29
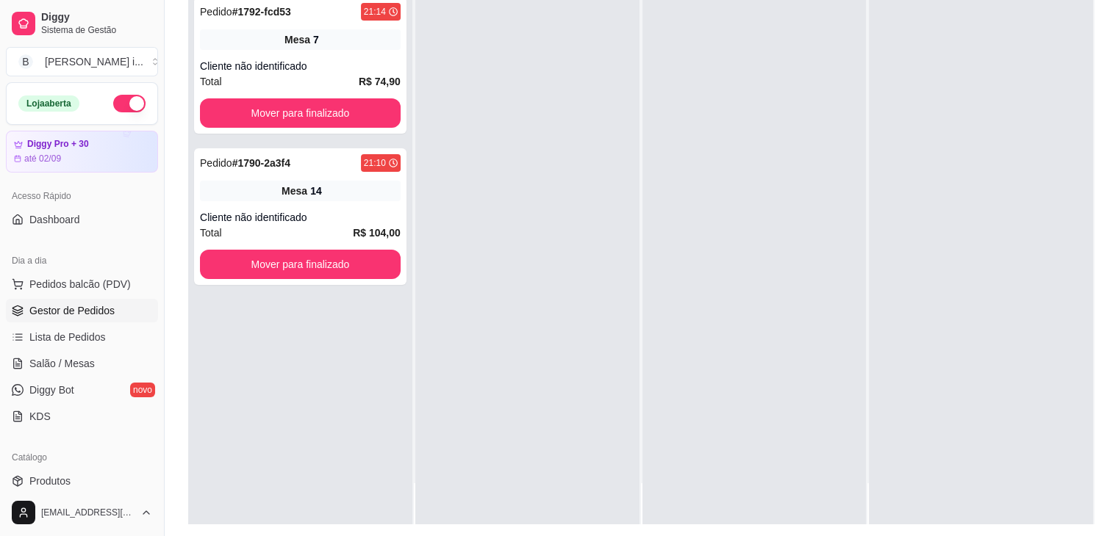
scroll to position [220, 0]
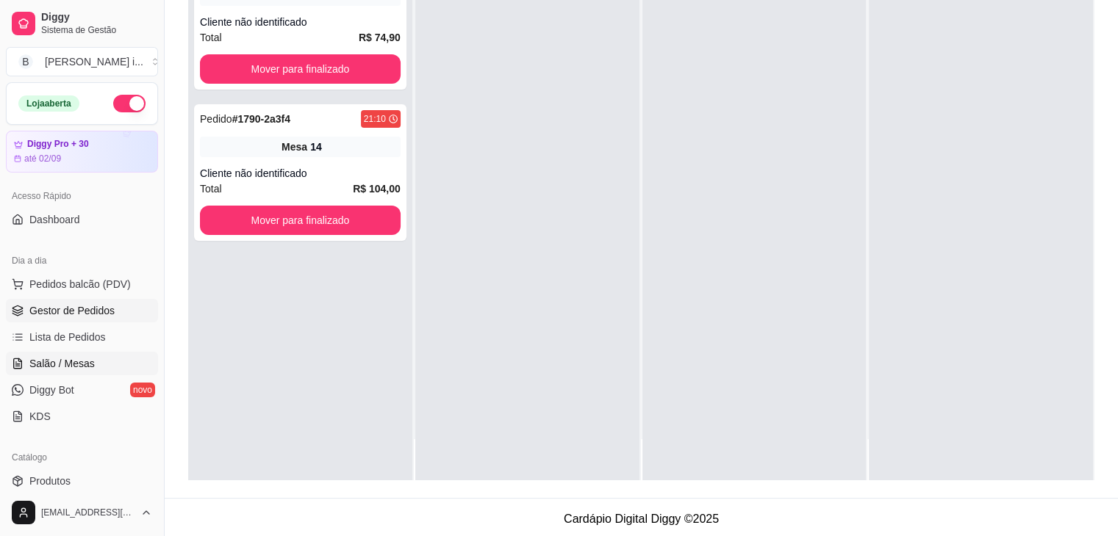
click at [73, 361] on span "Salão / Mesas" at bounding box center [61, 363] width 65 height 15
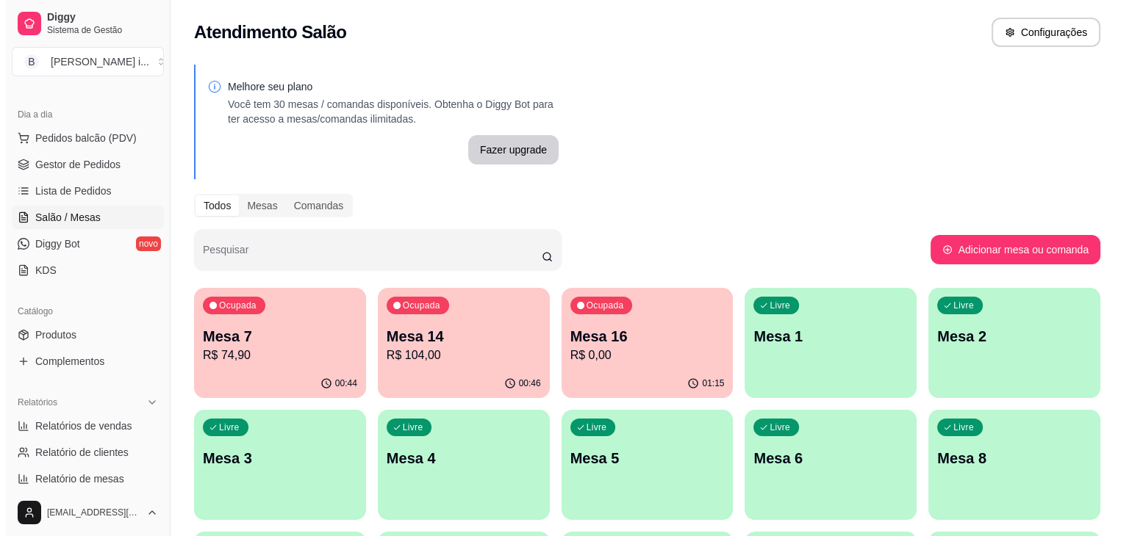
scroll to position [147, 0]
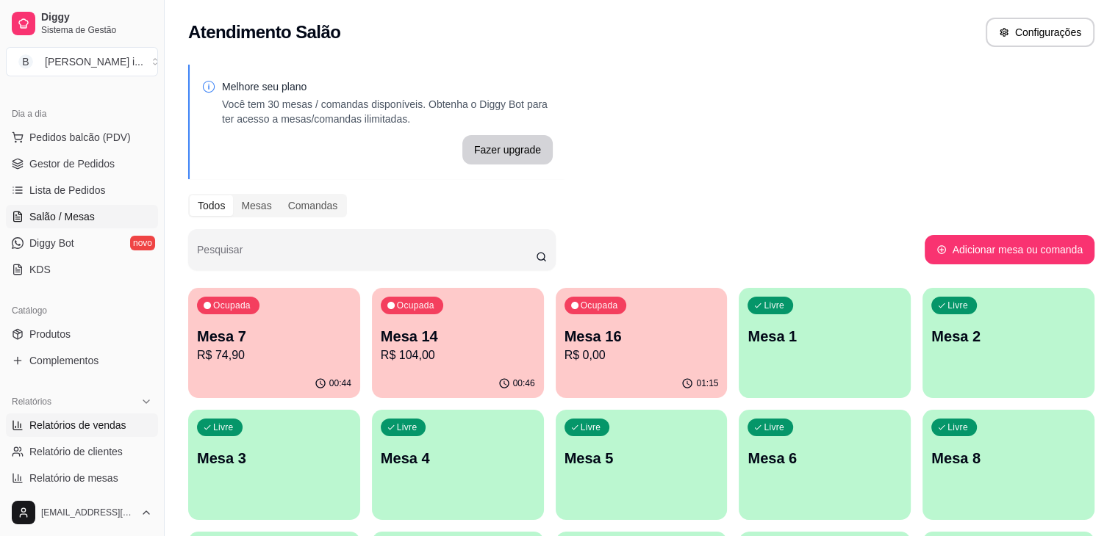
click at [67, 420] on span "Relatórios de vendas" at bounding box center [77, 425] width 97 height 15
select select "ALL"
select select "0"
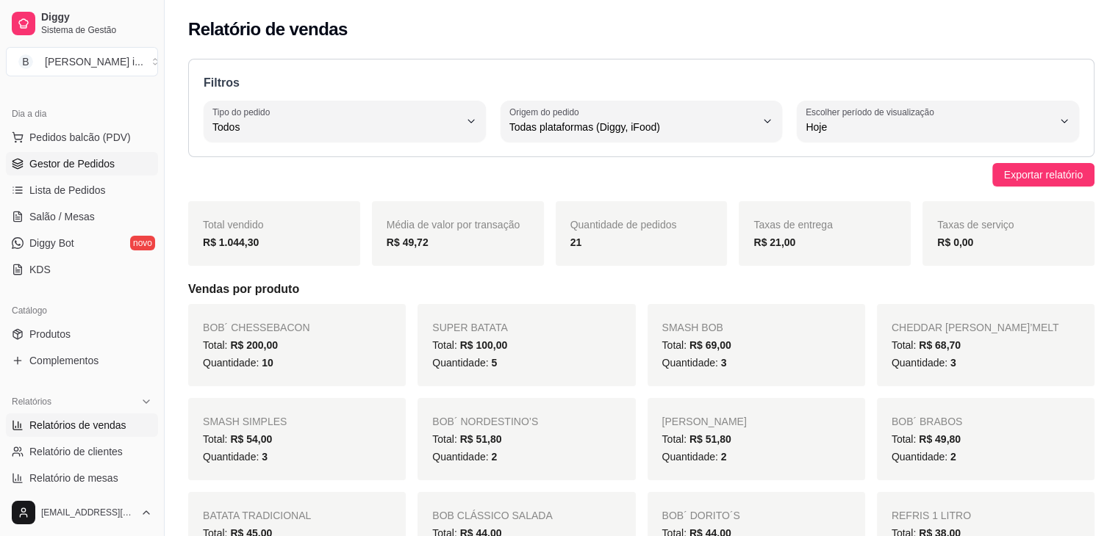
click at [47, 157] on span "Gestor de Pedidos" at bounding box center [71, 164] width 85 height 15
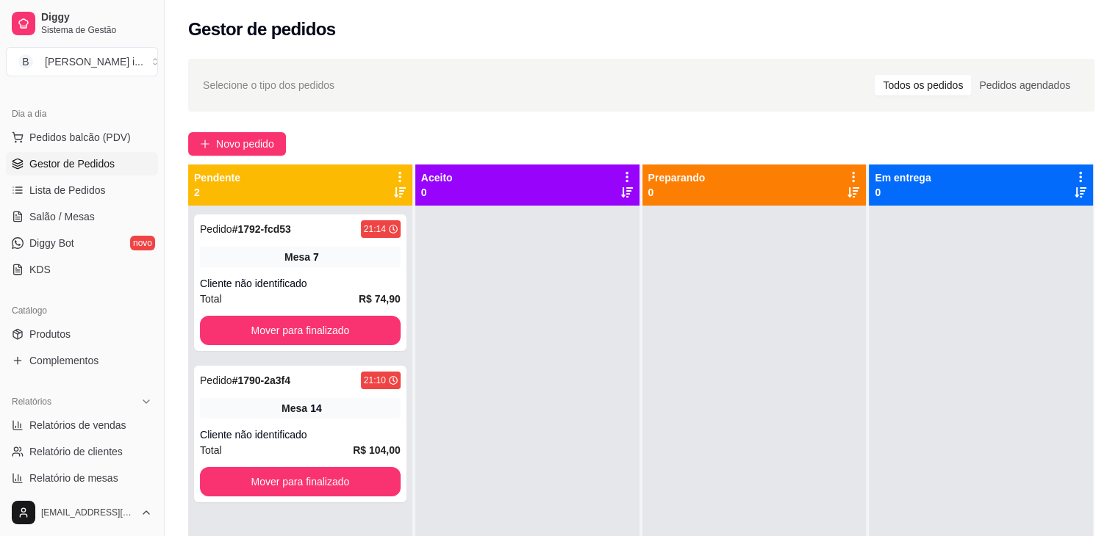
drag, startPoint x: 0, startPoint y: 244, endPoint x: 973, endPoint y: 237, distance: 972.9
click at [975, 242] on div at bounding box center [980, 474] width 224 height 536
click at [64, 221] on span "Salão / Mesas" at bounding box center [61, 216] width 65 height 15
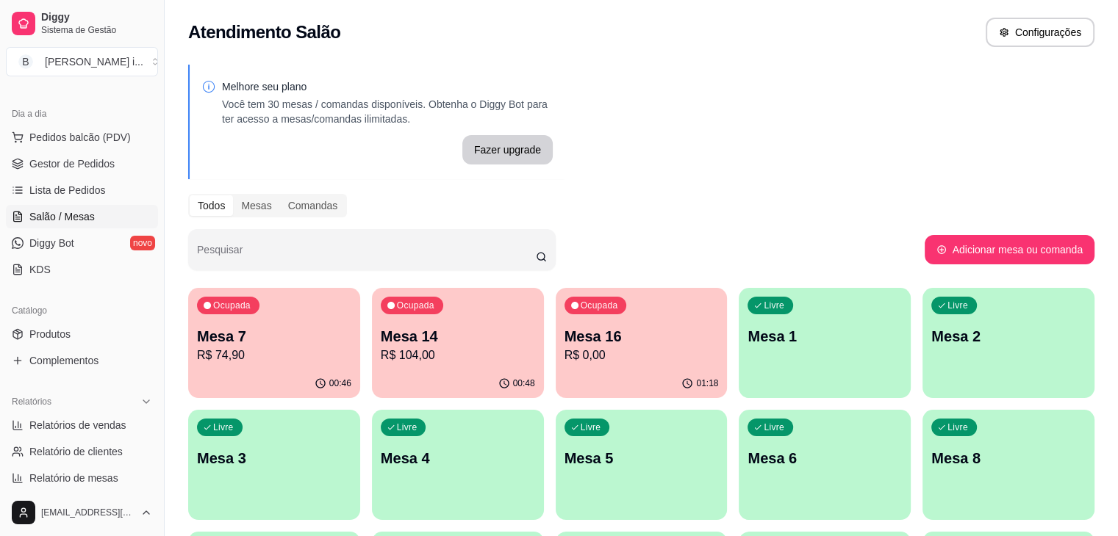
click at [227, 381] on div "00:46" at bounding box center [274, 384] width 172 height 29
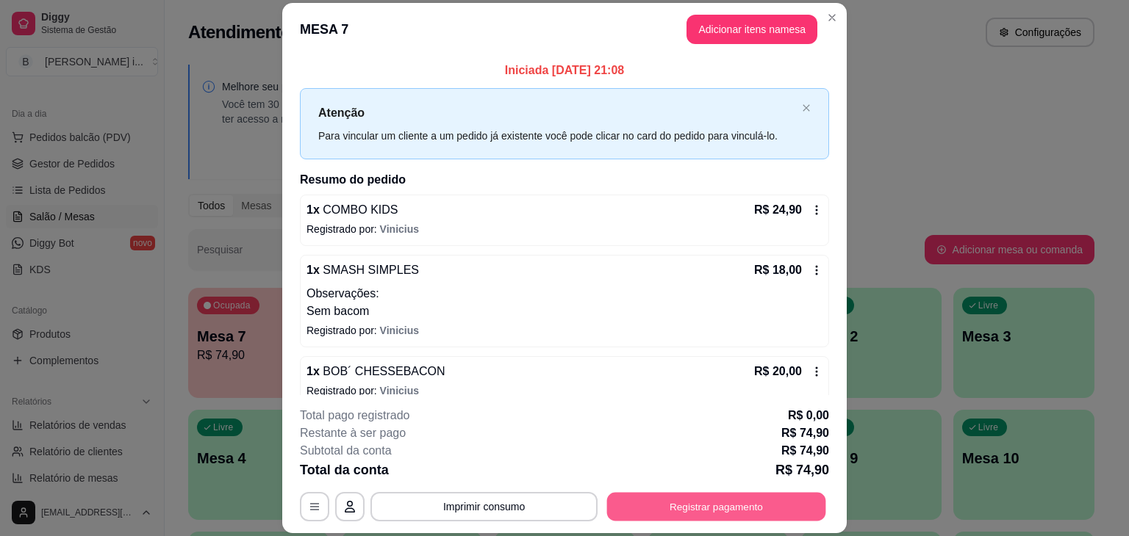
click at [729, 507] on button "Registrar pagamento" at bounding box center [716, 507] width 219 height 29
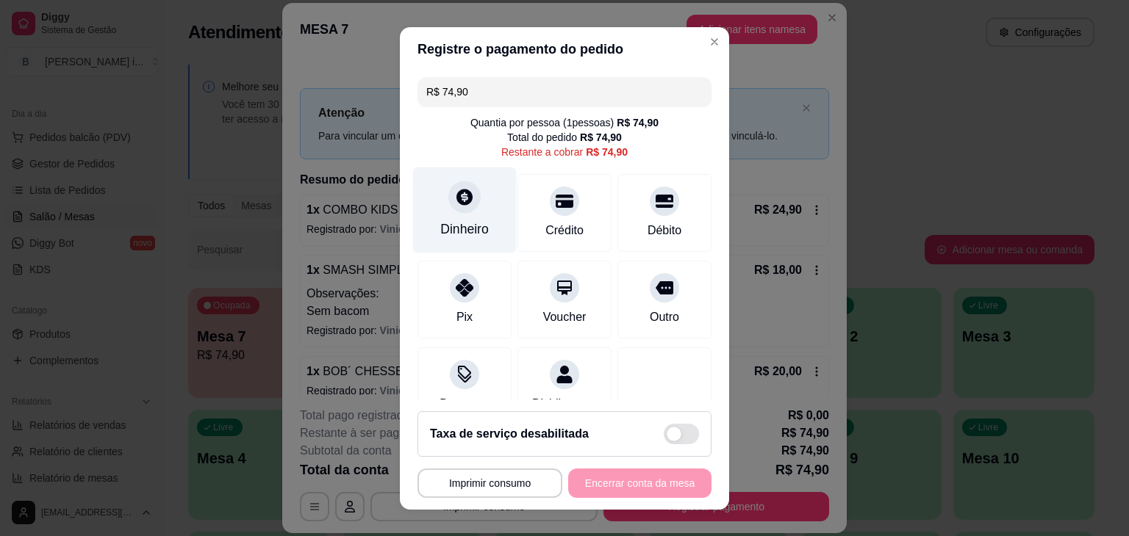
click at [461, 217] on div "Dinheiro" at bounding box center [465, 210] width 104 height 86
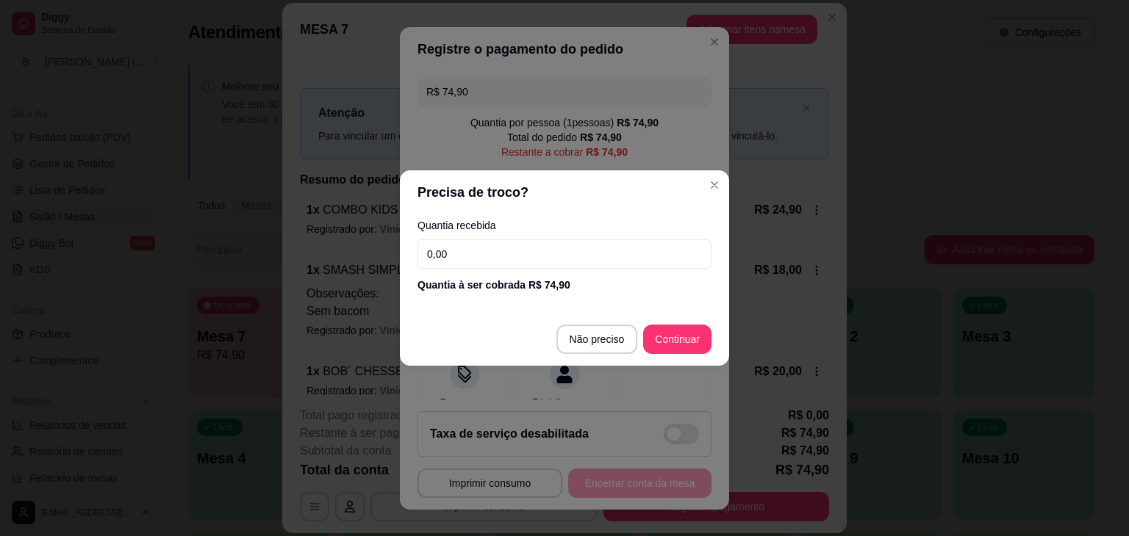
click at [527, 253] on input "0,00" at bounding box center [564, 254] width 294 height 29
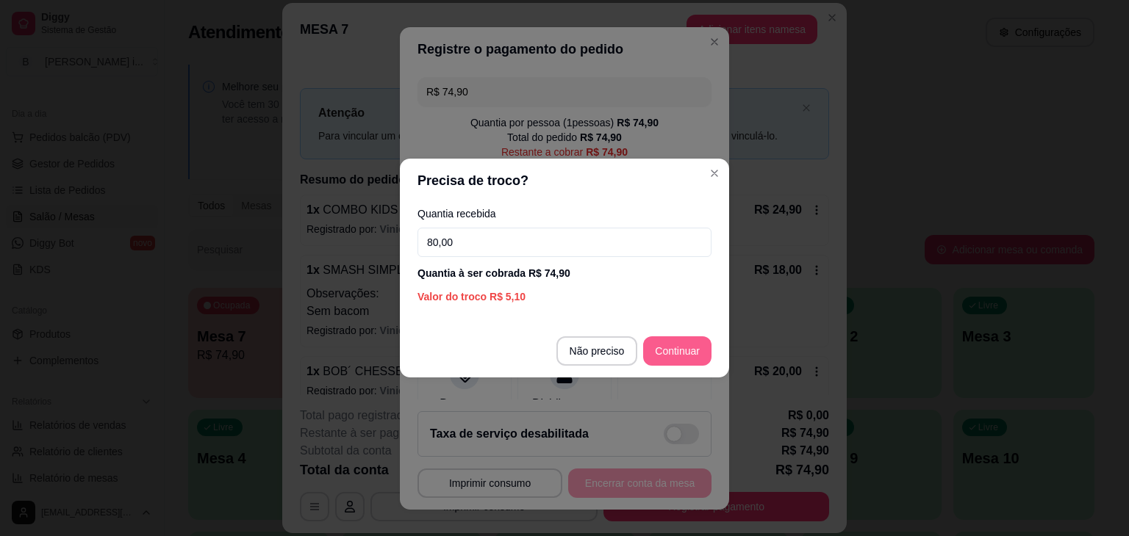
type input "80,00"
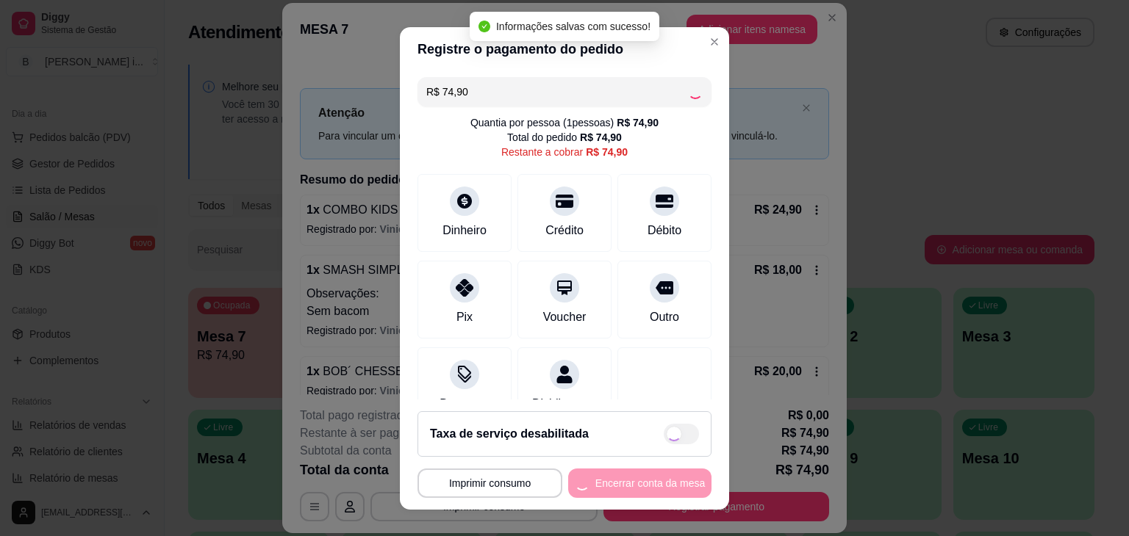
type input "R$ 0,00"
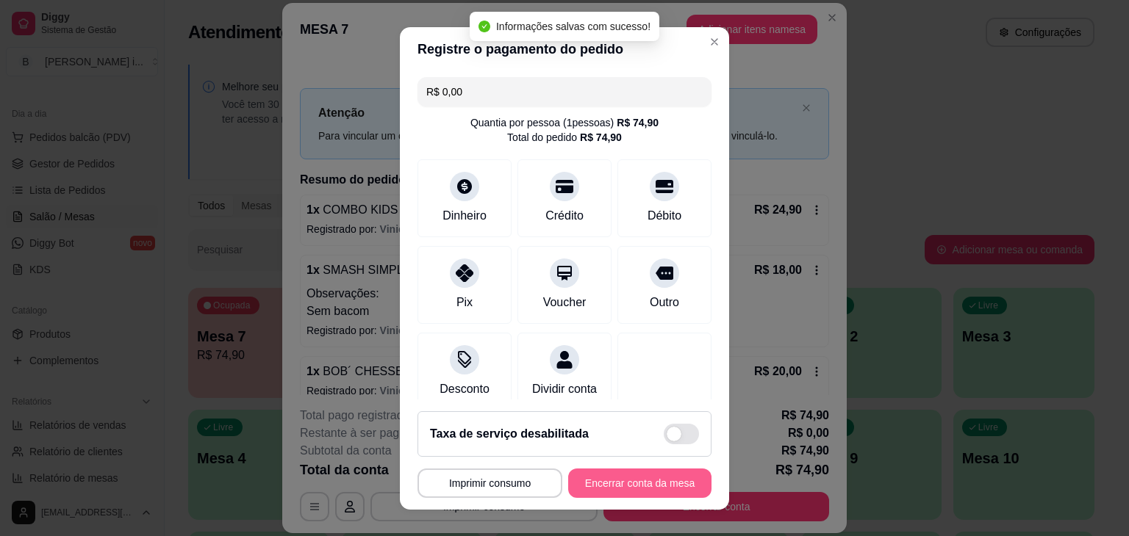
click at [666, 477] on button "Encerrar conta da mesa" at bounding box center [639, 483] width 143 height 29
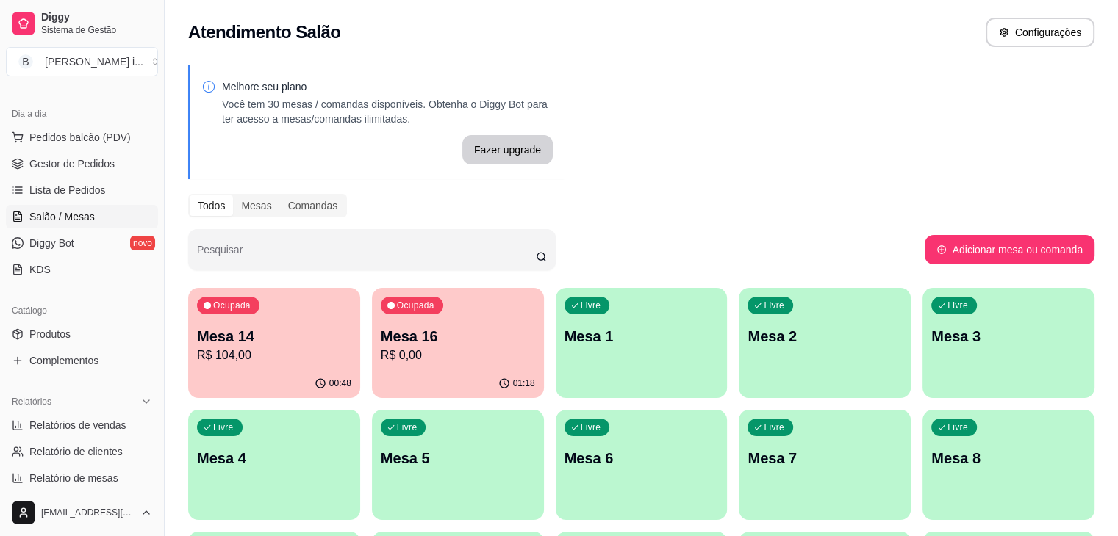
click at [415, 339] on p "Mesa 16" at bounding box center [458, 336] width 154 height 21
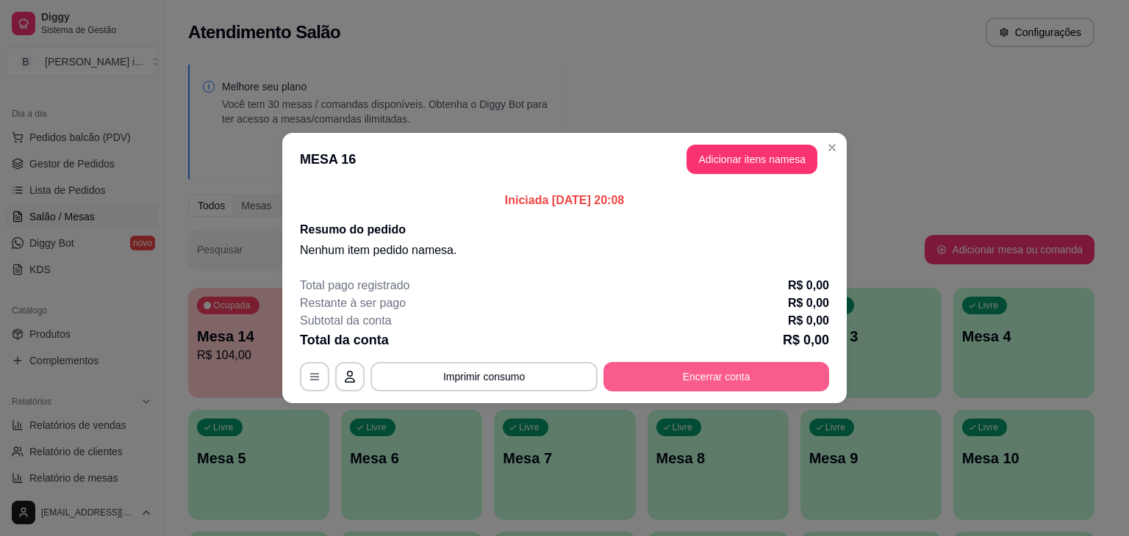
click at [729, 376] on button "Encerrar conta" at bounding box center [716, 376] width 226 height 29
click at [688, 380] on button "Encerrar conta" at bounding box center [716, 376] width 226 height 29
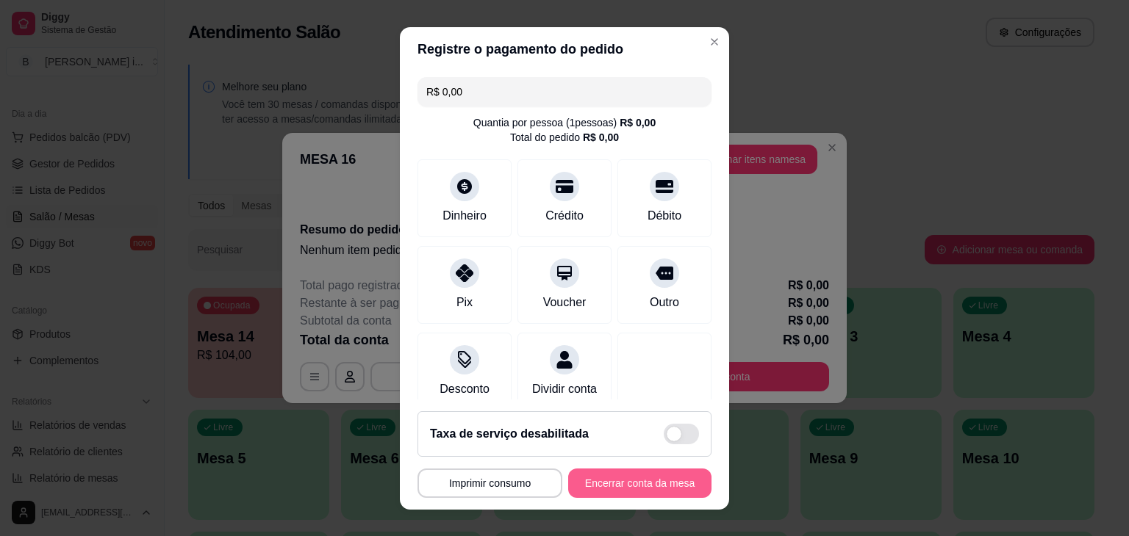
click at [620, 486] on button "Encerrar conta da mesa" at bounding box center [639, 483] width 143 height 29
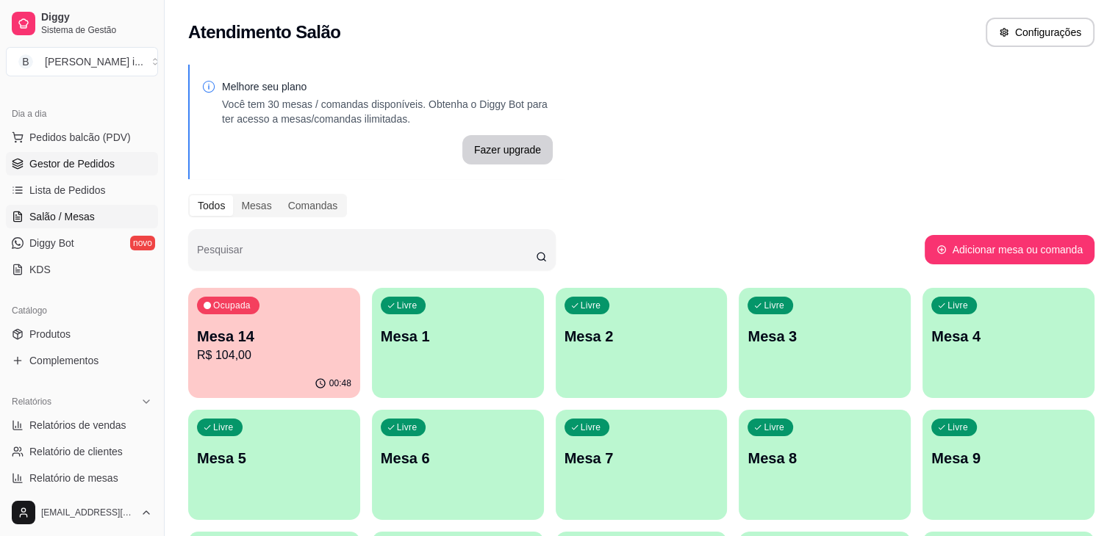
click at [98, 160] on span "Gestor de Pedidos" at bounding box center [71, 164] width 85 height 15
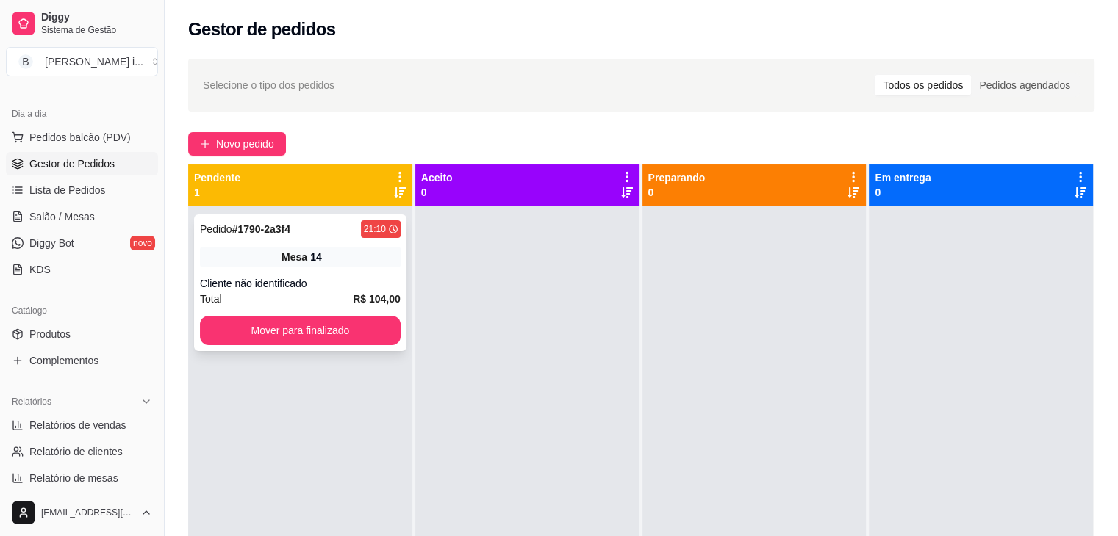
click at [325, 277] on div "Cliente não identificado" at bounding box center [300, 283] width 201 height 15
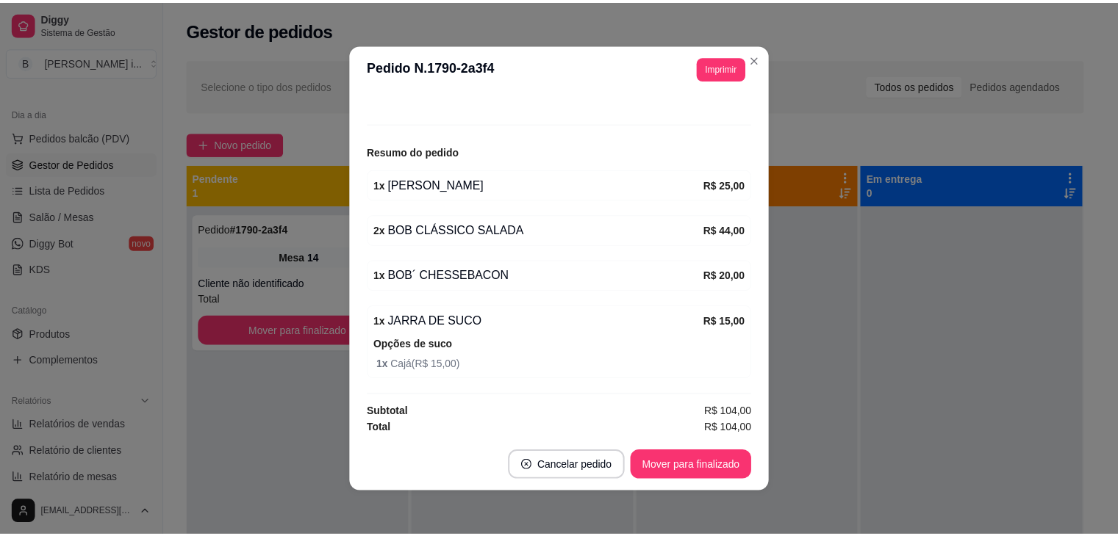
scroll to position [141, 0]
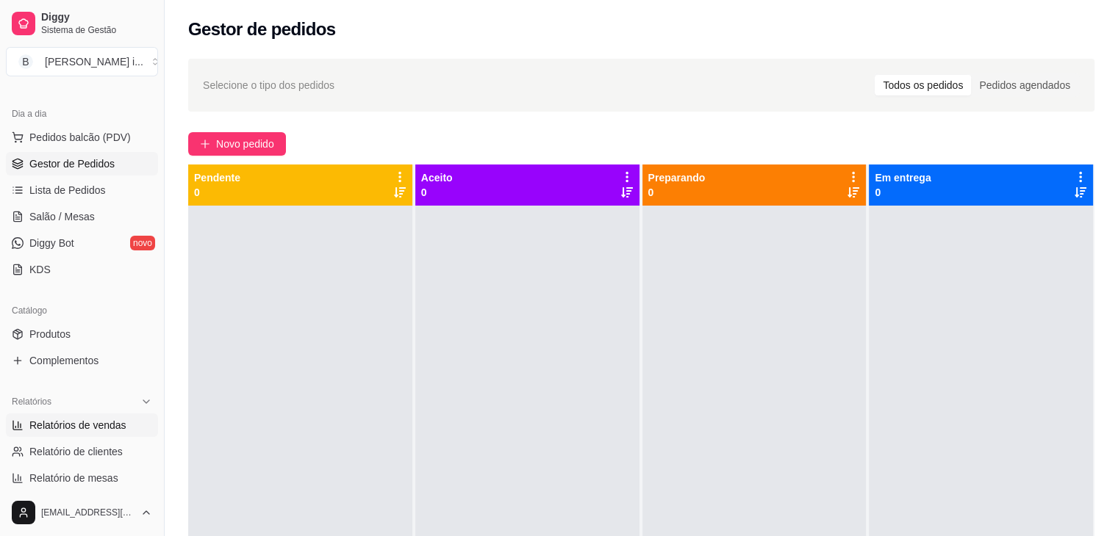
click at [103, 427] on span "Relatórios de vendas" at bounding box center [77, 425] width 97 height 15
select select "ALL"
select select "0"
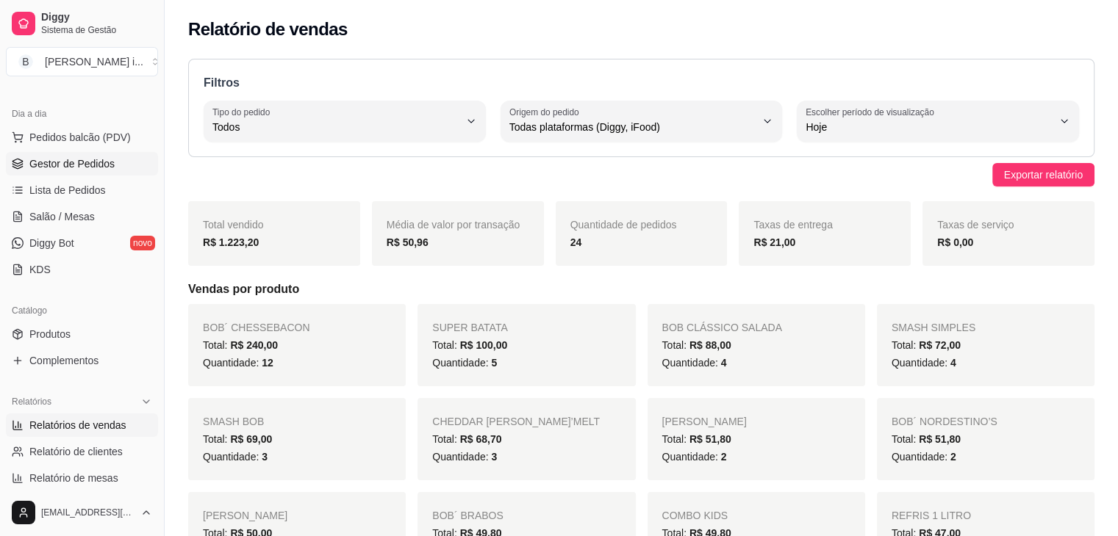
click at [65, 172] on link "Gestor de Pedidos" at bounding box center [82, 164] width 152 height 24
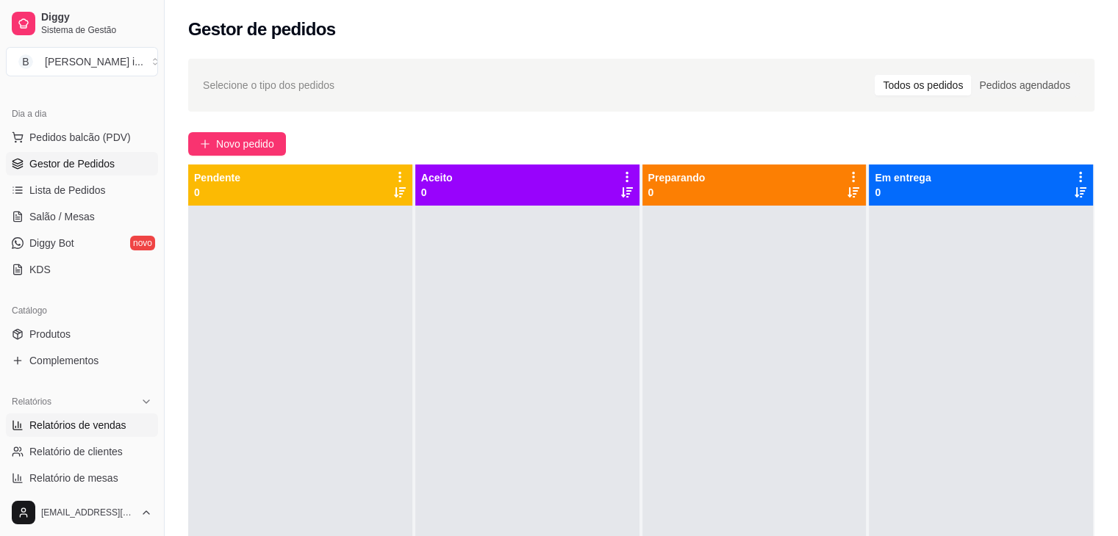
click at [59, 431] on span "Relatórios de vendas" at bounding box center [77, 425] width 97 height 15
select select "ALL"
select select "0"
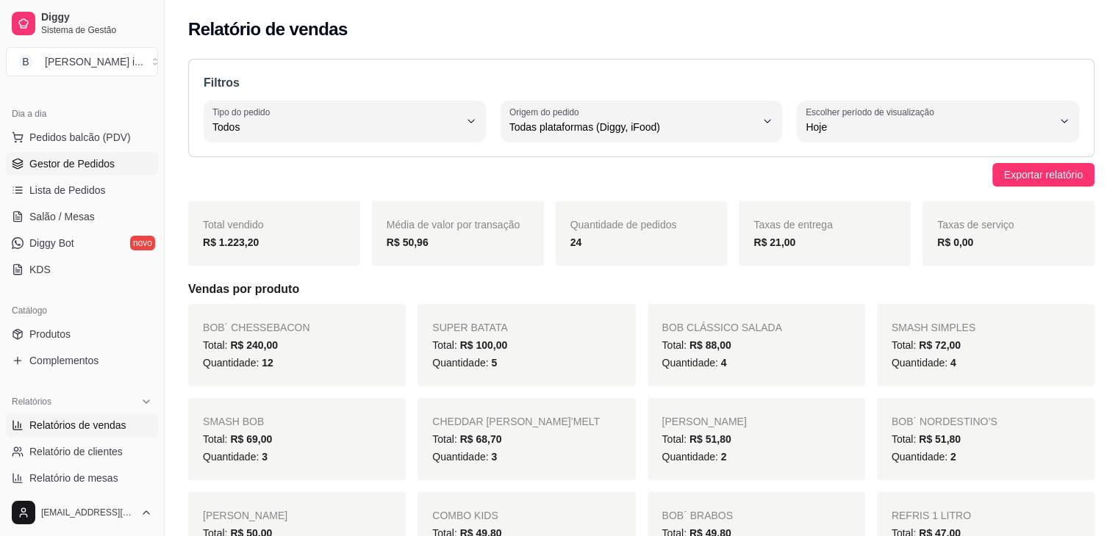
click at [41, 166] on span "Gestor de Pedidos" at bounding box center [71, 164] width 85 height 15
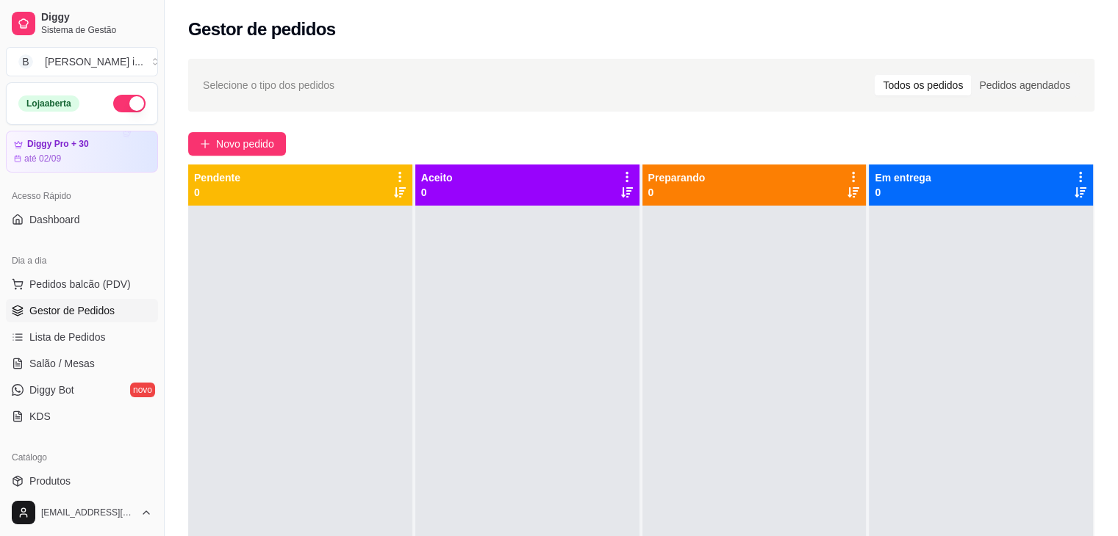
click at [129, 106] on button "button" at bounding box center [129, 104] width 32 height 18
